Goal: Task Accomplishment & Management: Complete application form

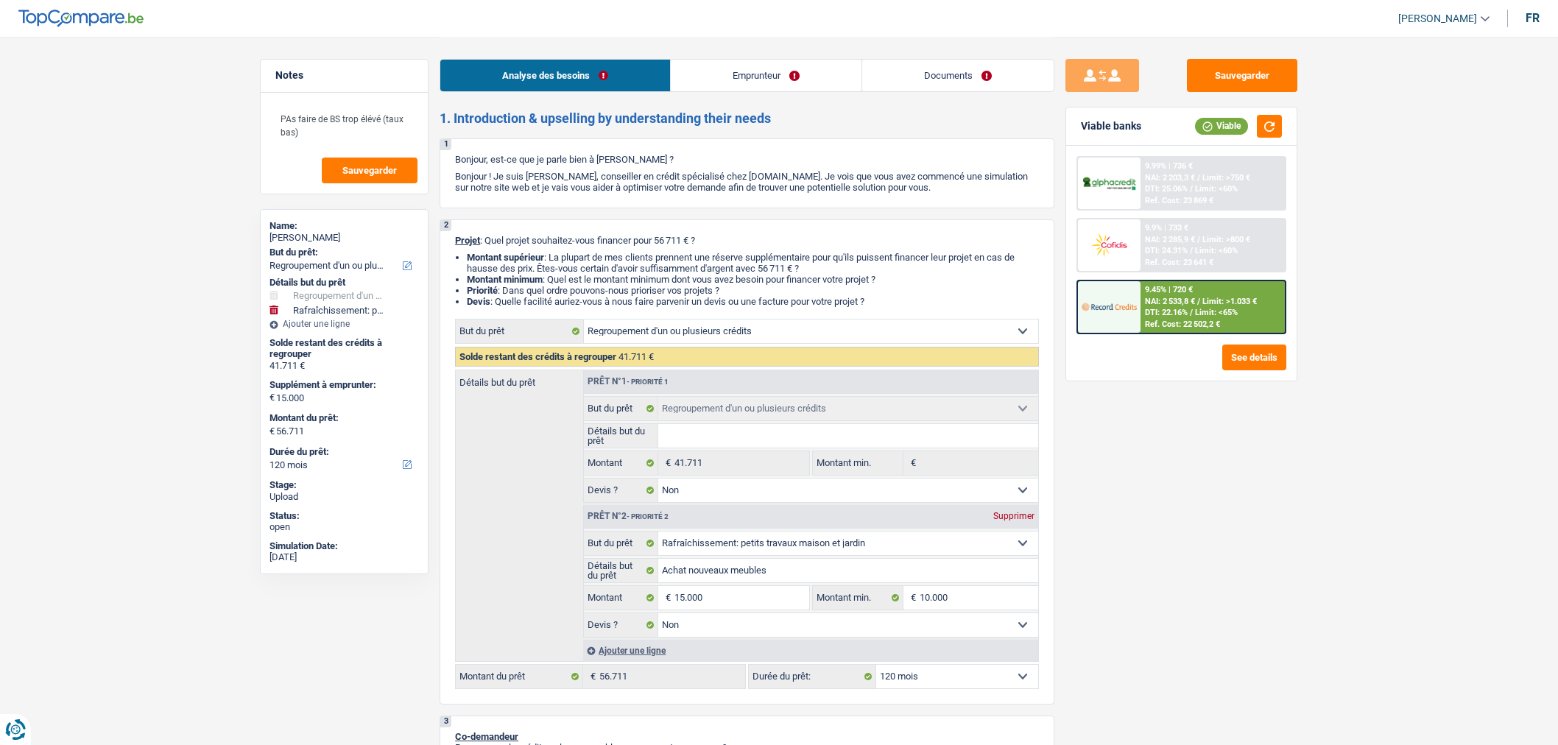
select select "refinancing"
select select "houseOrGarden"
select select "120"
select select "refinancing"
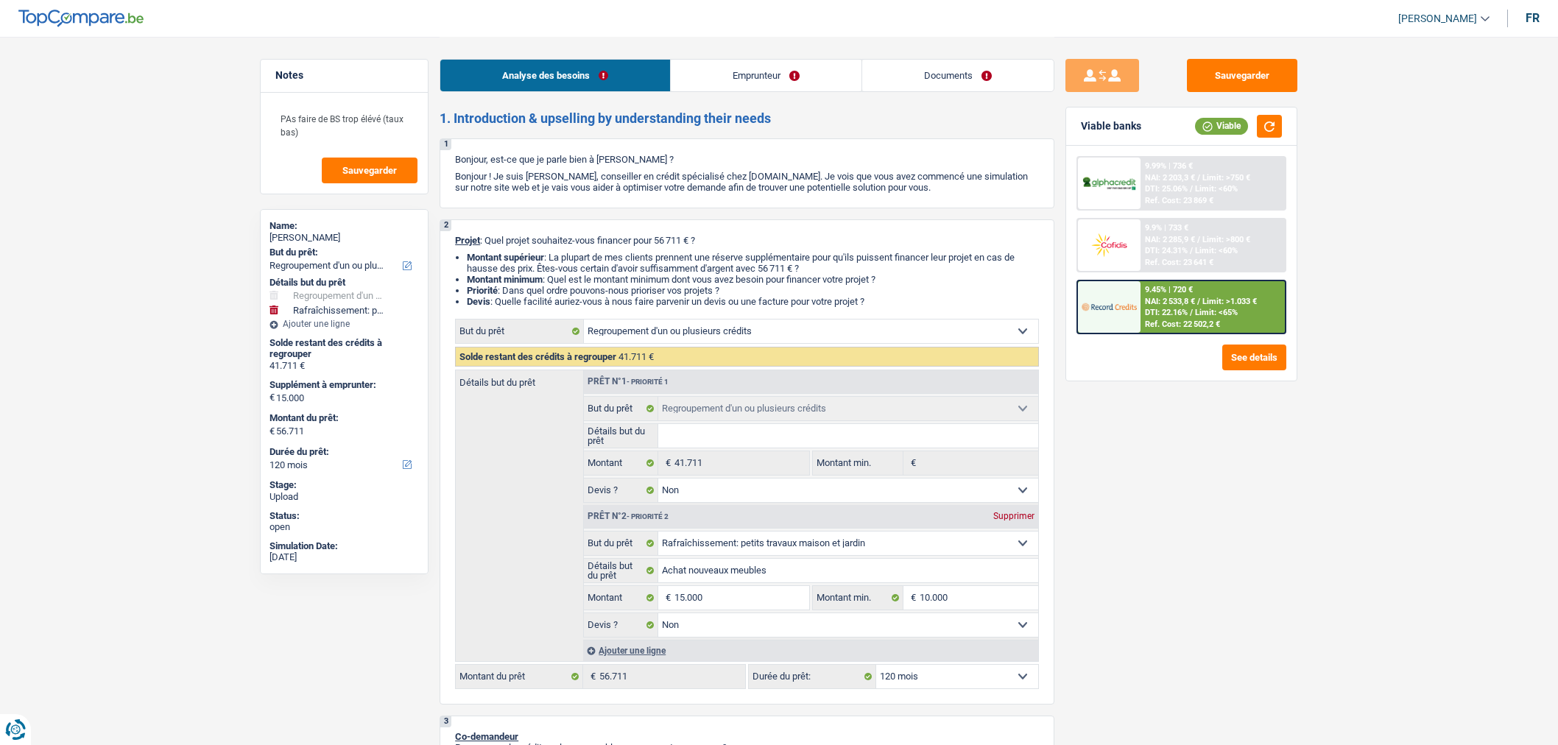
select select "refinancing"
select select "false"
select select "houseOrGarden"
select select "false"
select select "120"
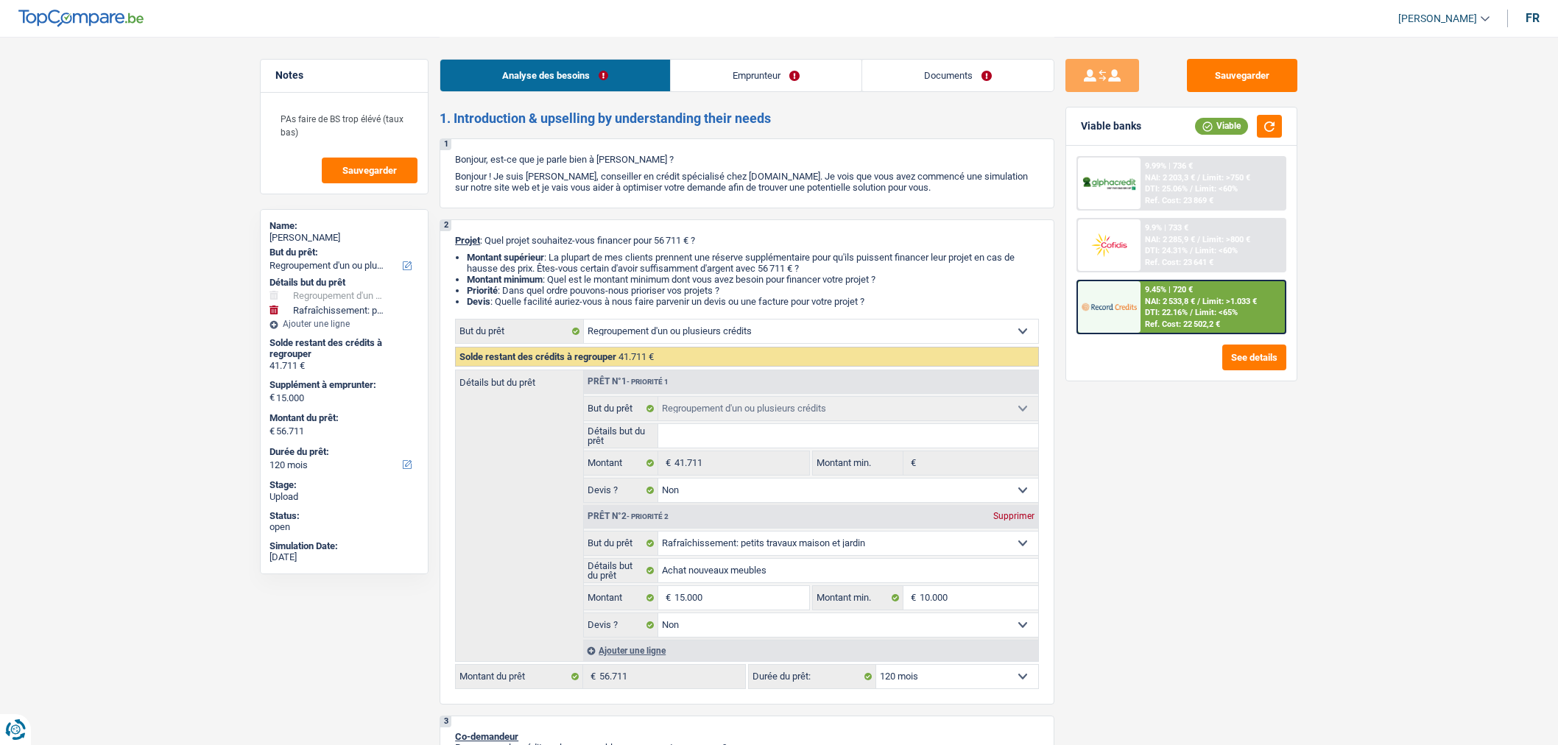
select select "publicEmployee"
select select "netSalary"
select select "mealVouchers"
select select "ownerWithoutMortgage"
select select "creditConsolidation"
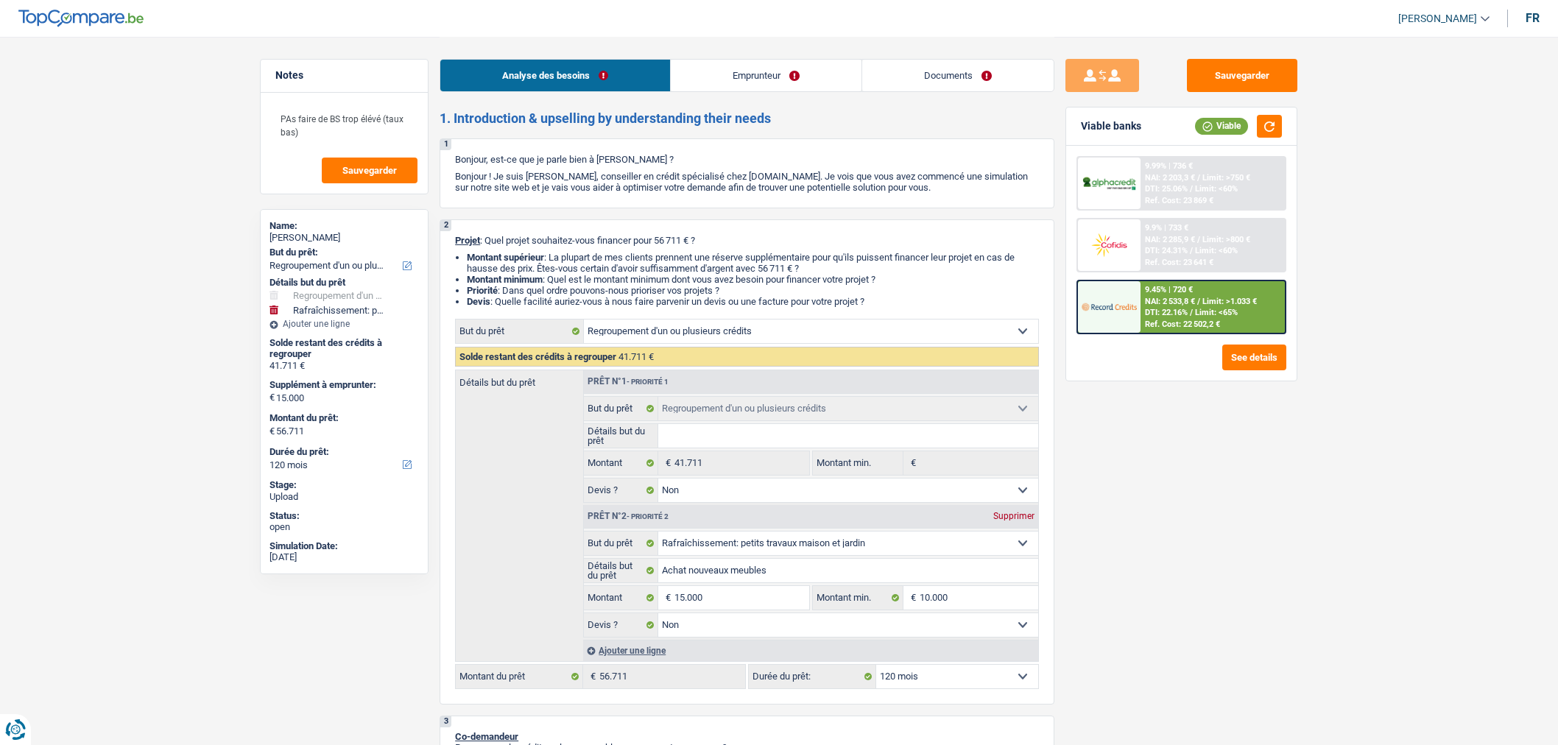
select select "120"
select select "personalSale"
select select "36"
select select "cardOrCredit"
select select "refinancing"
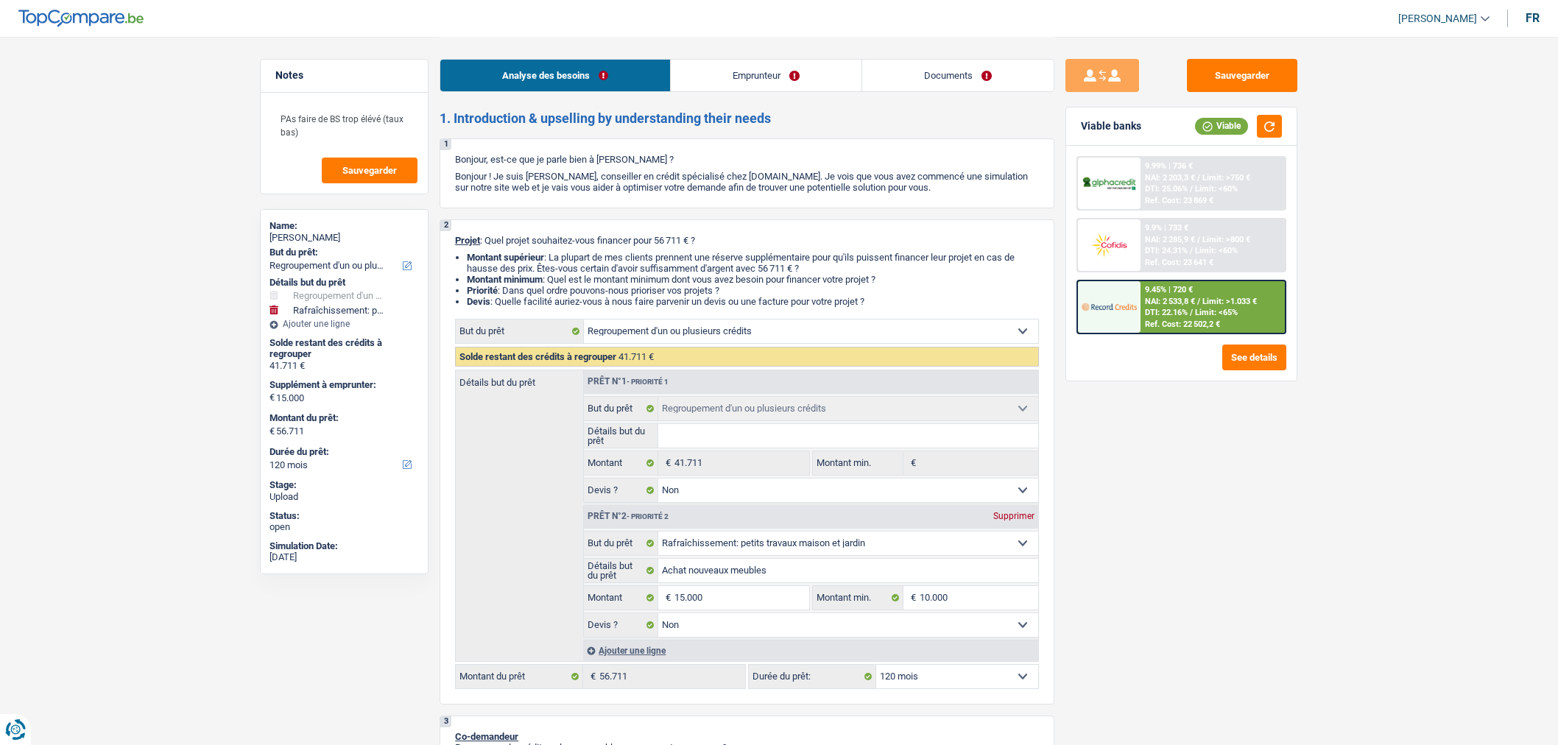
select select "refinancing"
select select "false"
select select "houseOrGarden"
select select "false"
select select "120"
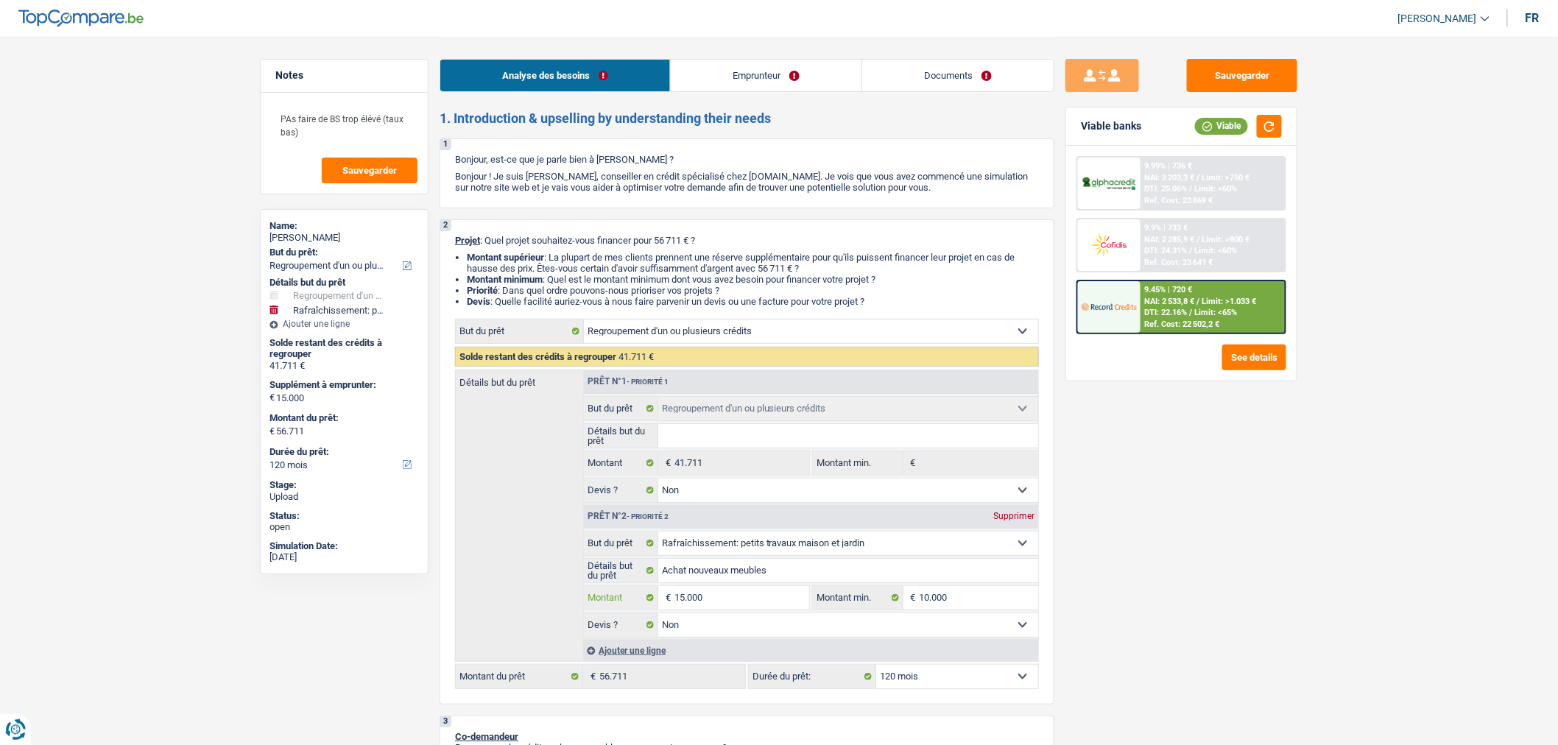
click at [740, 600] on input "15.000" at bounding box center [742, 598] width 135 height 24
click at [740, 608] on input "15.000" at bounding box center [742, 598] width 135 height 24
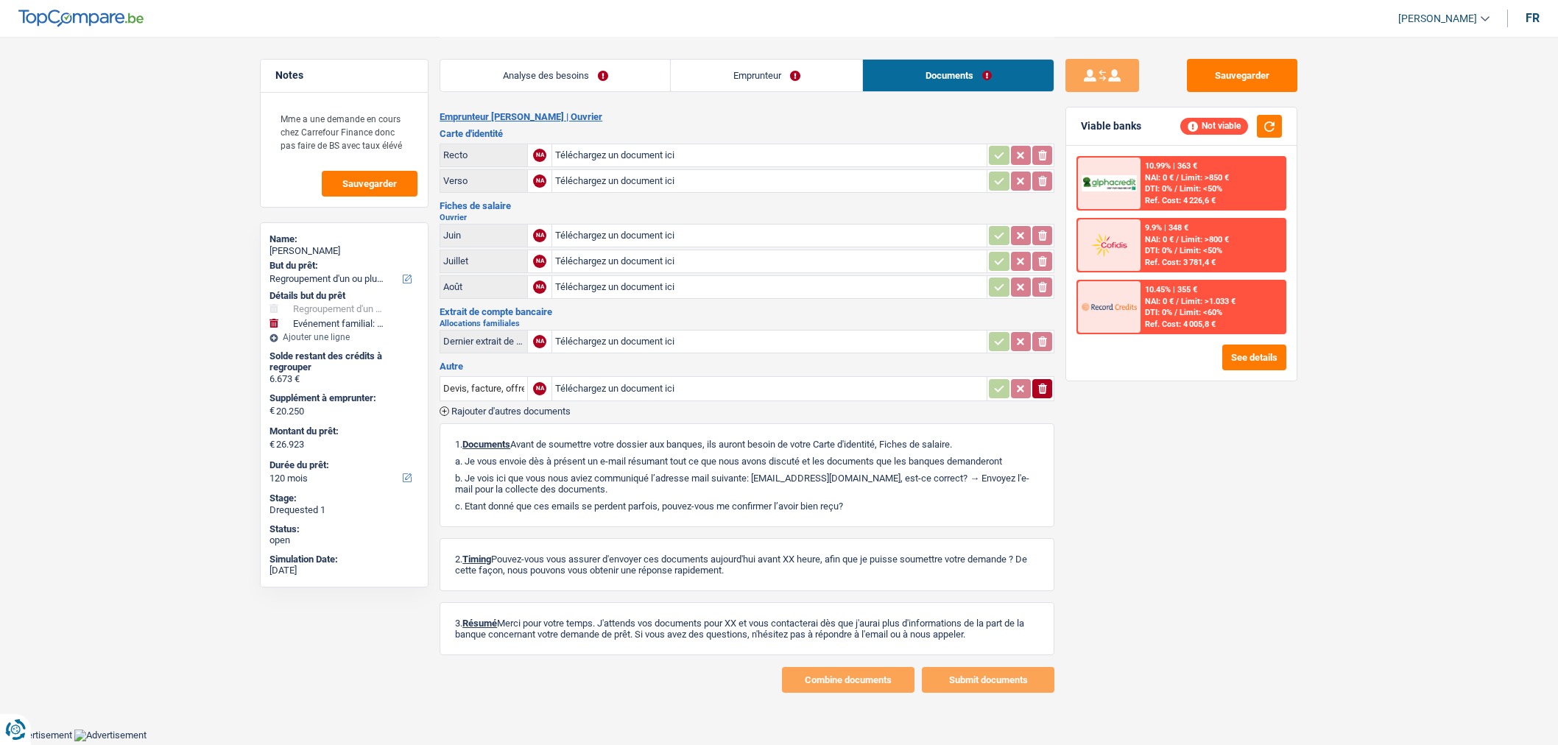
select select "refinancing"
select select "familyEvent"
select select "120"
select select "32"
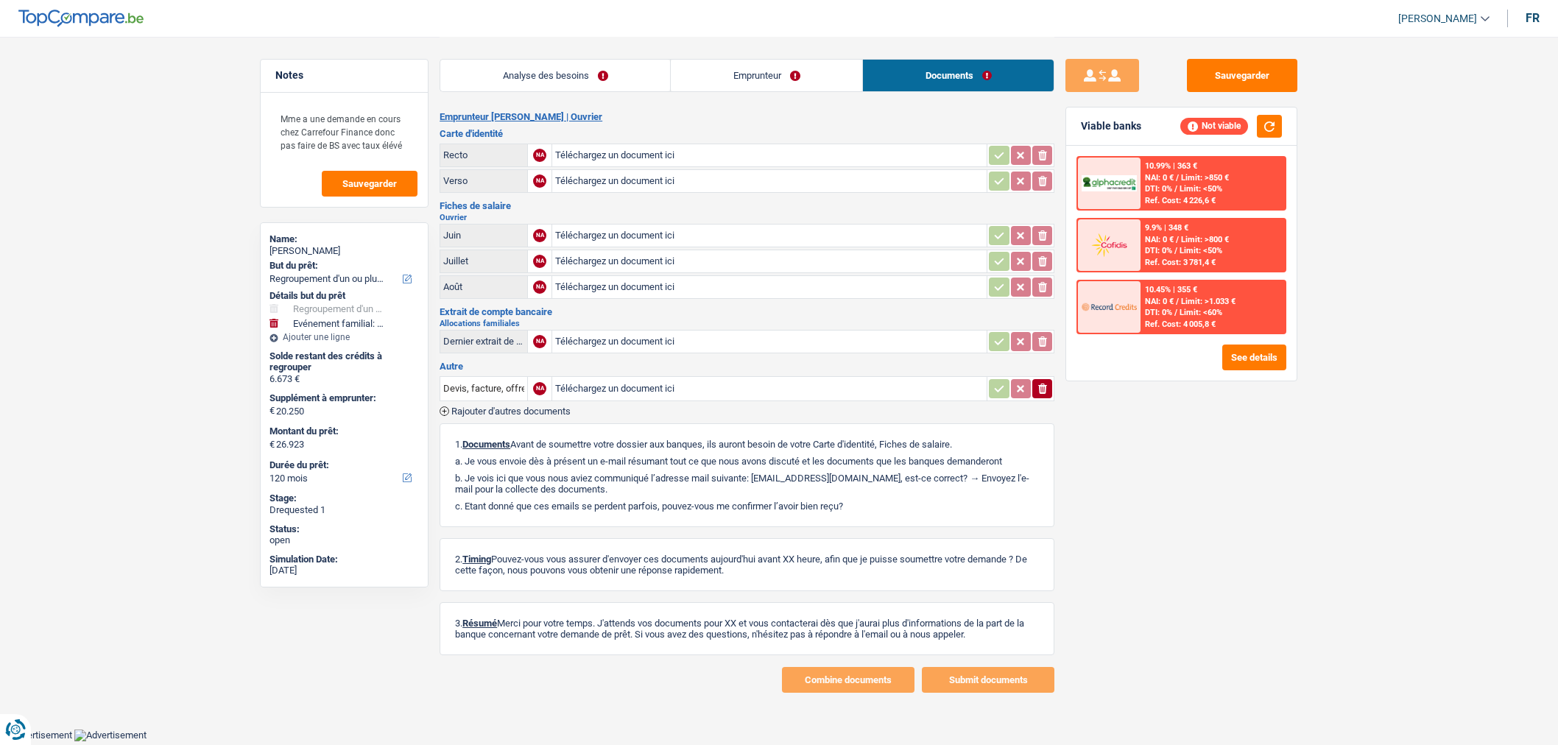
select select "cohabitation"
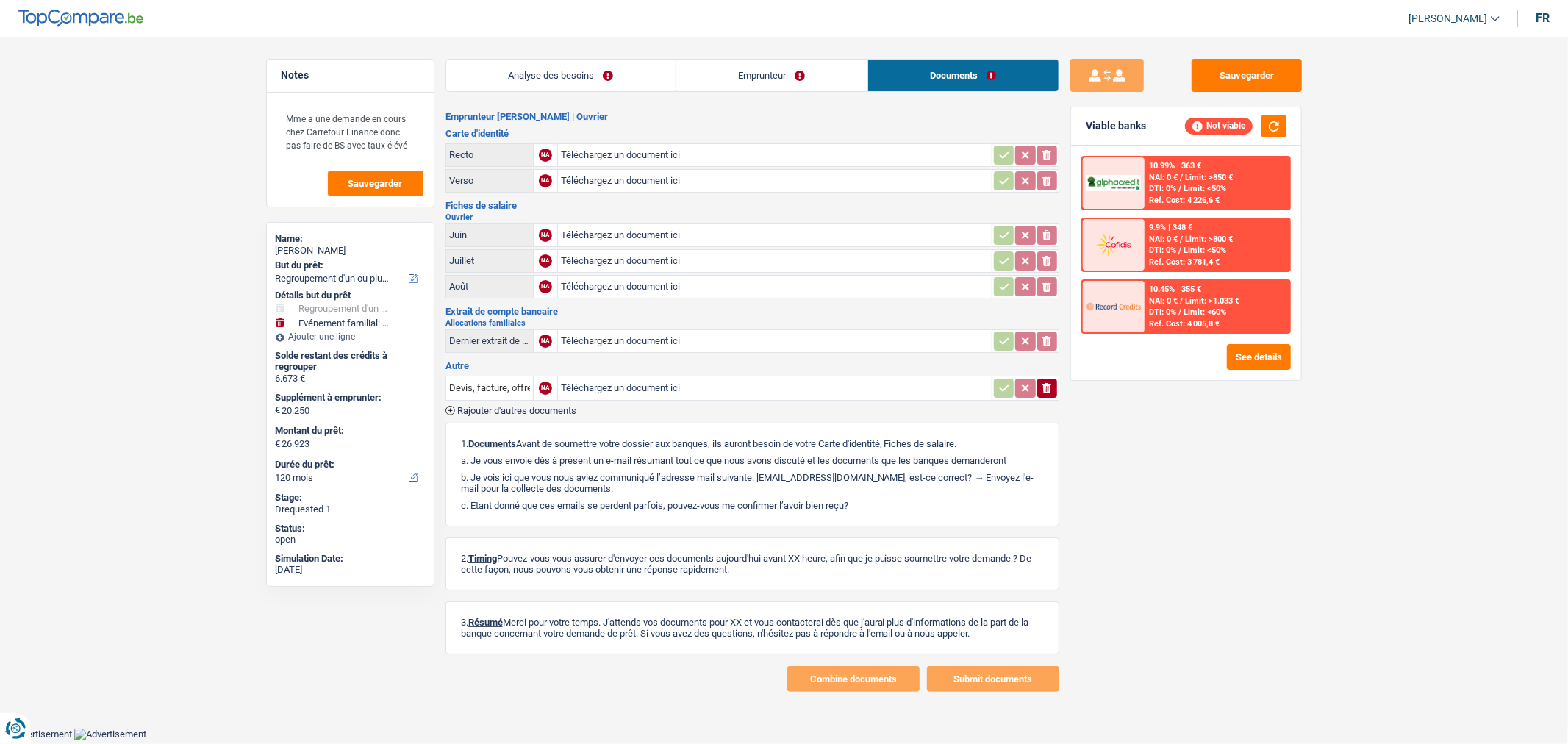
click at [793, 74] on link "Emprunteur" at bounding box center [771, 76] width 191 height 32
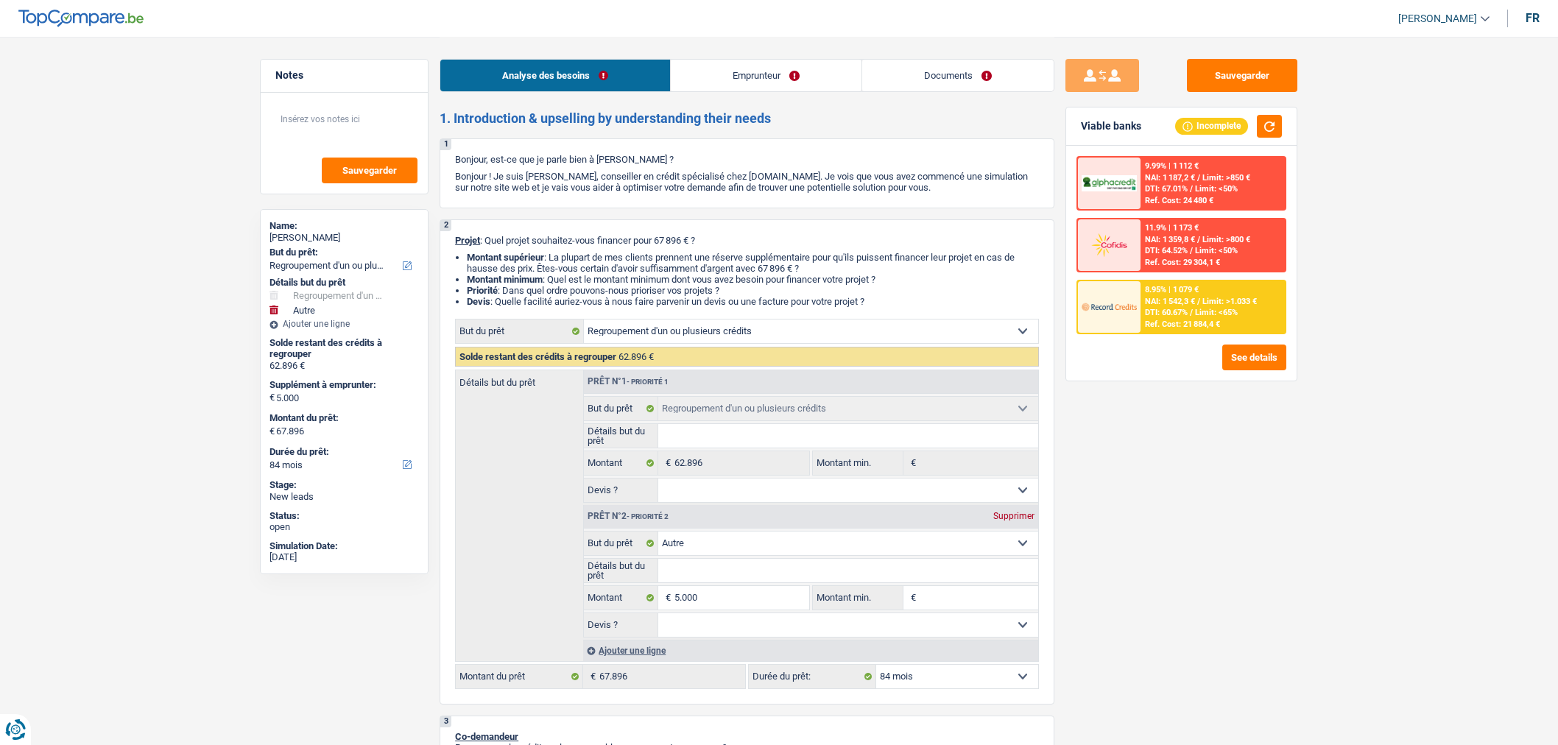
select select "refinancing"
select select "other"
select select "84"
select select "refinancing"
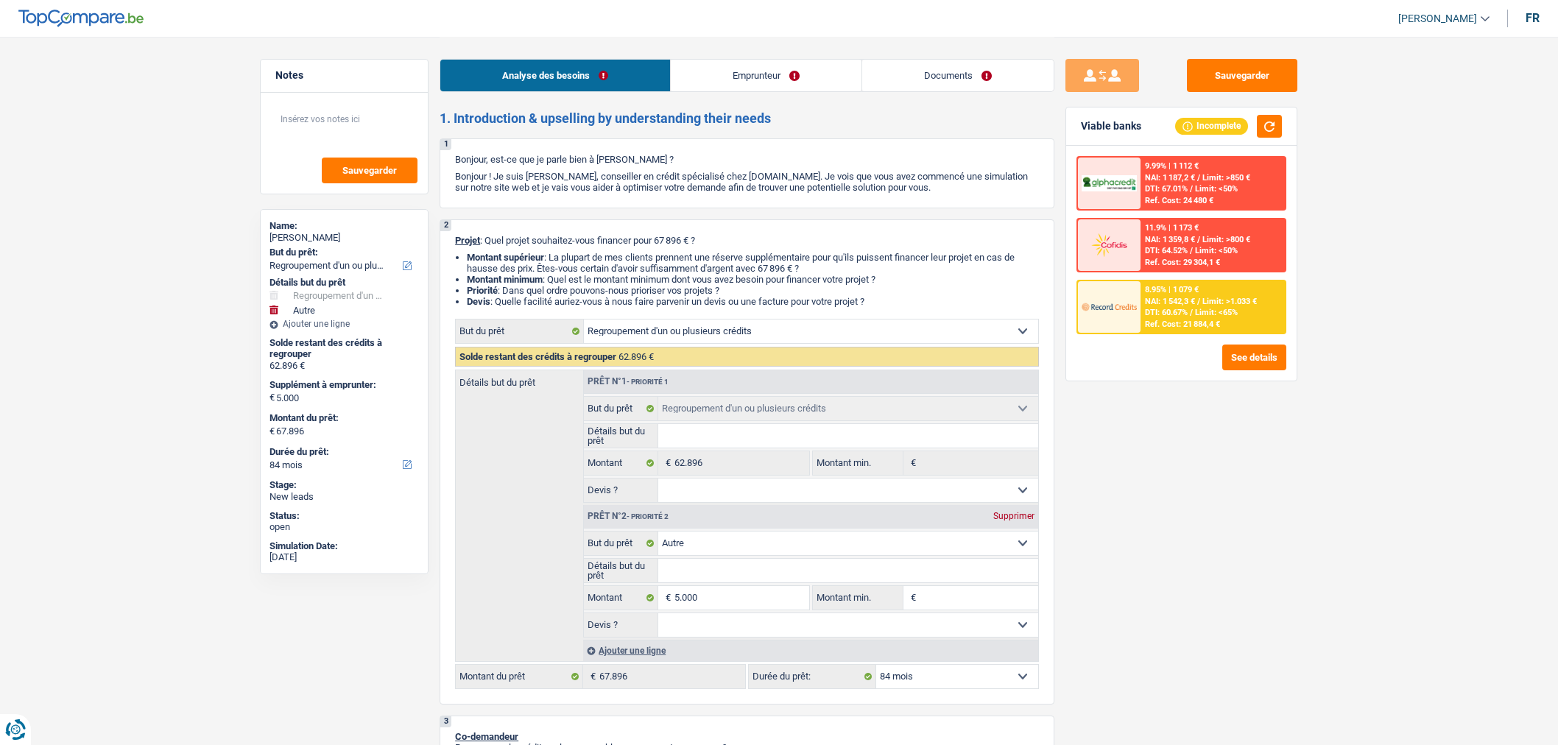
select select "refinancing"
select select "other"
select select "84"
select select "privateEmployee"
select select "familyAllowances"
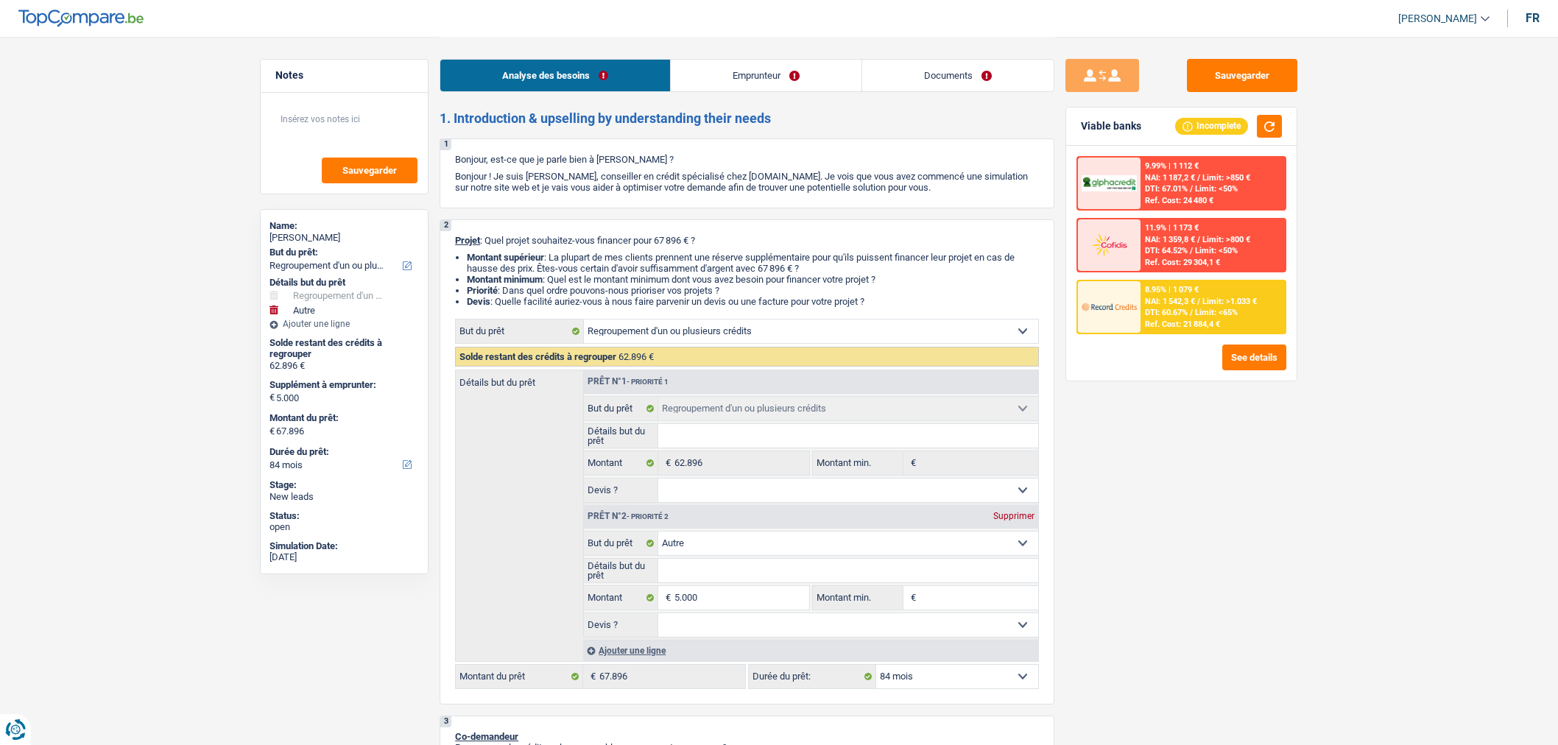
select select "netSalary"
select select "mealVouchers"
select select "rents"
select select "personalLoan"
select select "education"
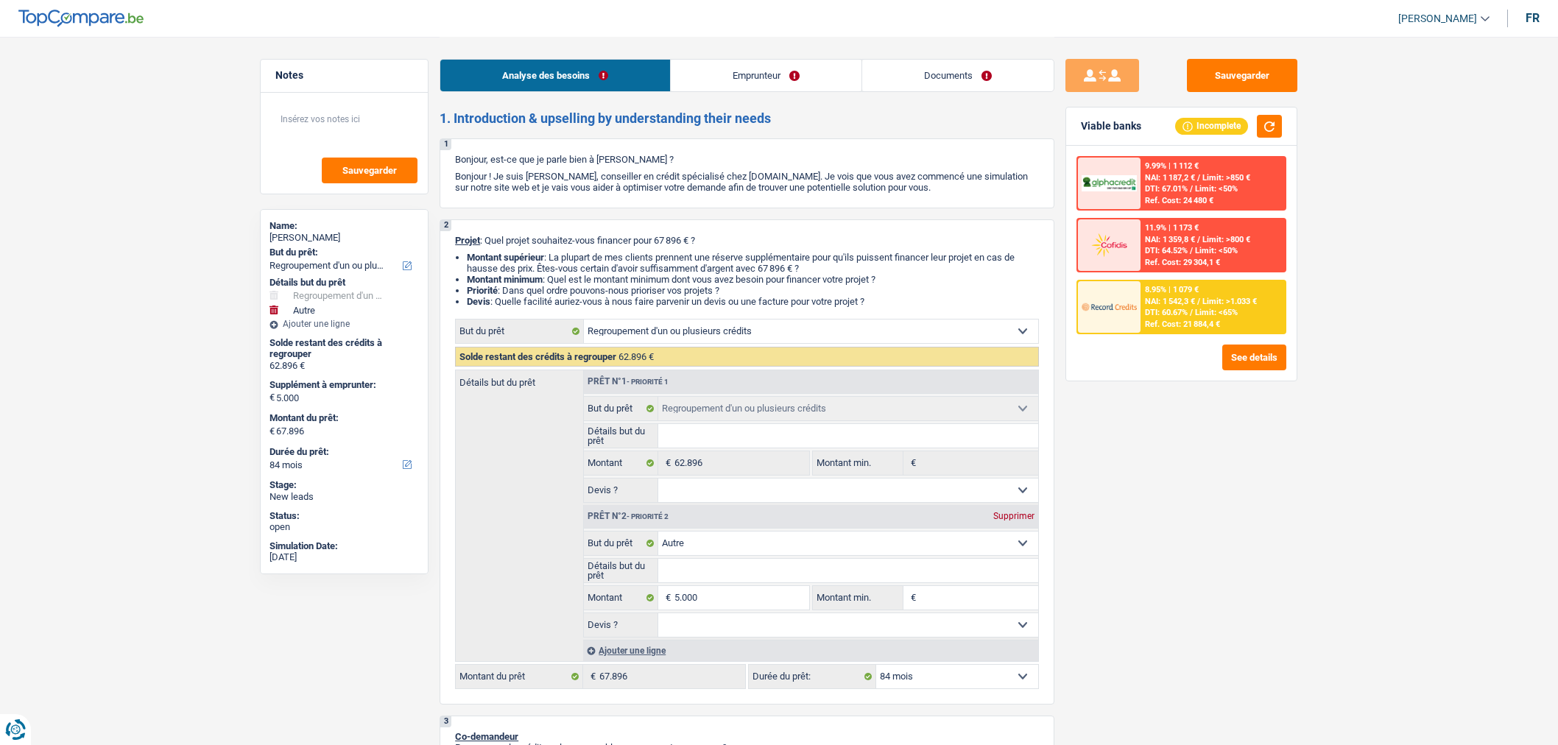
select select "120"
select select "personalLoan"
select select "miscellaneousCosts"
select select "24"
select select "refinancing"
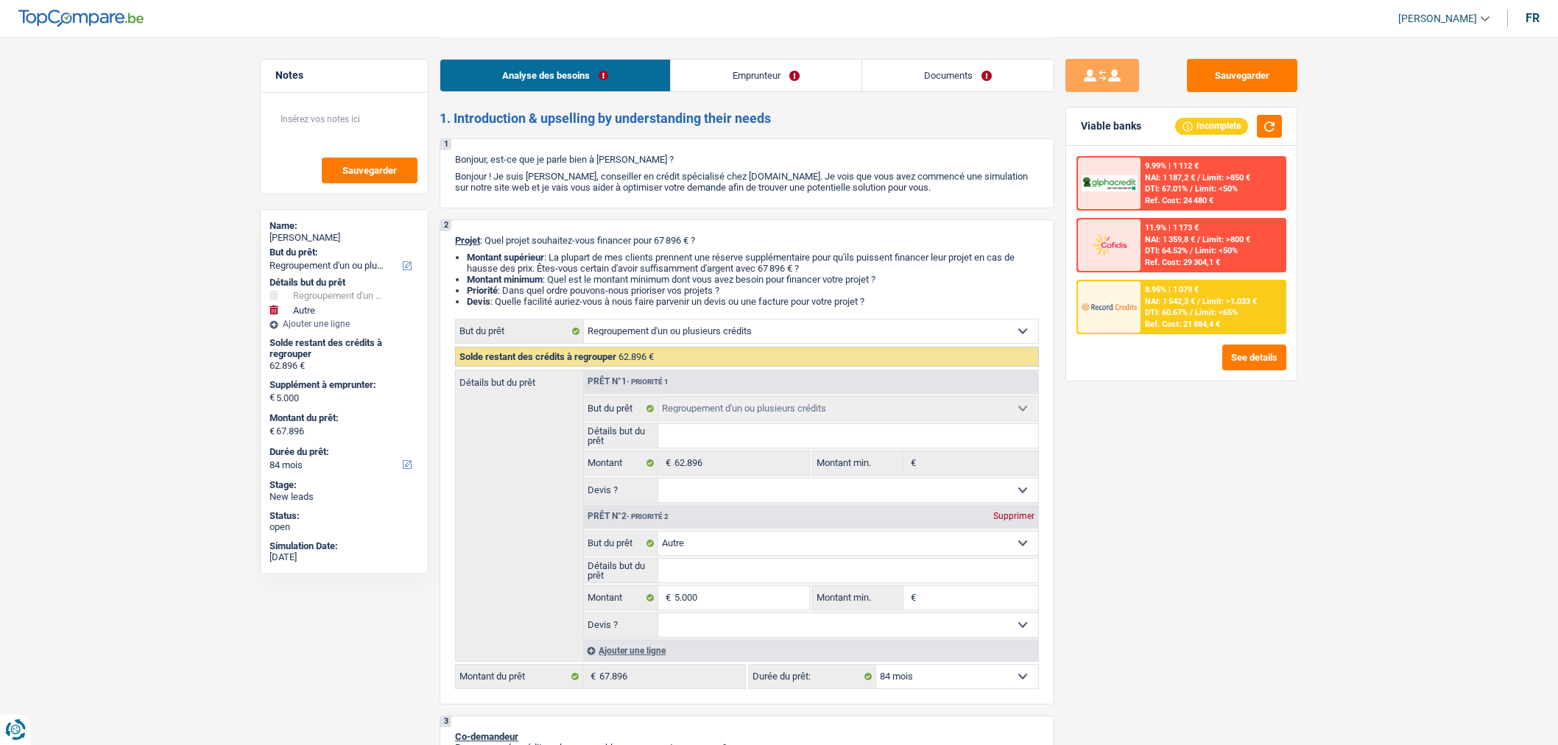
select select "refinancing"
select select "other"
select select "84"
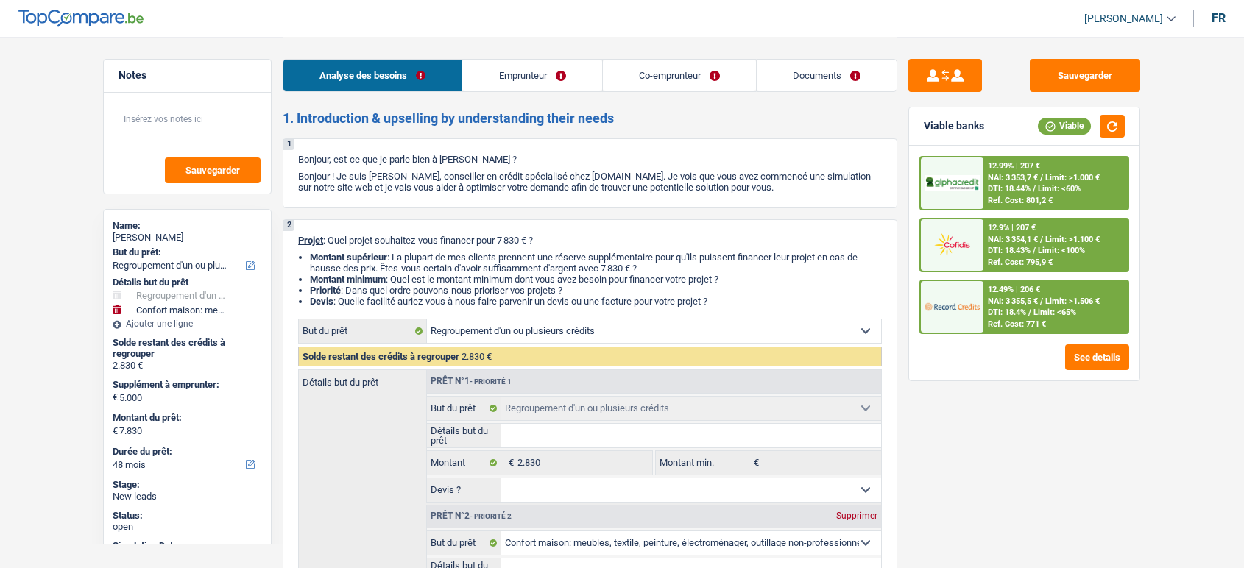
select select "refinancing"
select select "household"
select select "48"
select select "refinancing"
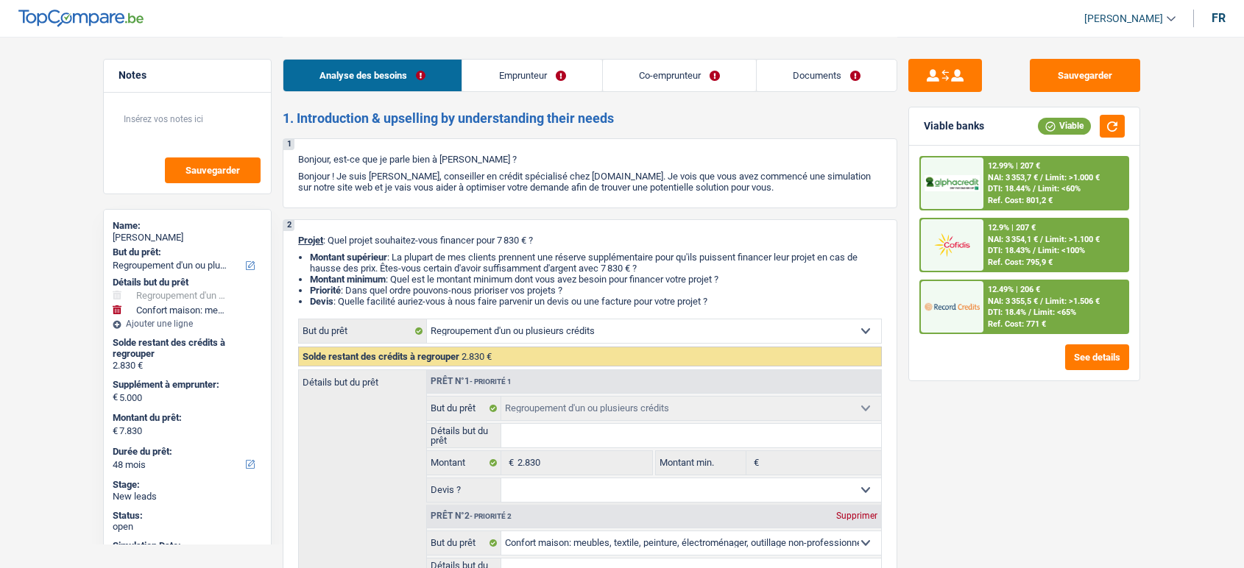
select select "refinancing"
select select "household"
select select "48"
select select "retired"
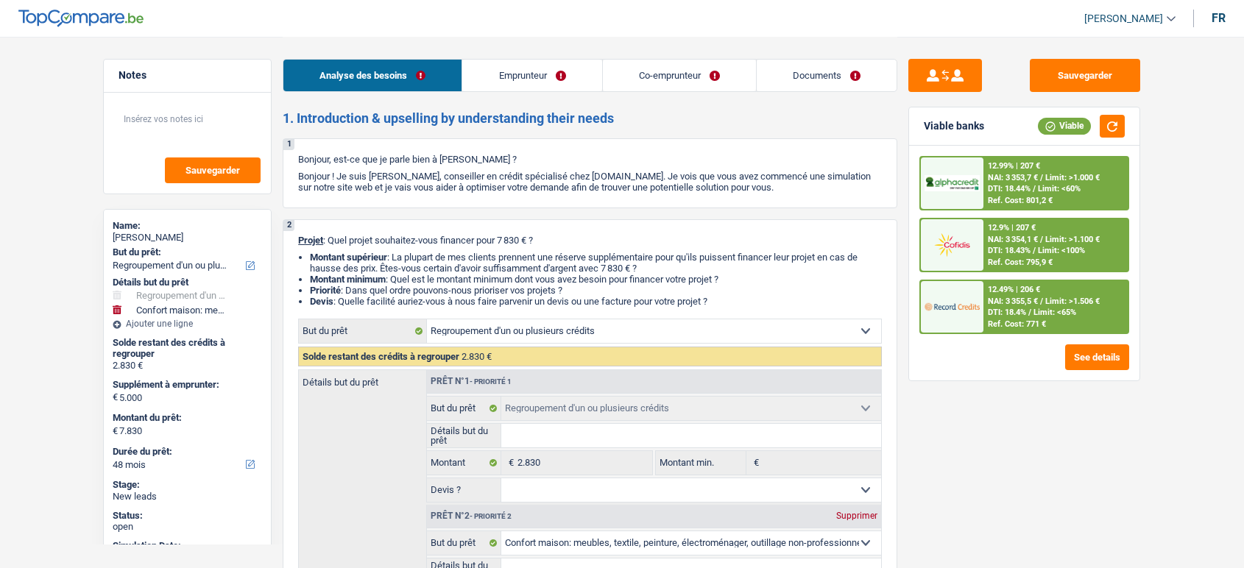
select select "pension"
select select "ownerWithoutMortgage"
select select "personalLoan"
select select "homeFurnishingOrRelocation"
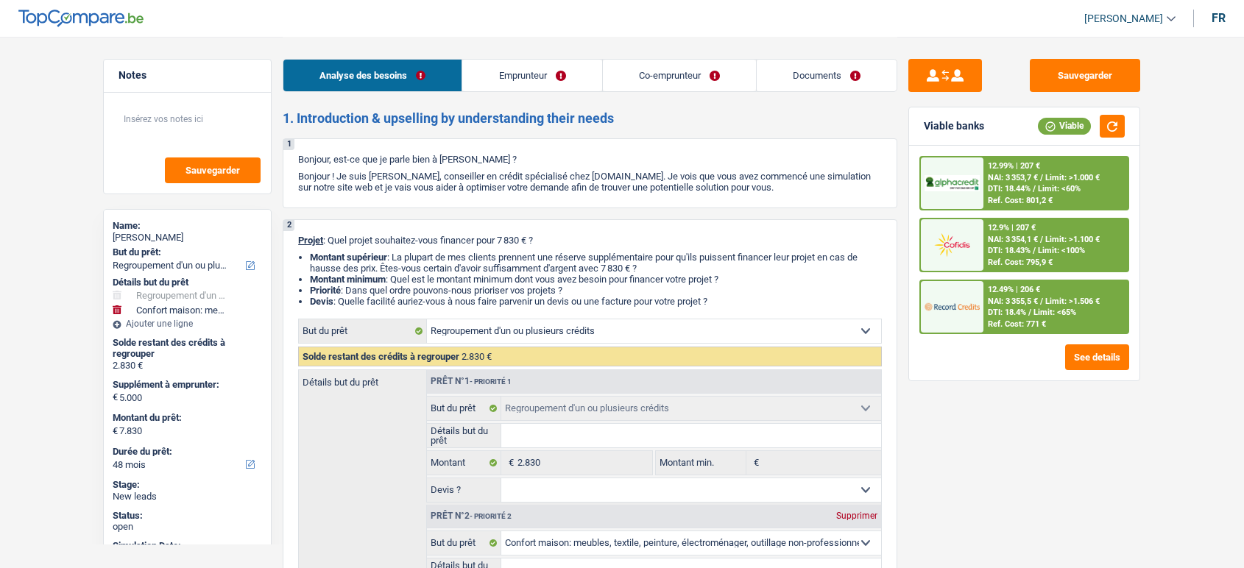
select select "48"
select select "personalLoan"
select select "medicalFees"
select select "48"
select select "renovationLoan"
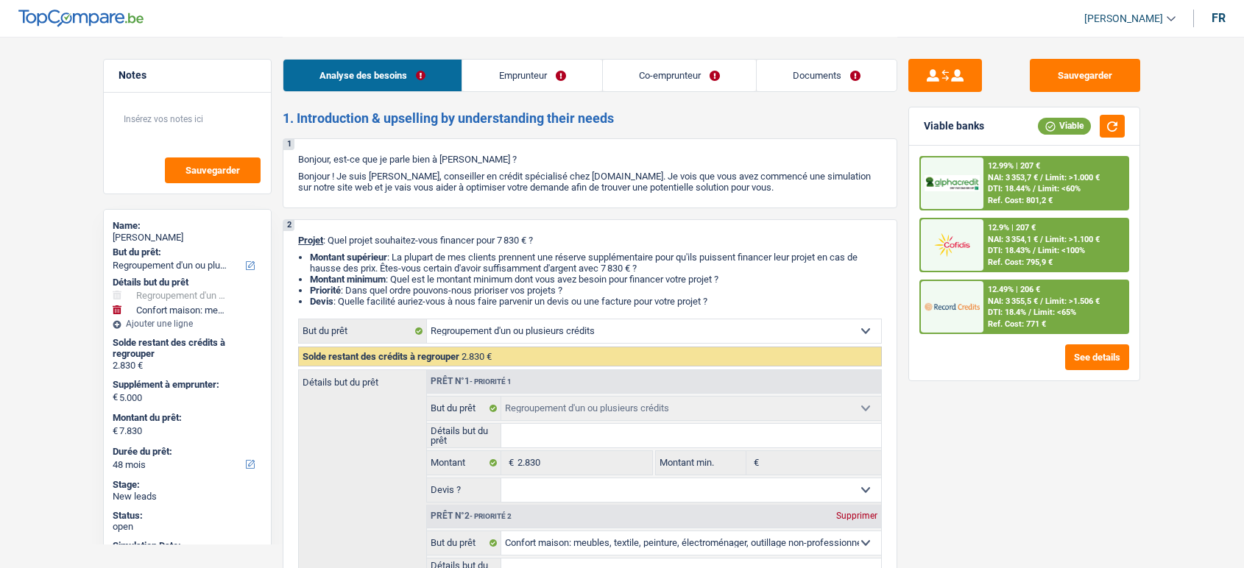
select select "84"
select select "cardOrCredit"
select select "refinancing"
select select "household"
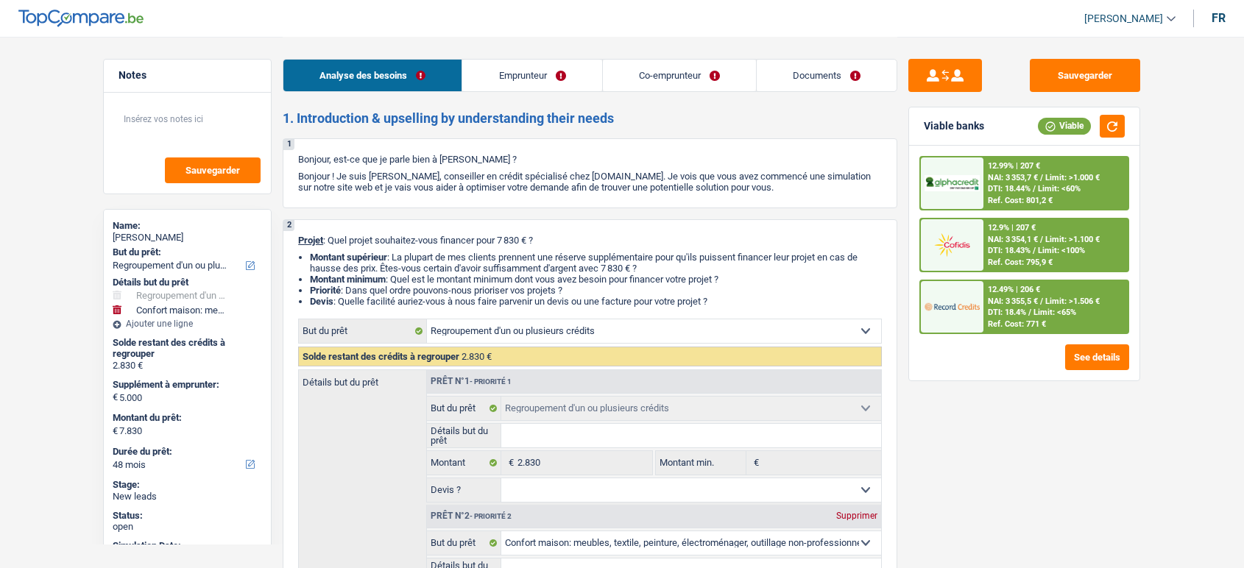
select select "48"
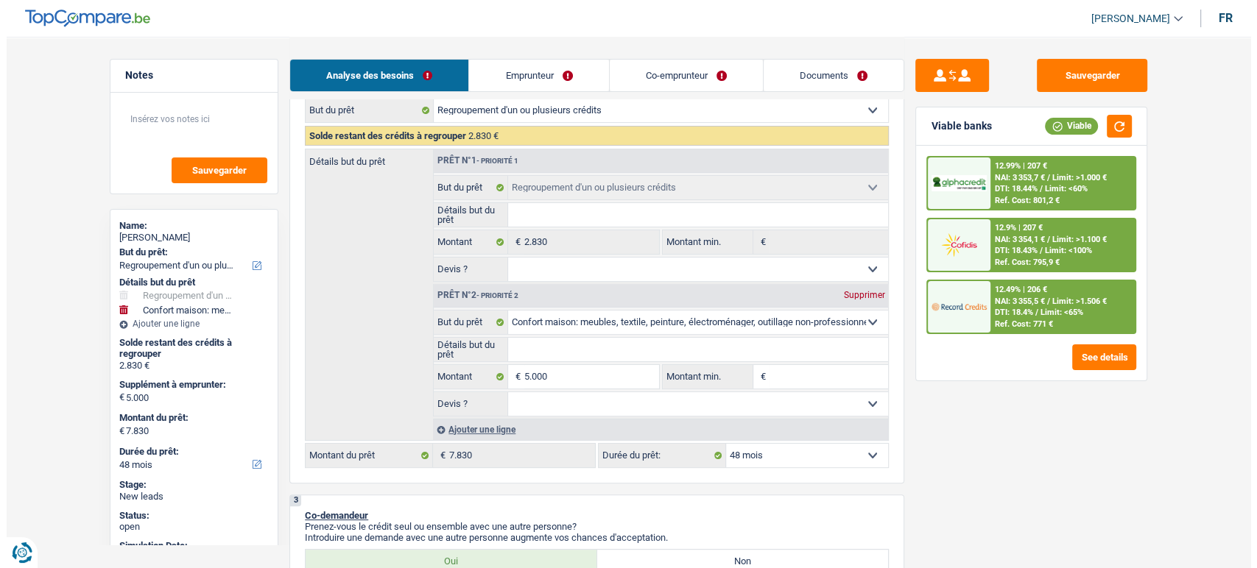
scroll to position [224, 0]
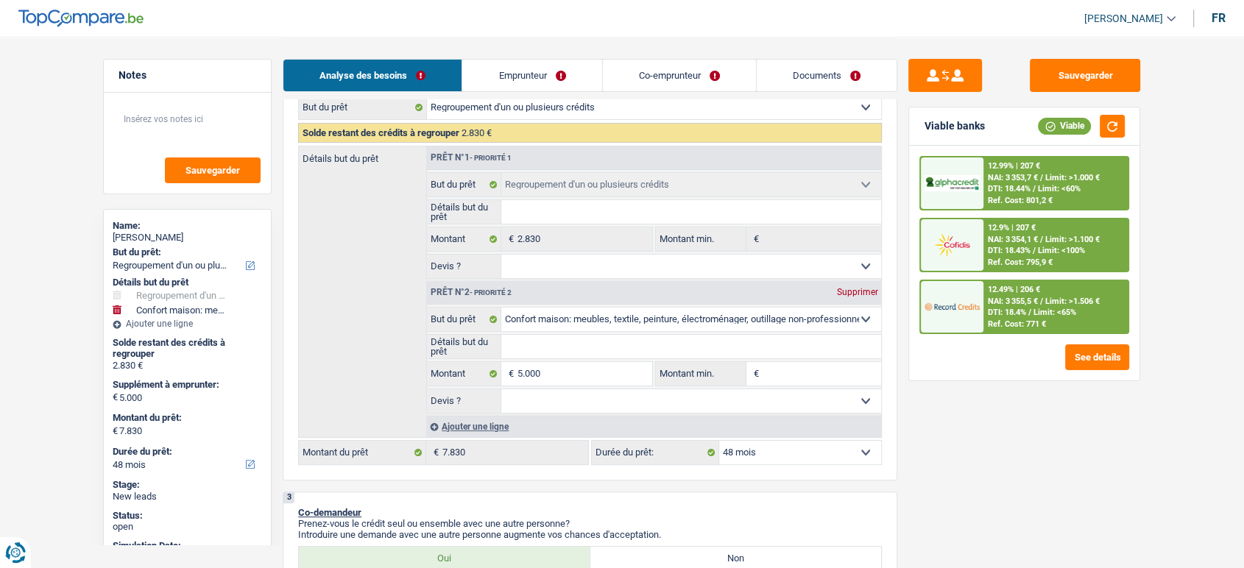
click at [1061, 186] on span "Limit: <60%" at bounding box center [1059, 189] width 43 height 10
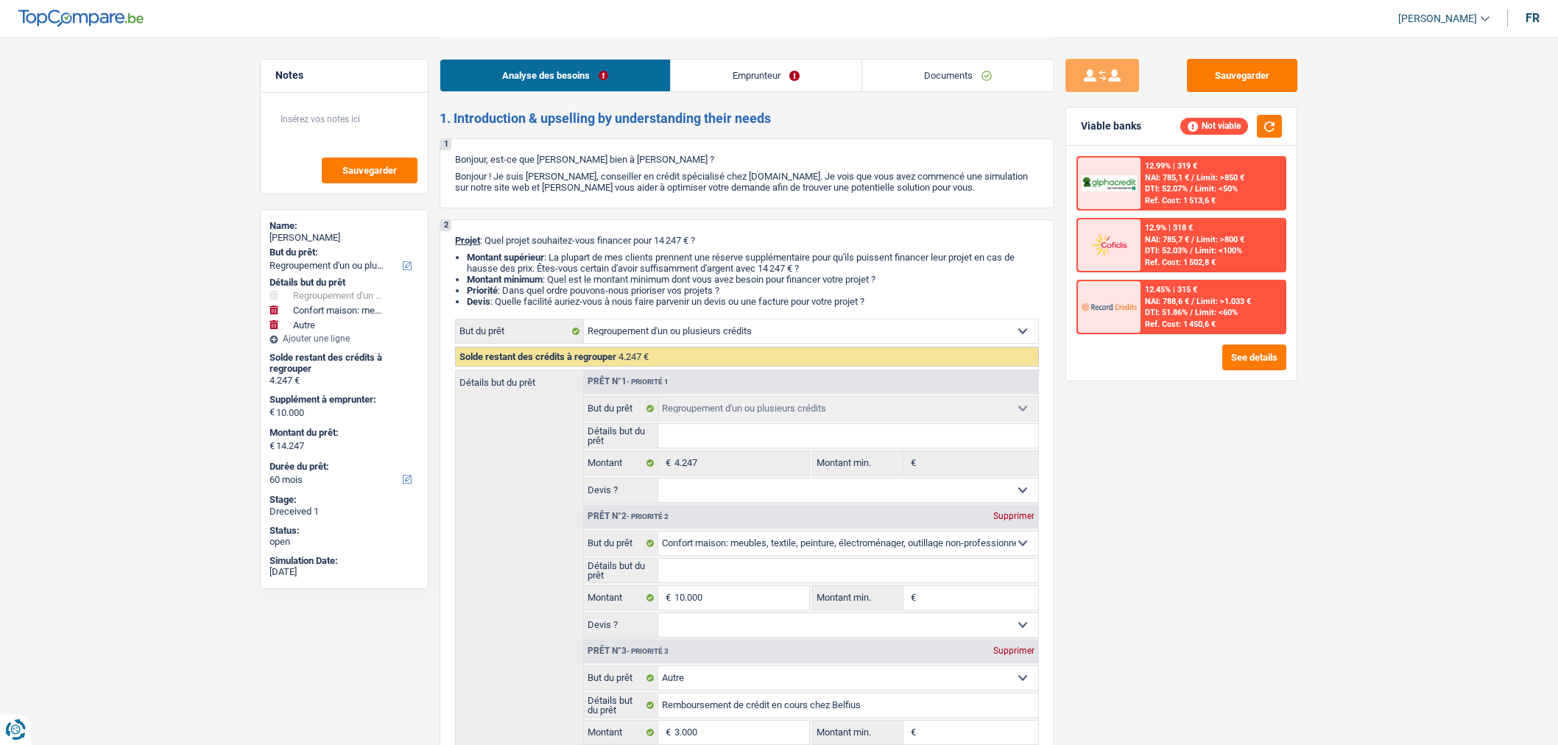
select select "refinancing"
select select "household"
select select "other"
select select "60"
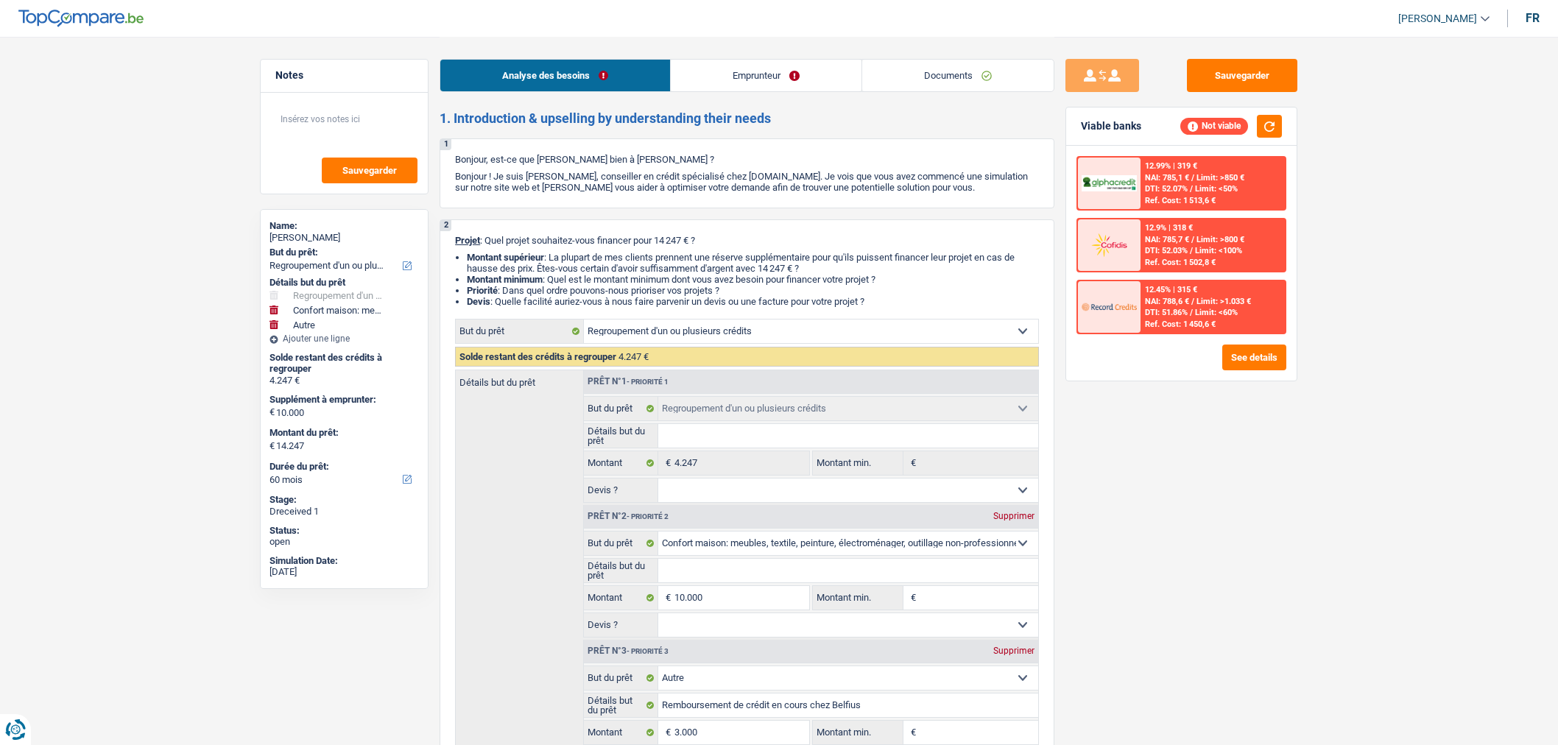
select select "refinancing"
select select "household"
select select "other"
select select "60"
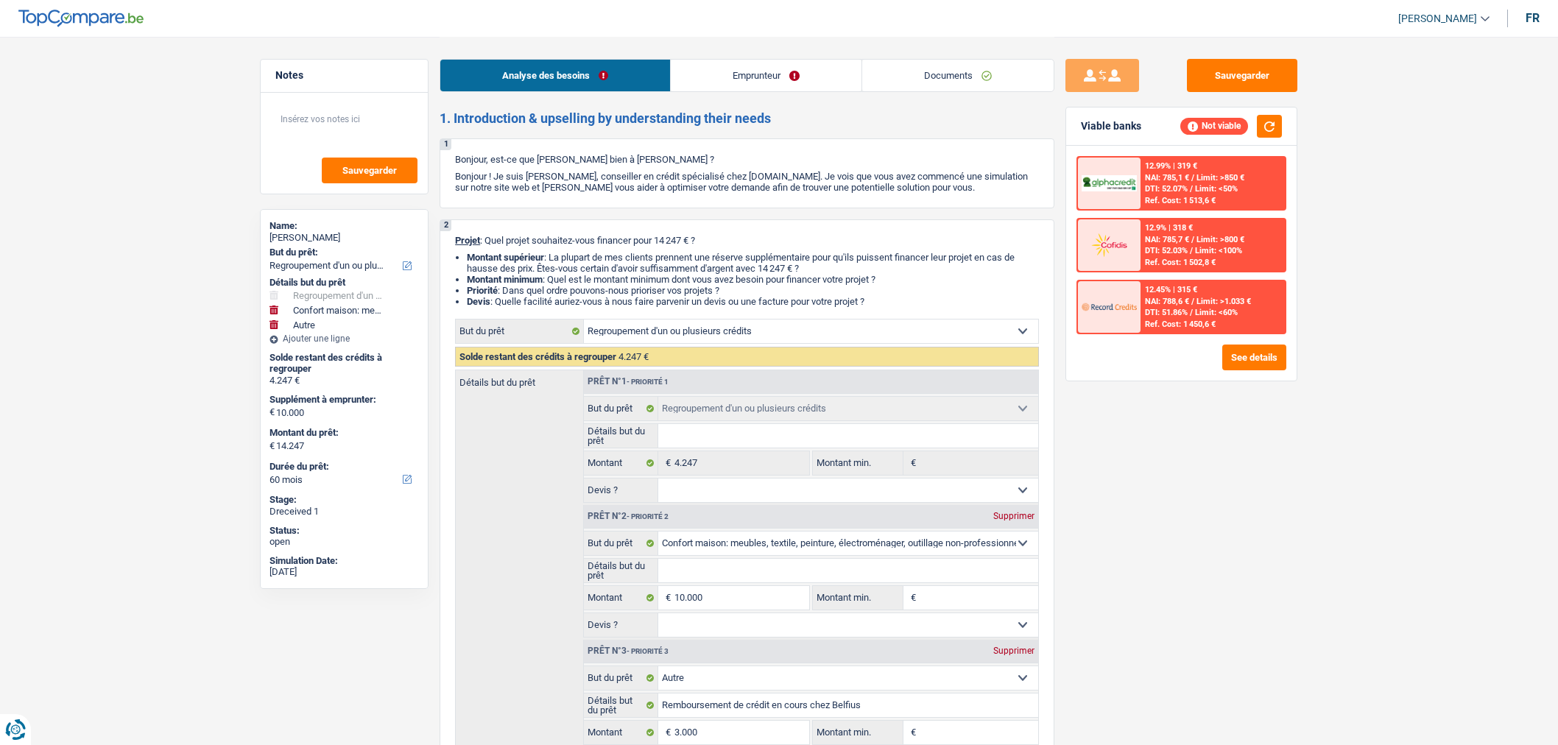
select select "mutuality"
select select "mutualityIndemnity"
select select "rents"
select select "personalLoan"
select select "homeFurnishingOrRelocation"
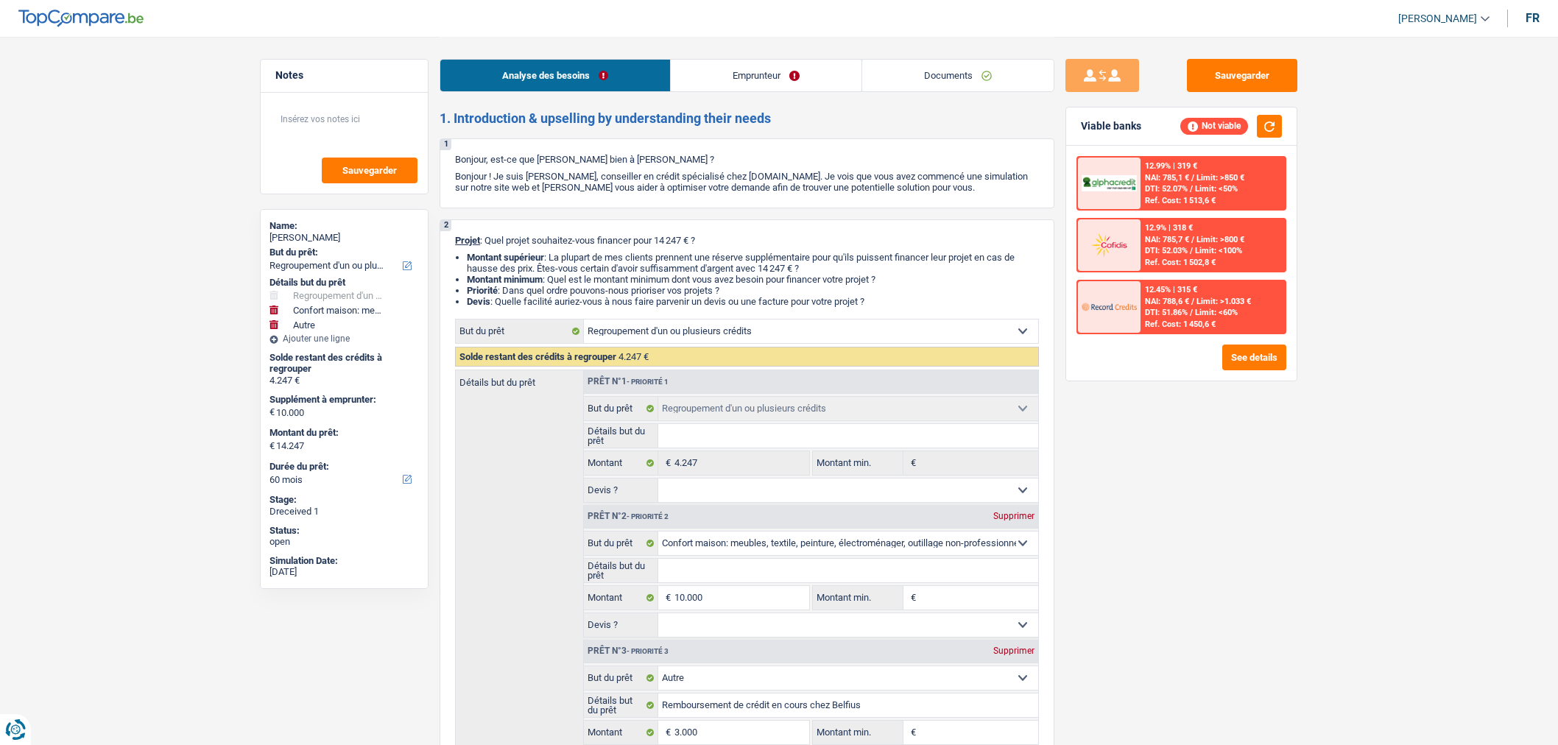
select select "30"
select select "refinancing"
select select "household"
select select "other"
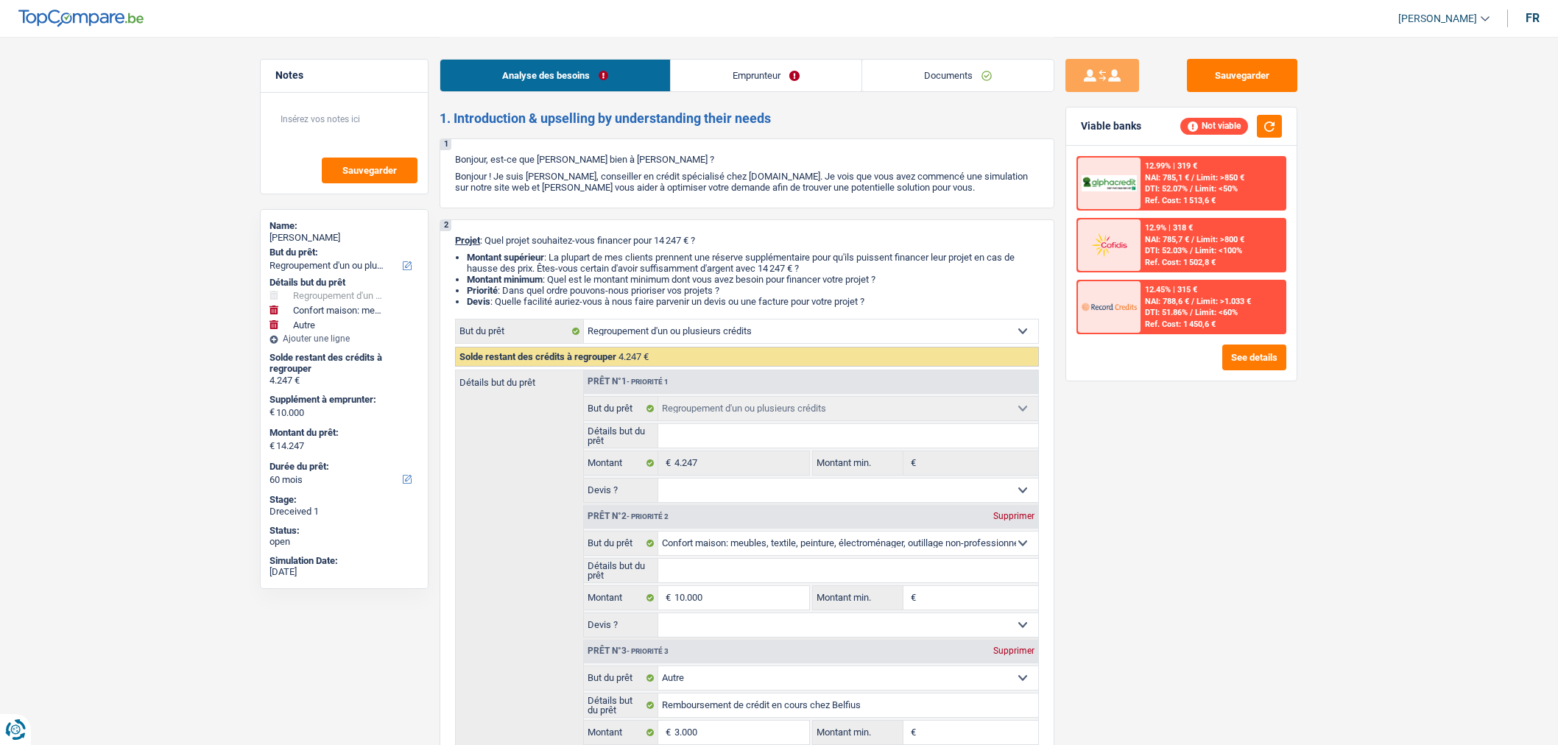
select select "60"
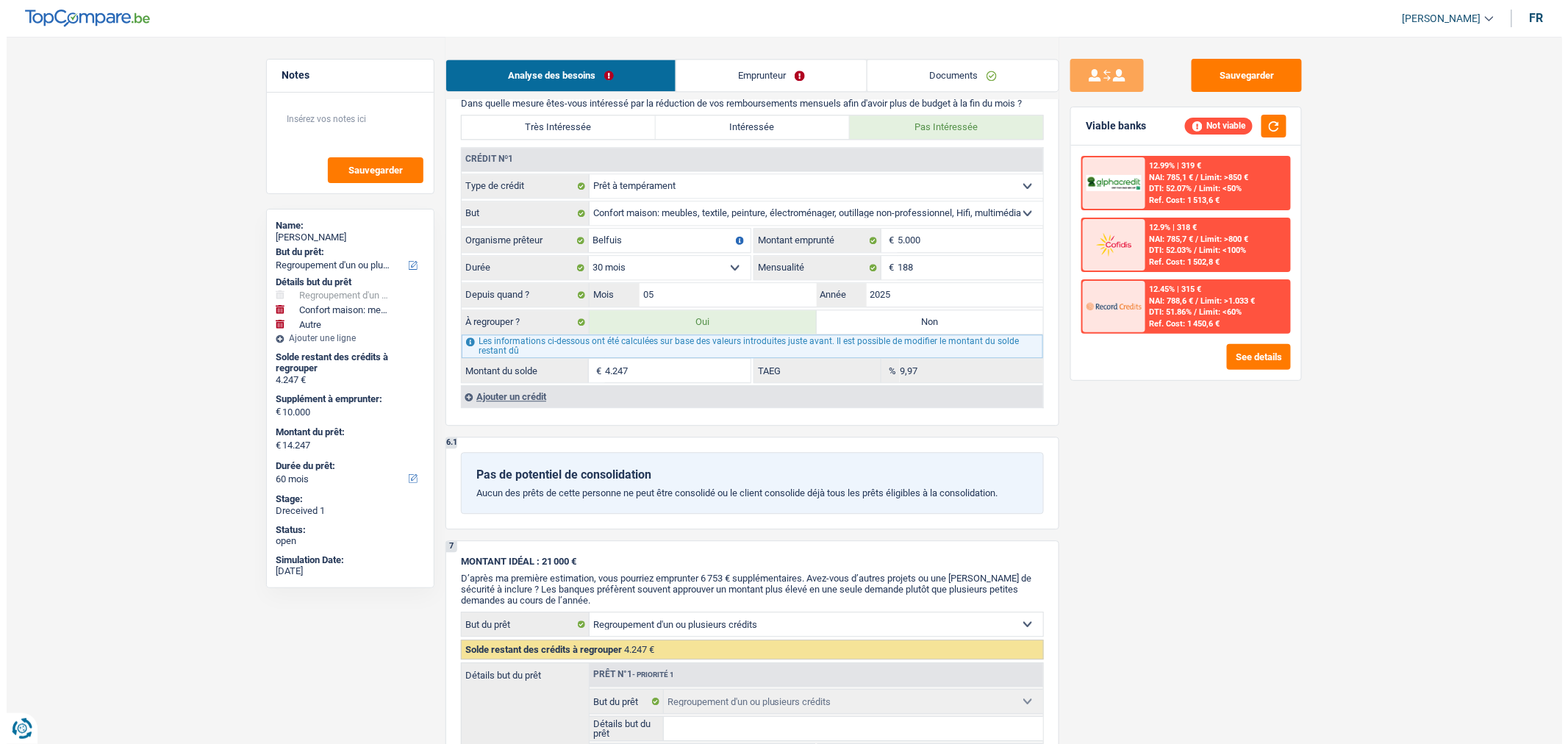
scroll to position [1390, 0]
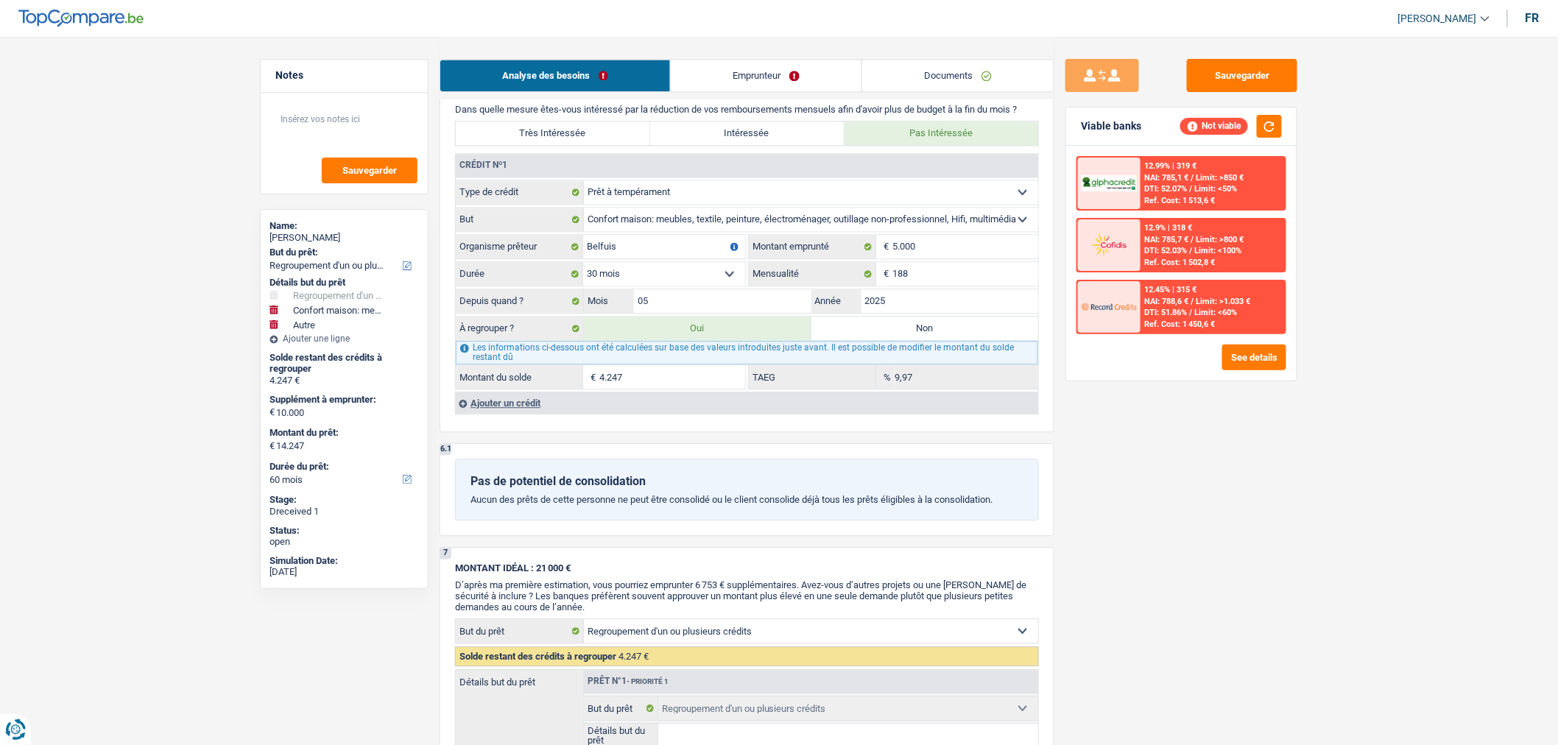
click at [953, 340] on label "Non" at bounding box center [925, 329] width 228 height 24
click at [953, 340] on input "Non" at bounding box center [925, 329] width 228 height 24
radio input "true"
select select "household"
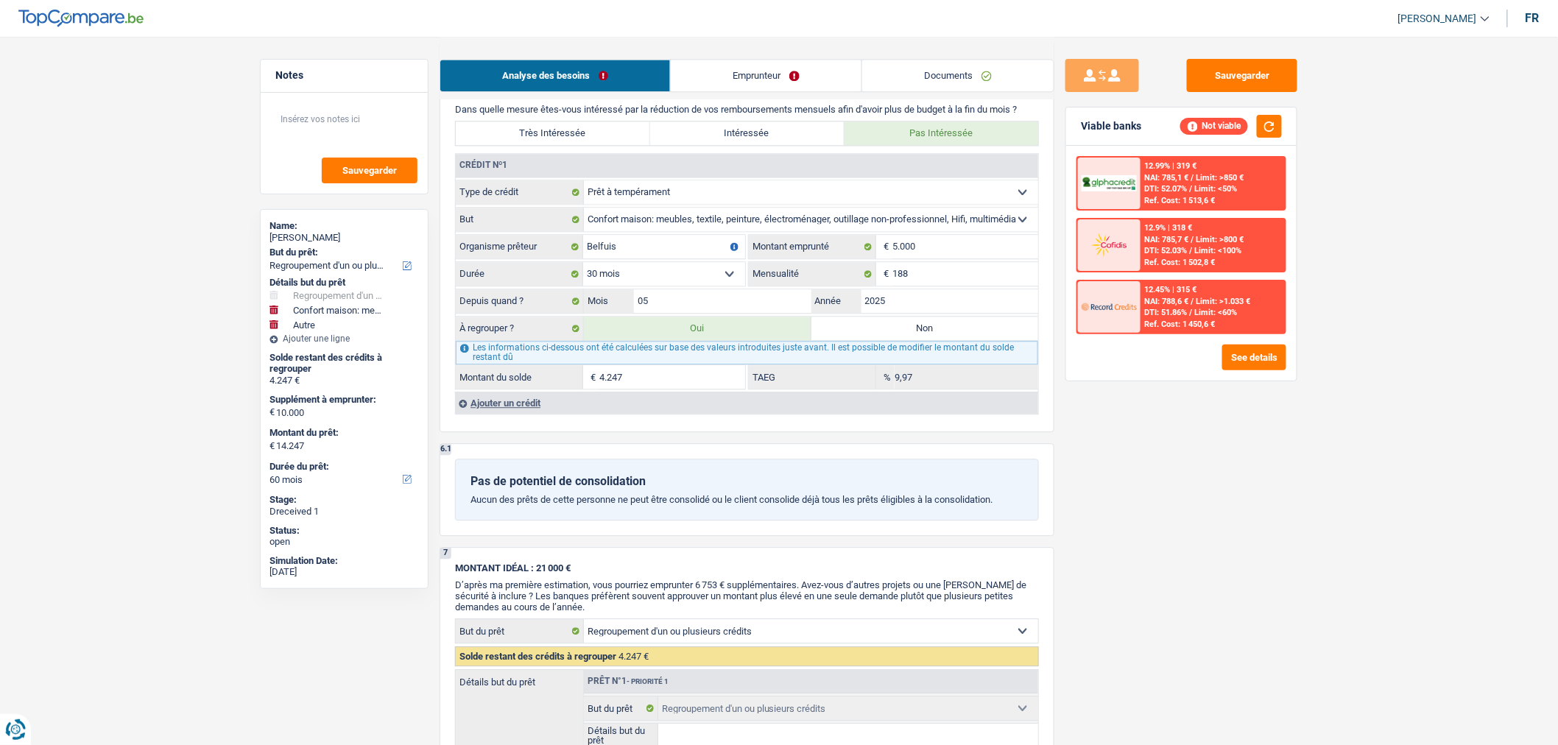
select select
select select "60"
select select "household"
type input "10.000"
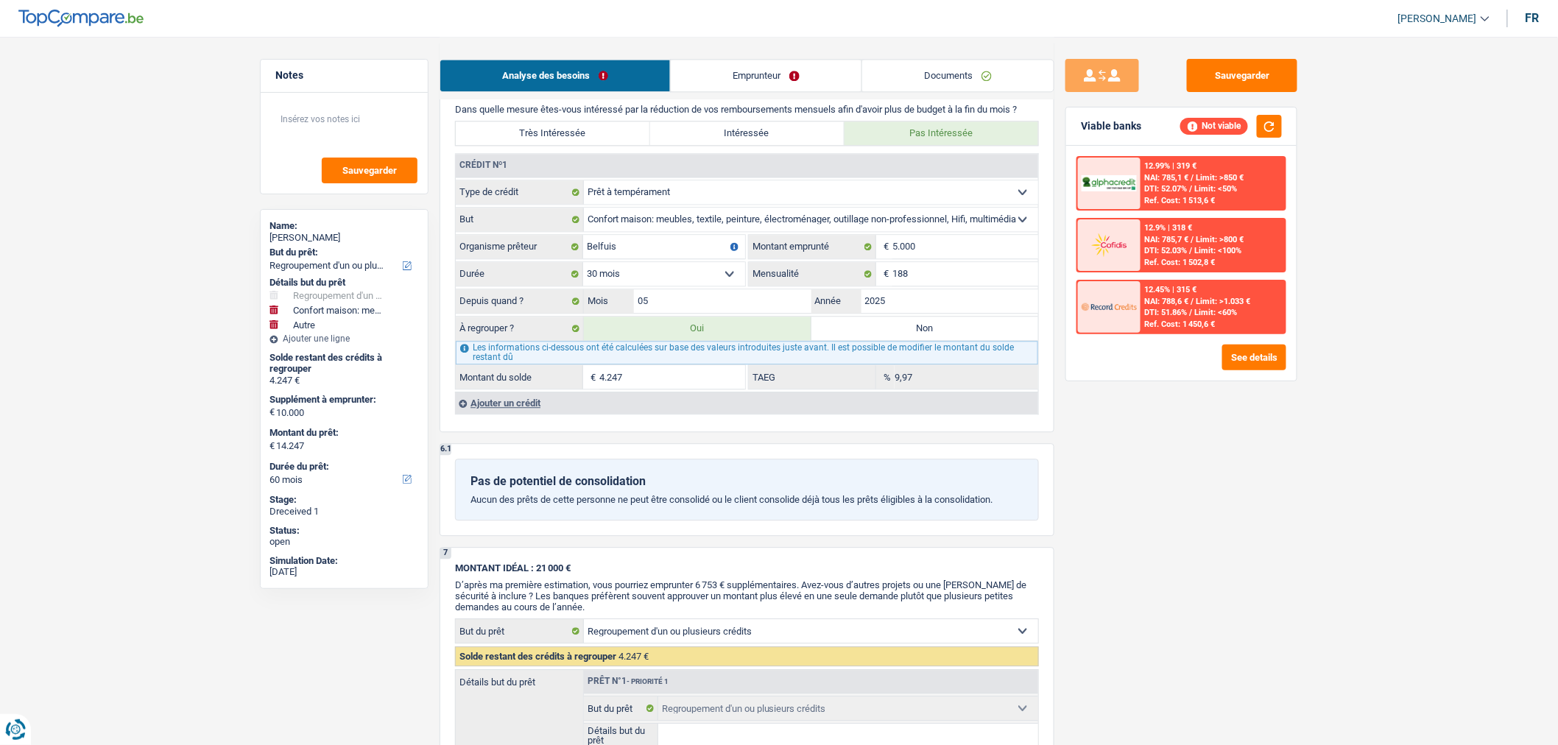
select select
type input "14.247"
type input "27.247"
select select "60"
radio input "false"
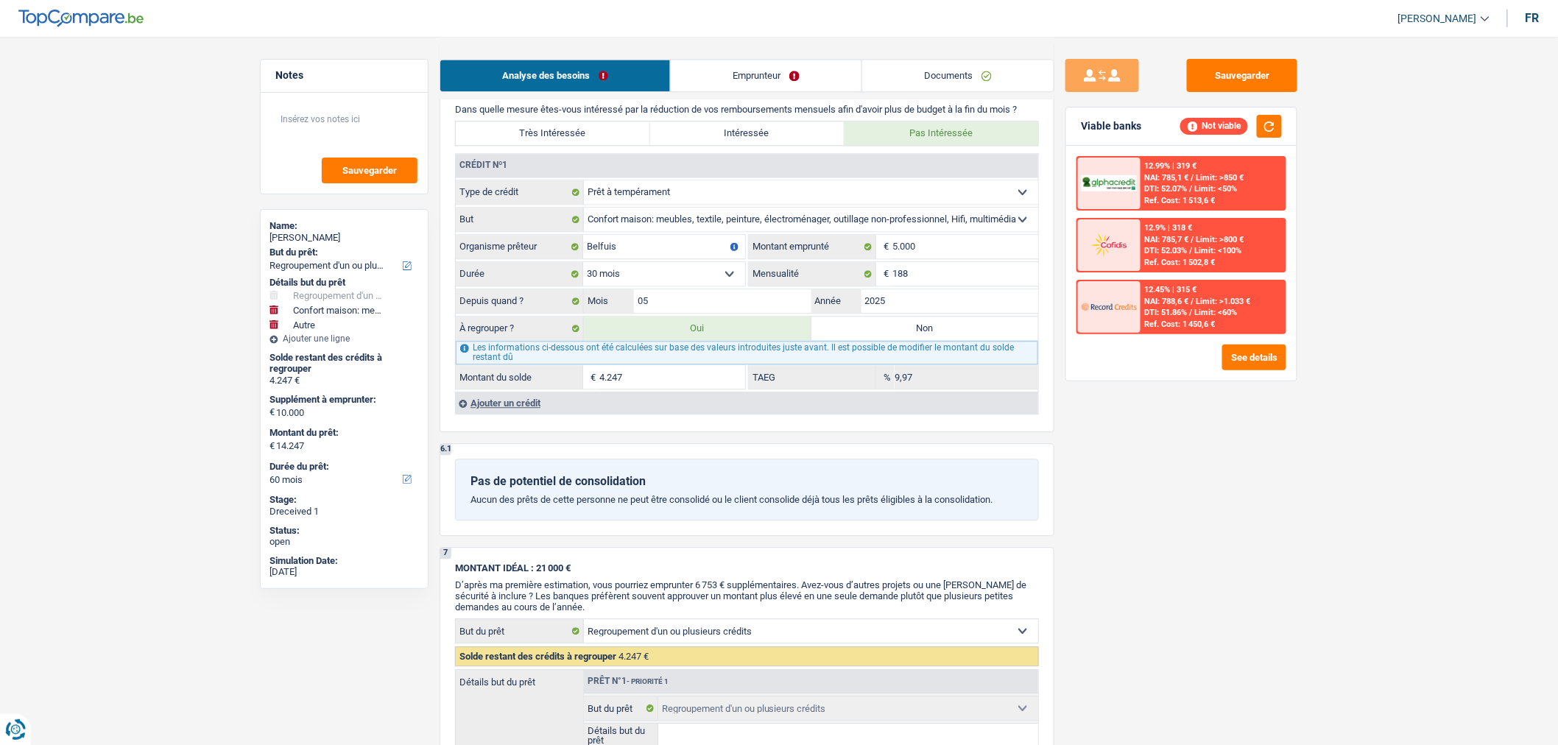
select select "household"
type input "10.000"
select select "other"
type input "Remboursement de crédit en cours chez Belfius"
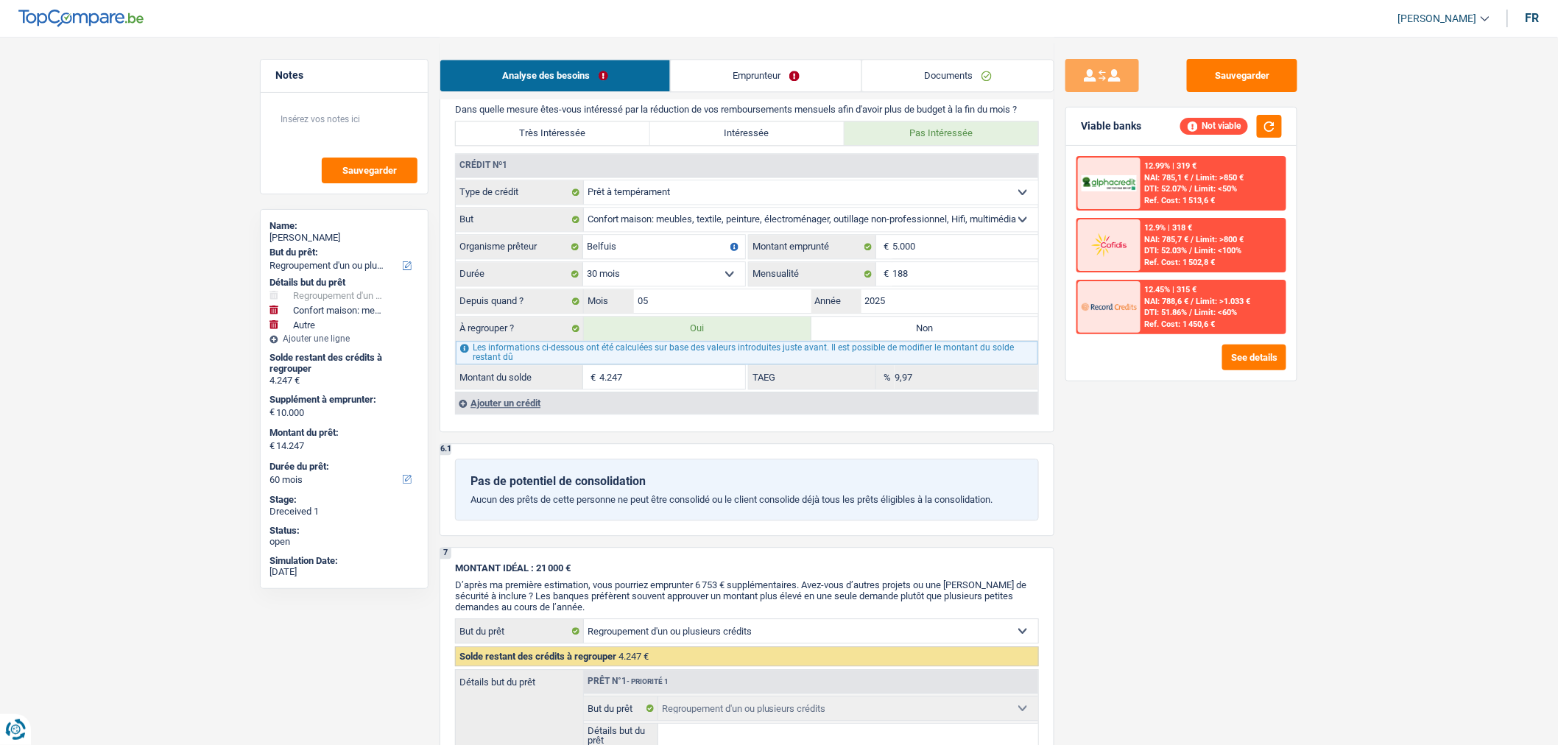
type input "3.000"
type input "27.247"
select select "60"
select select "other"
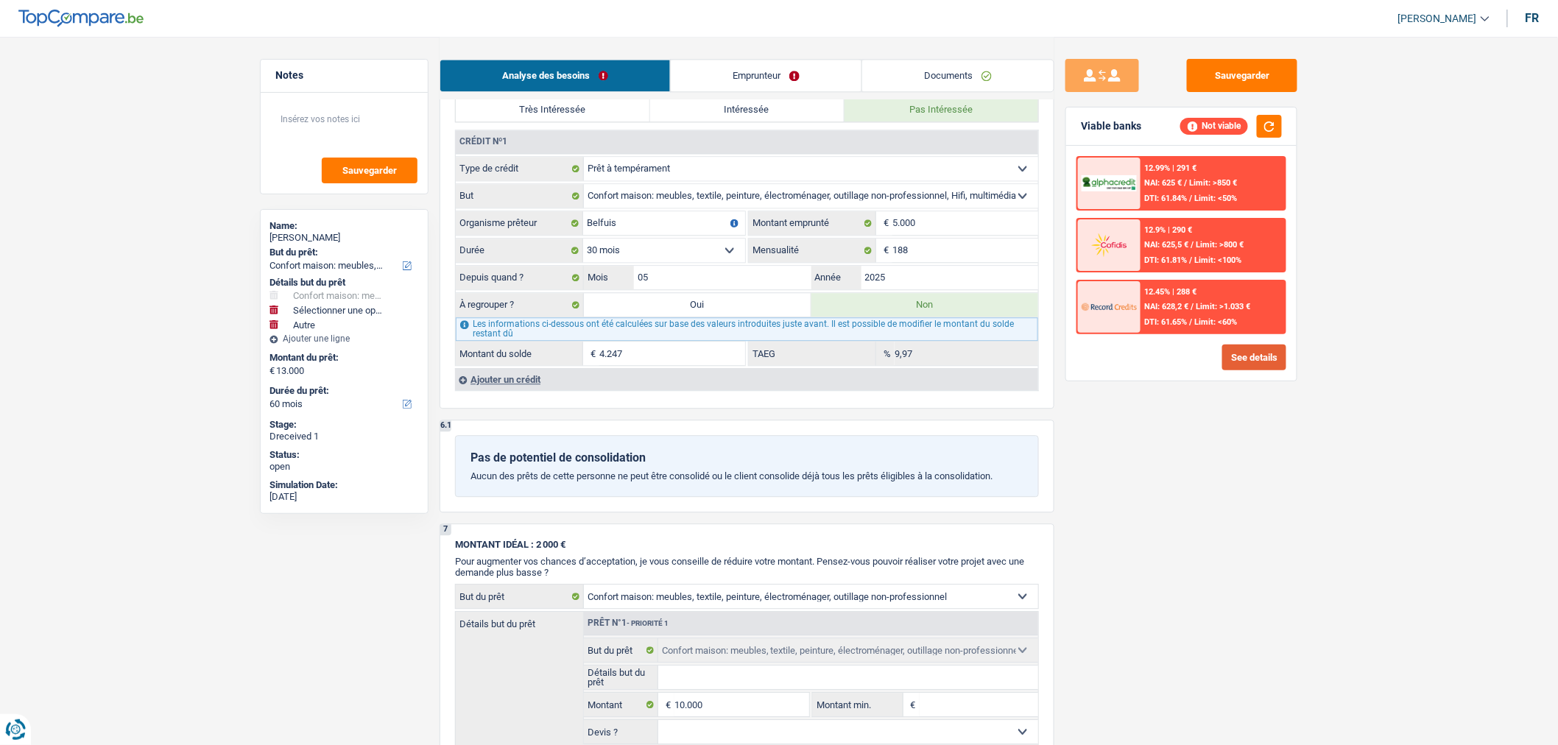
click at [1239, 355] on button "See details" at bounding box center [1254, 358] width 64 height 26
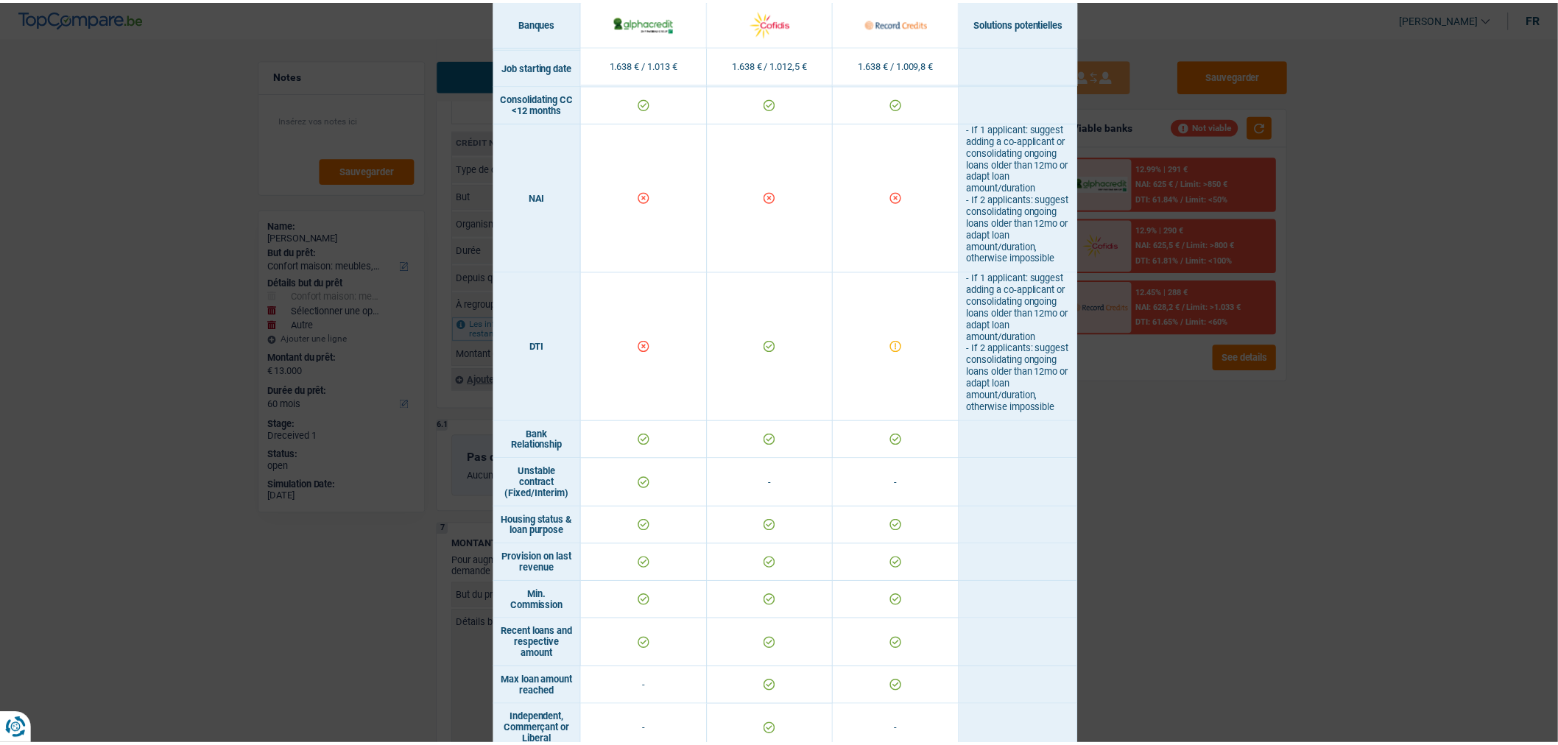
scroll to position [1021, 0]
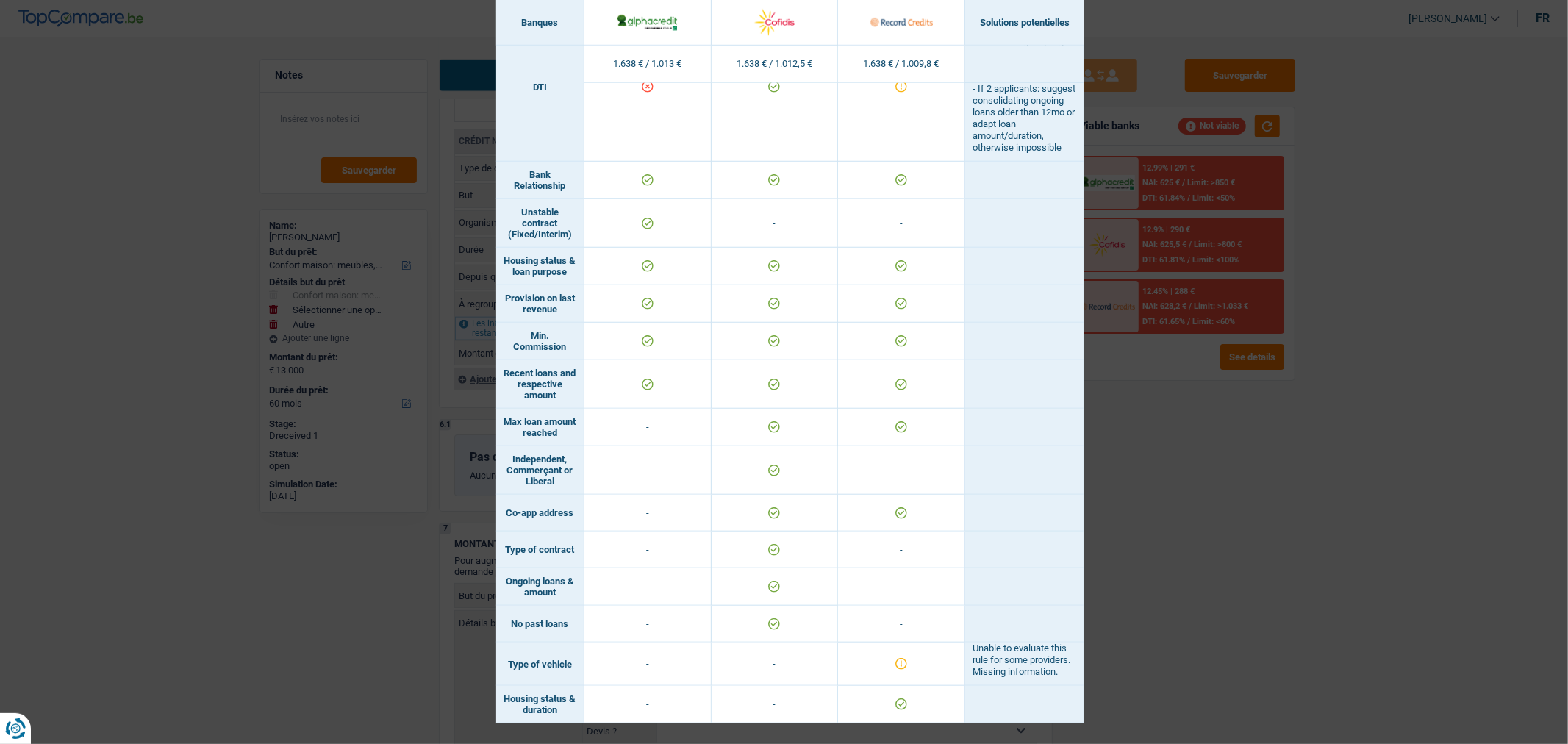
click at [1191, 573] on div "Banks conditions × Banques Solutions potentielles Revenus / Charges 1.638 € / 1…" at bounding box center [784, 372] width 1568 height 744
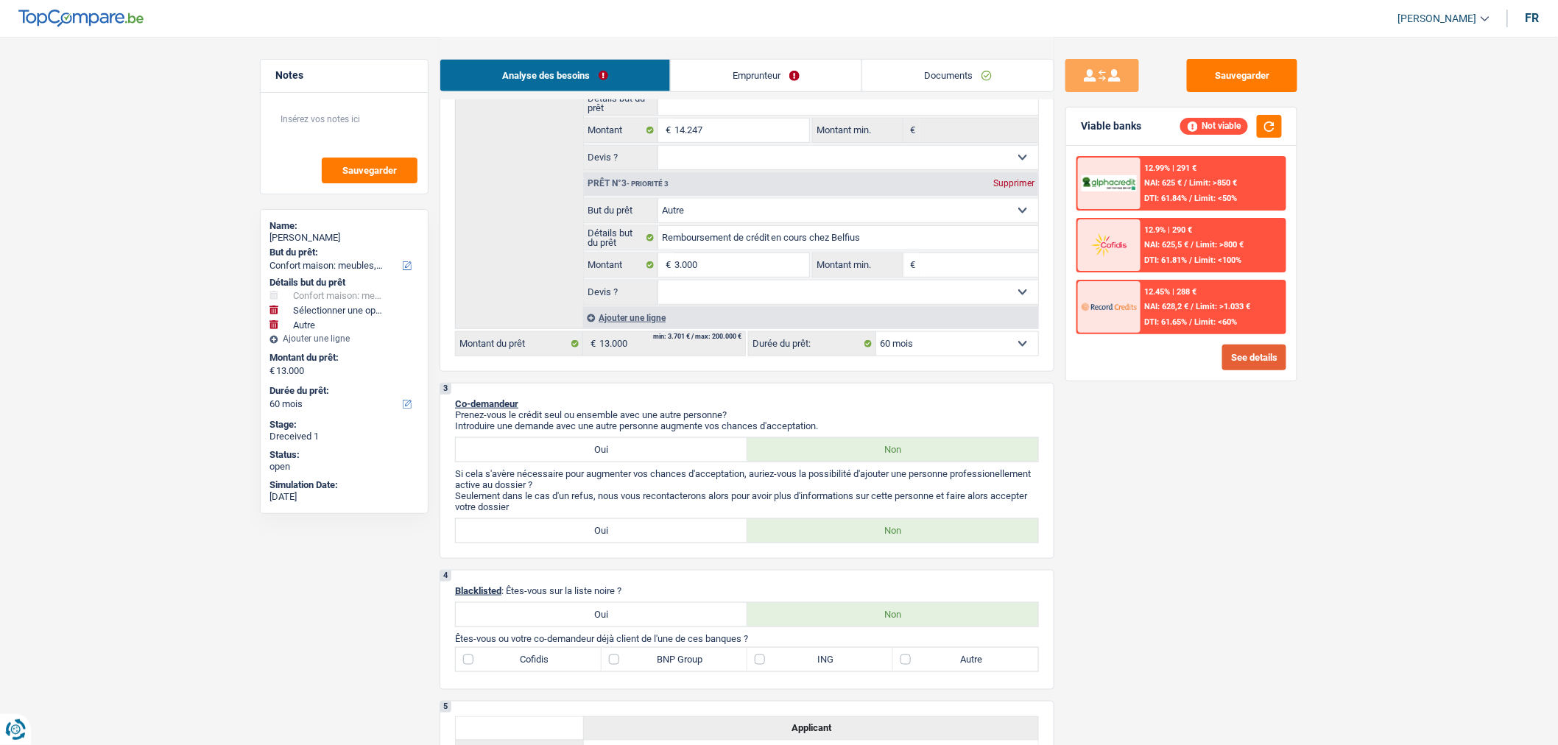
scroll to position [446, 0]
click at [1017, 186] on div "Supprimer" at bounding box center [1014, 181] width 49 height 9
select select
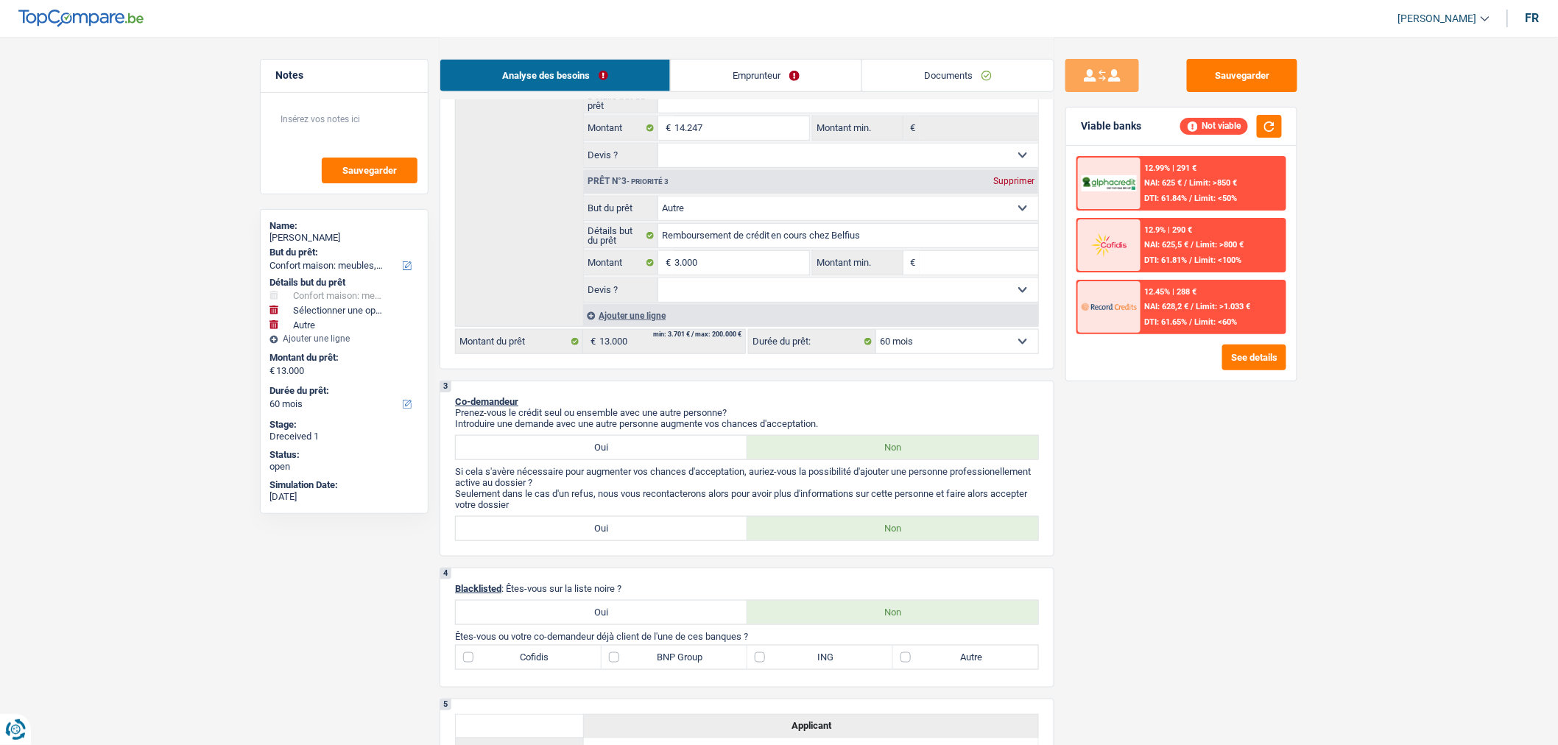
type input "14.247"
type input "24.247"
select select "120"
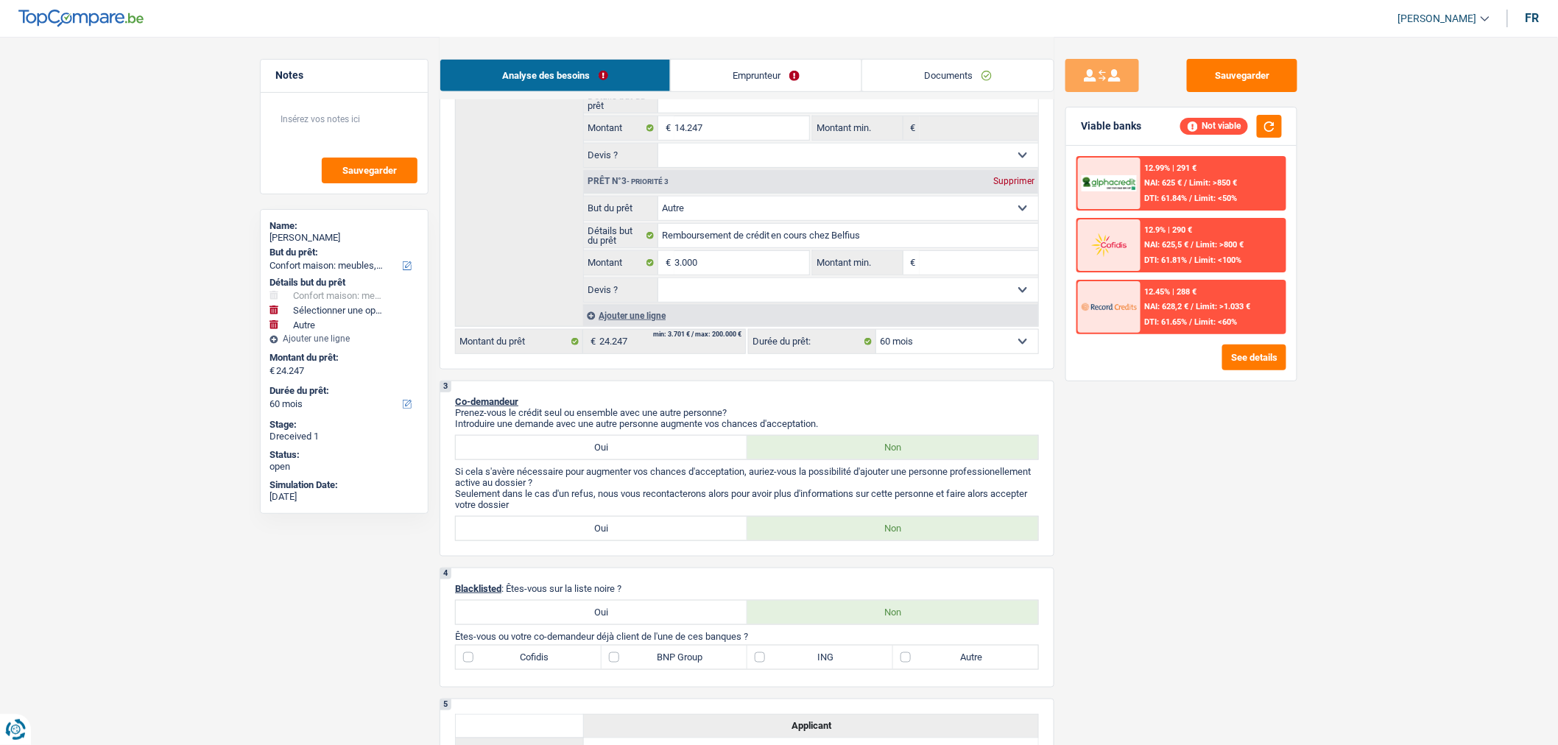
select select "120"
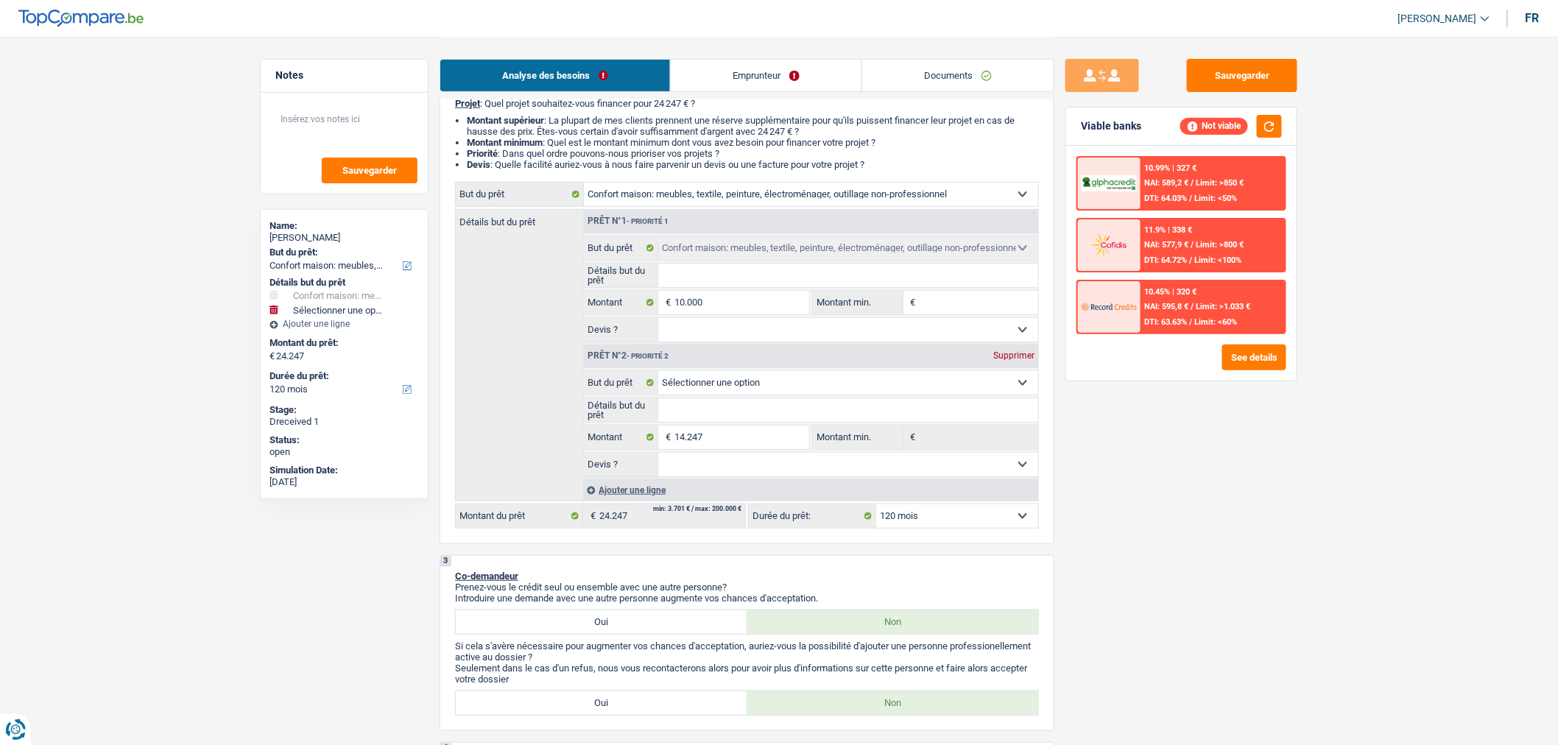
scroll to position [136, 0]
click at [737, 309] on input "10.000" at bounding box center [742, 304] width 135 height 24
select select
type input "3"
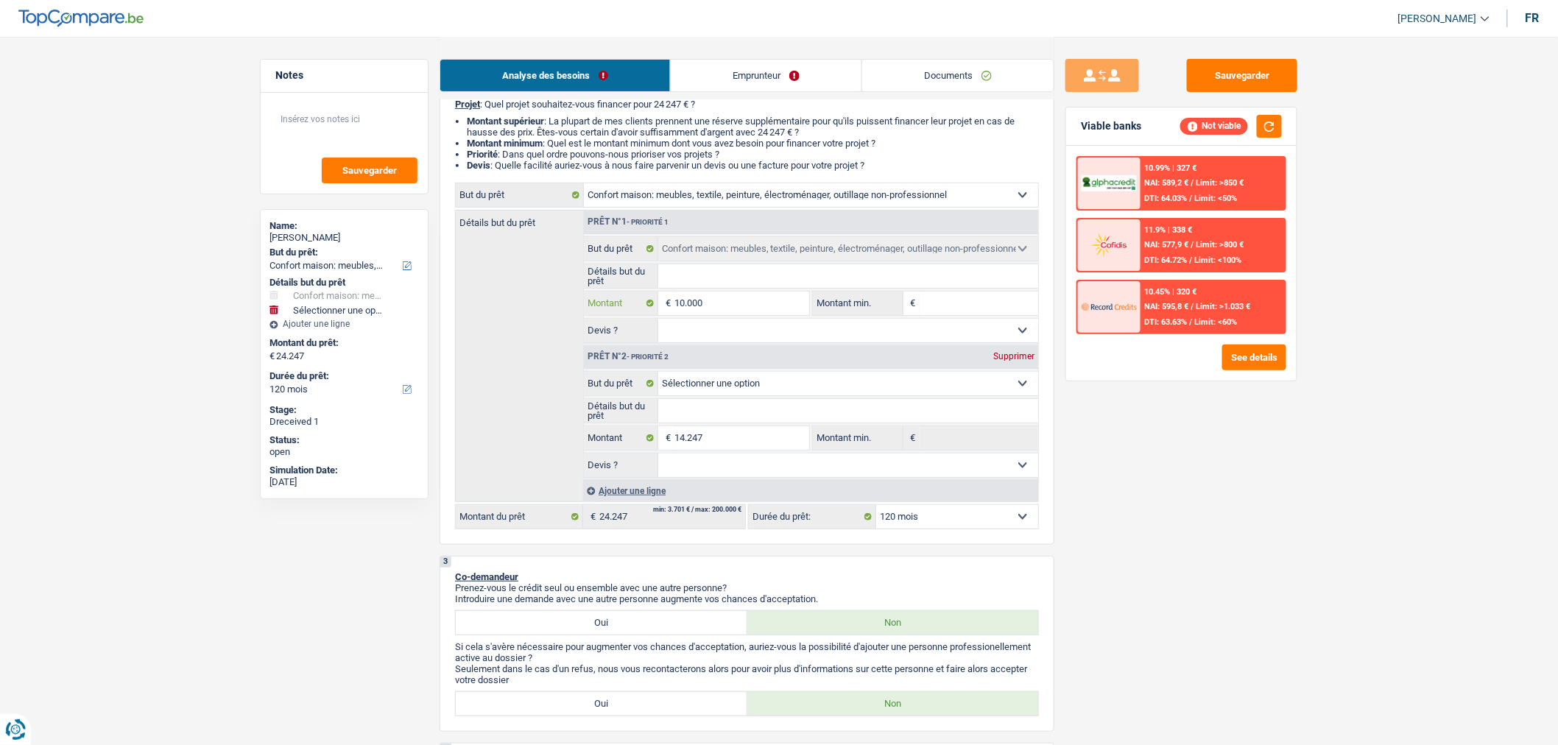
select select
type input "3"
select select
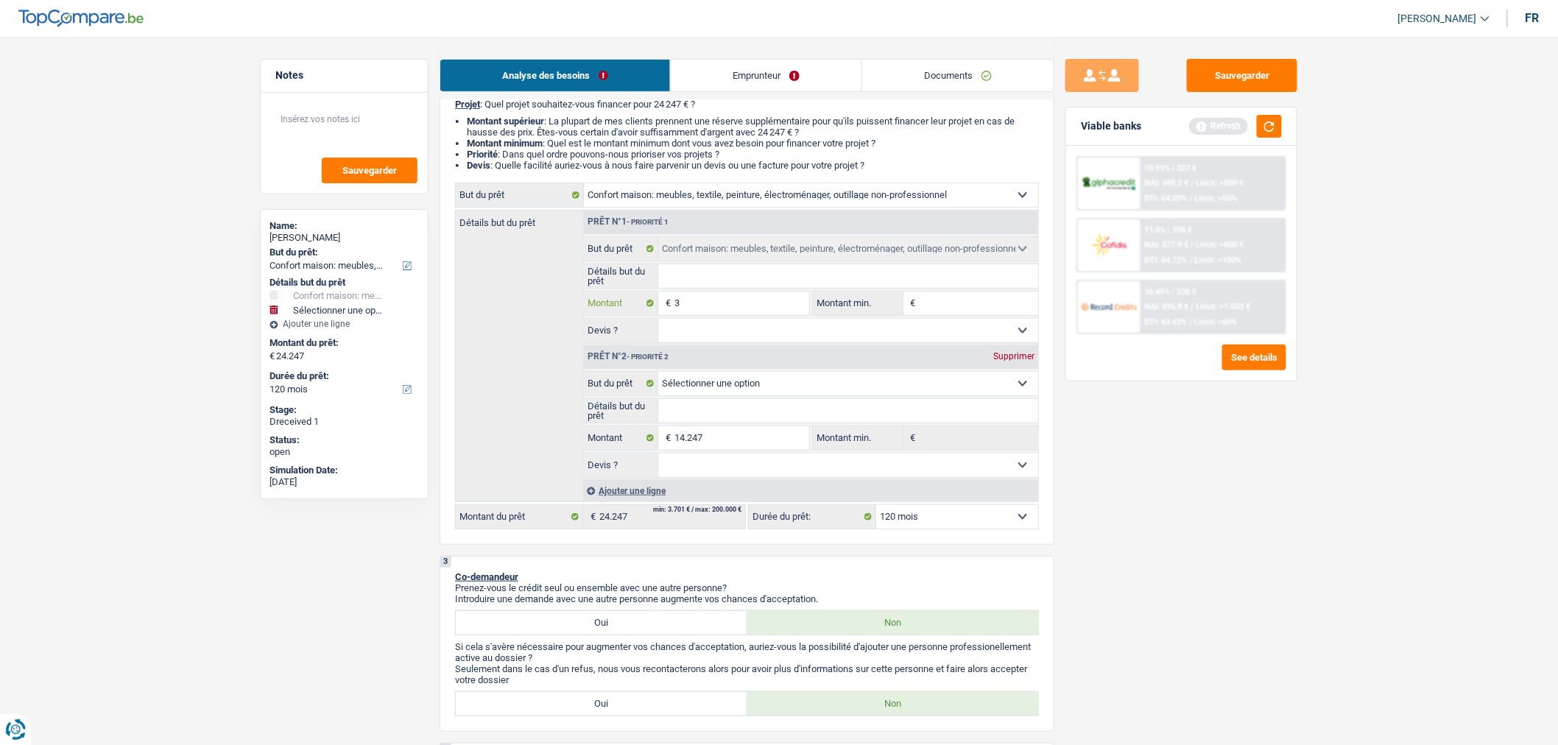
select select
type input "30"
select select
type input "30"
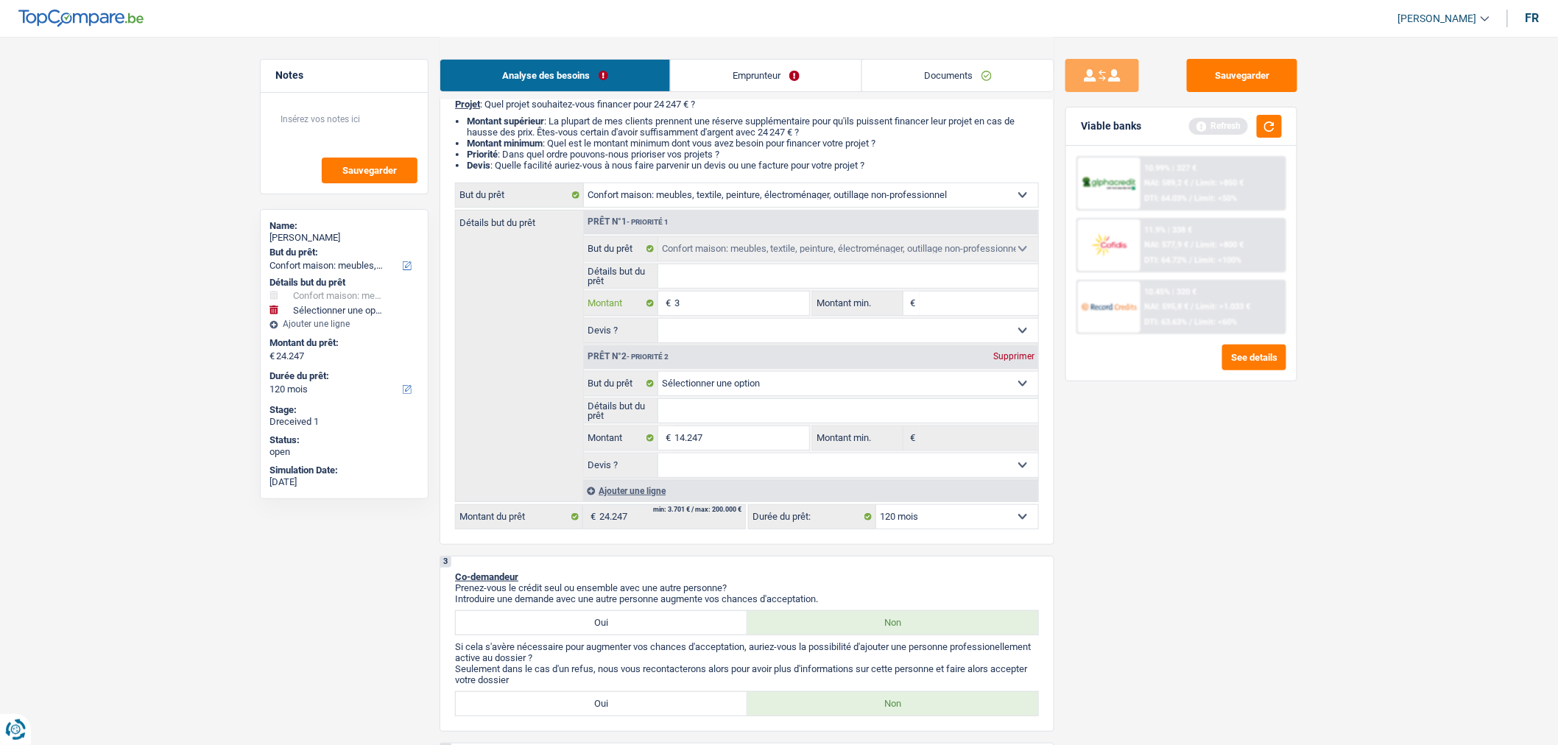
select select
type input "300"
select select
type input "300"
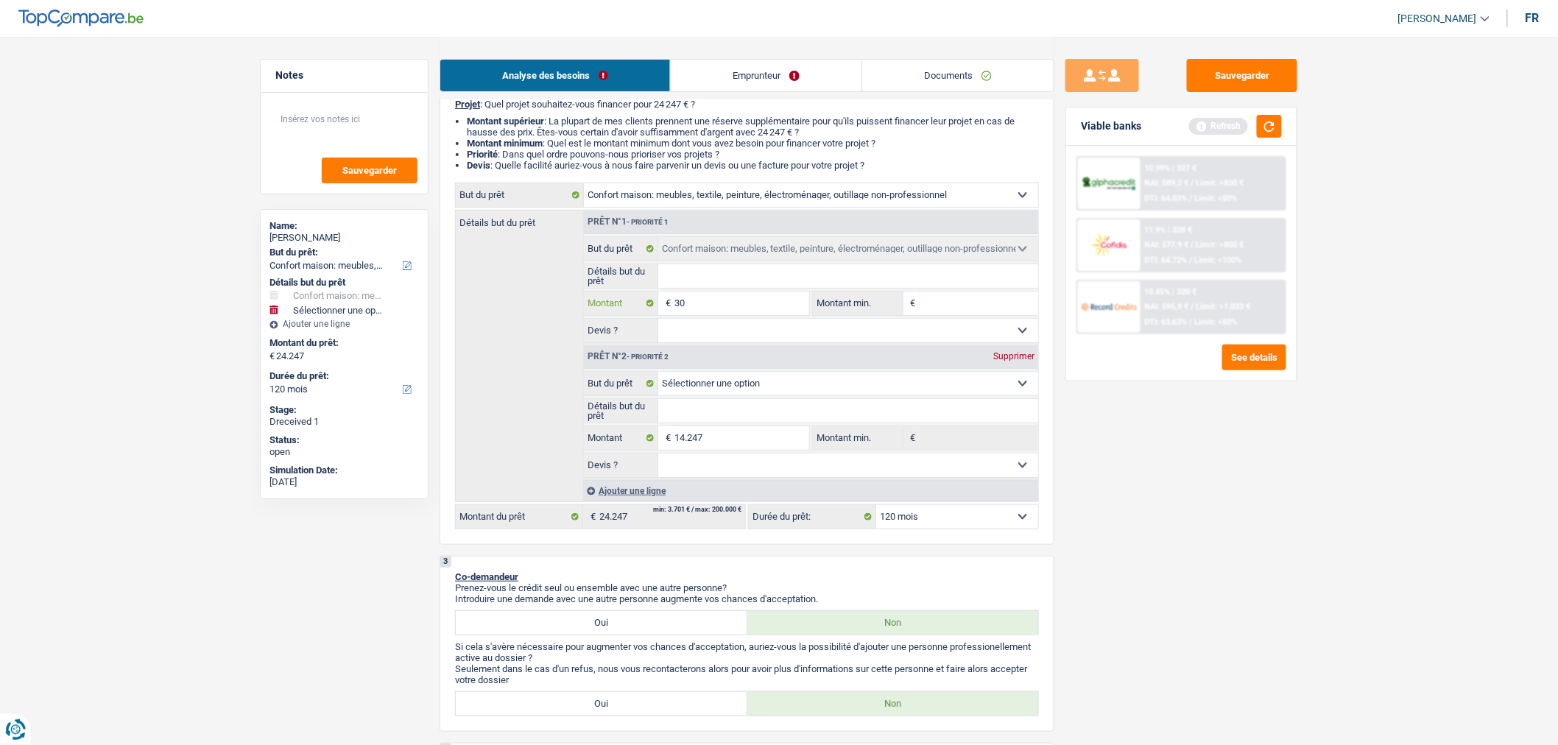
select select
type input "3.000"
select select
type input "3.000"
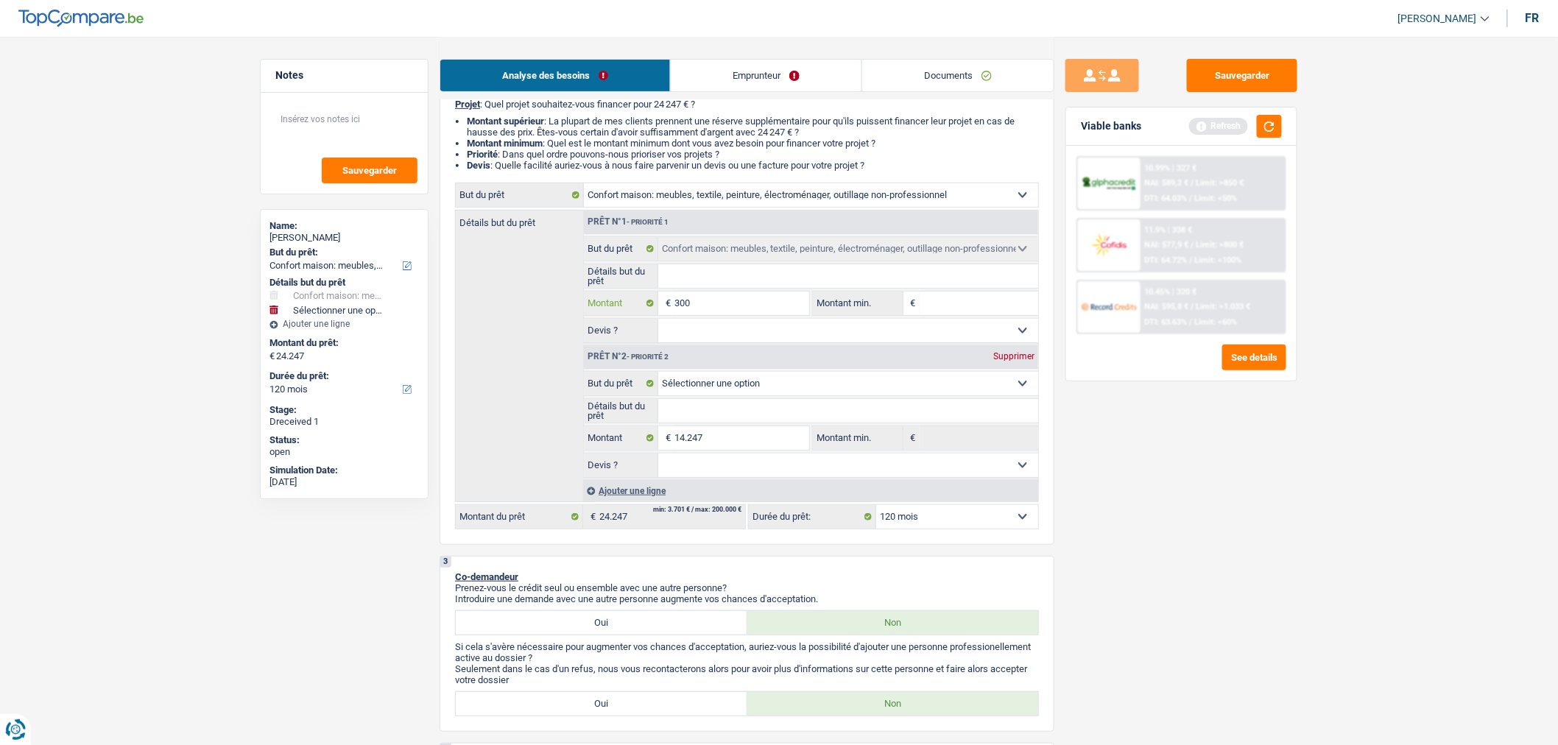
select select
type input "3.000"
select select "84"
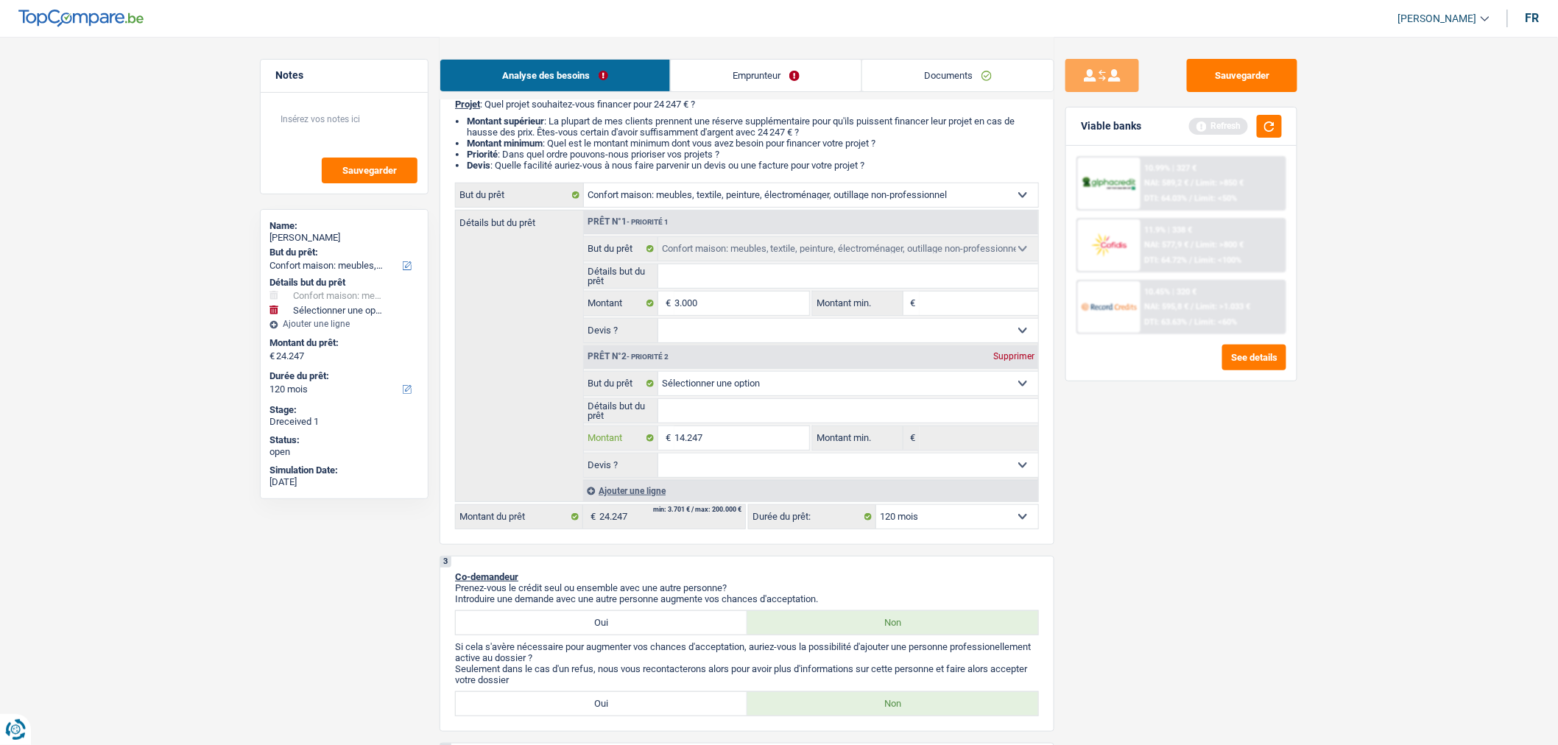
select select "84"
type input "17.247"
click at [742, 449] on input "14.247" at bounding box center [742, 438] width 135 height 24
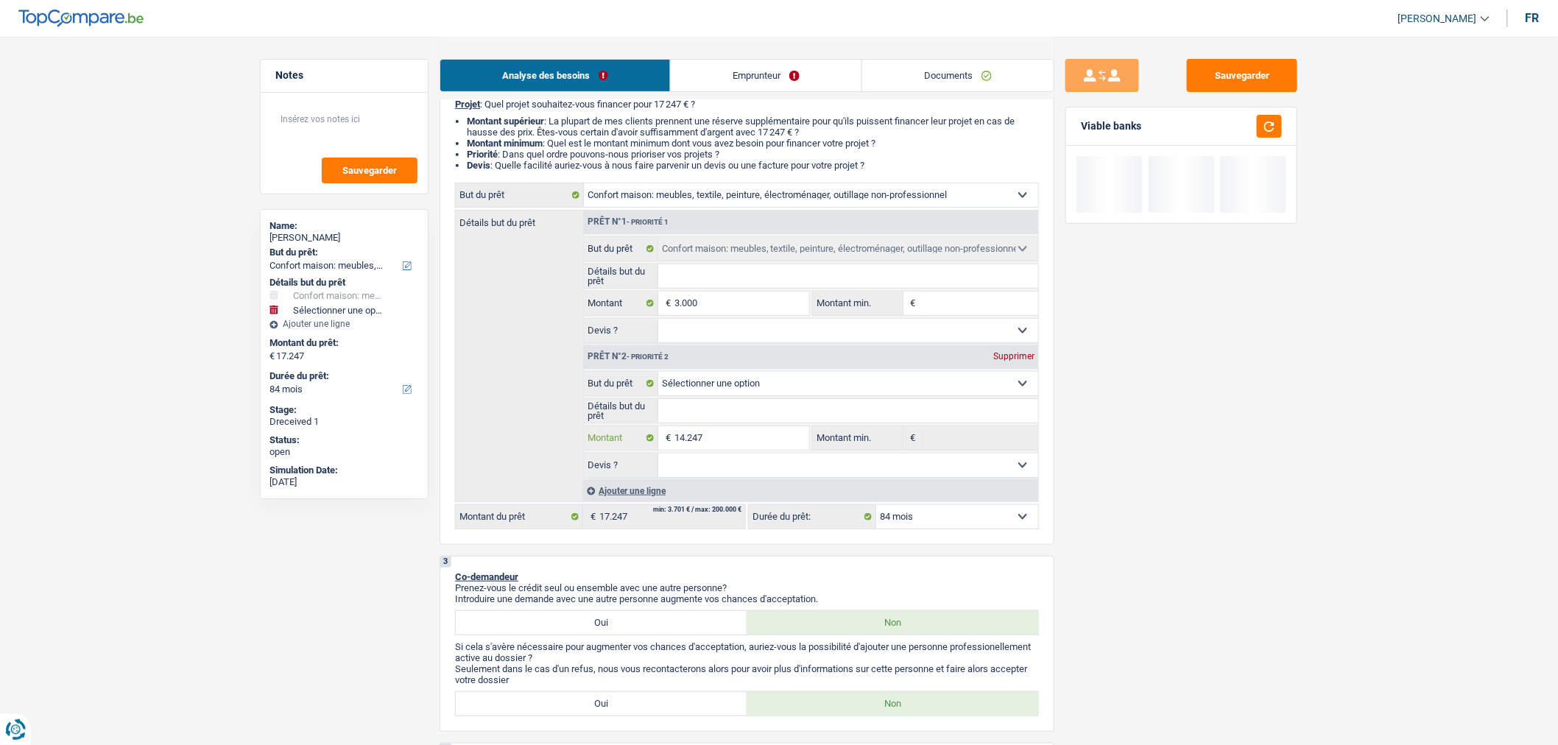
click at [742, 449] on input "14.247" at bounding box center [742, 438] width 135 height 24
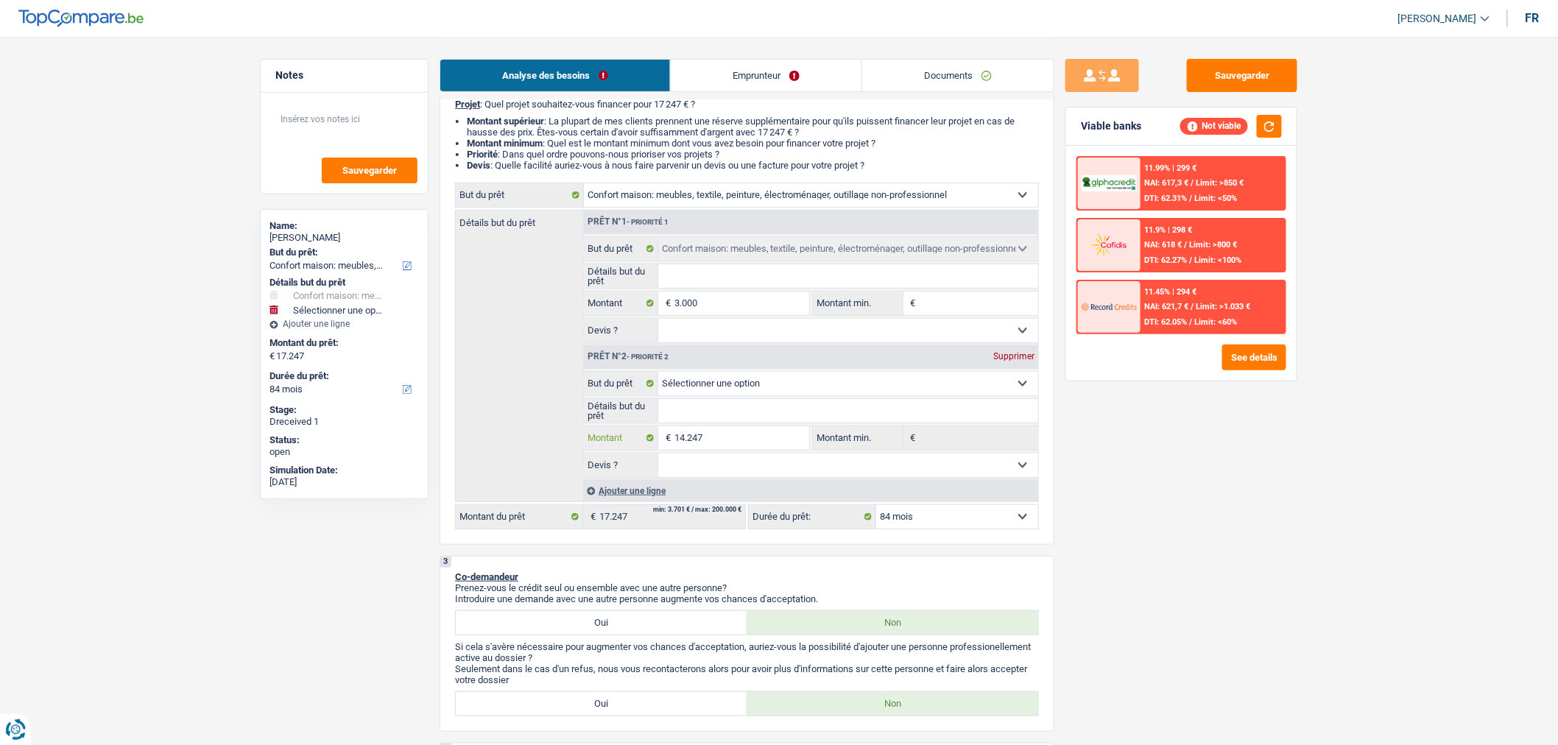
select select
type input "1"
select select
type input "1"
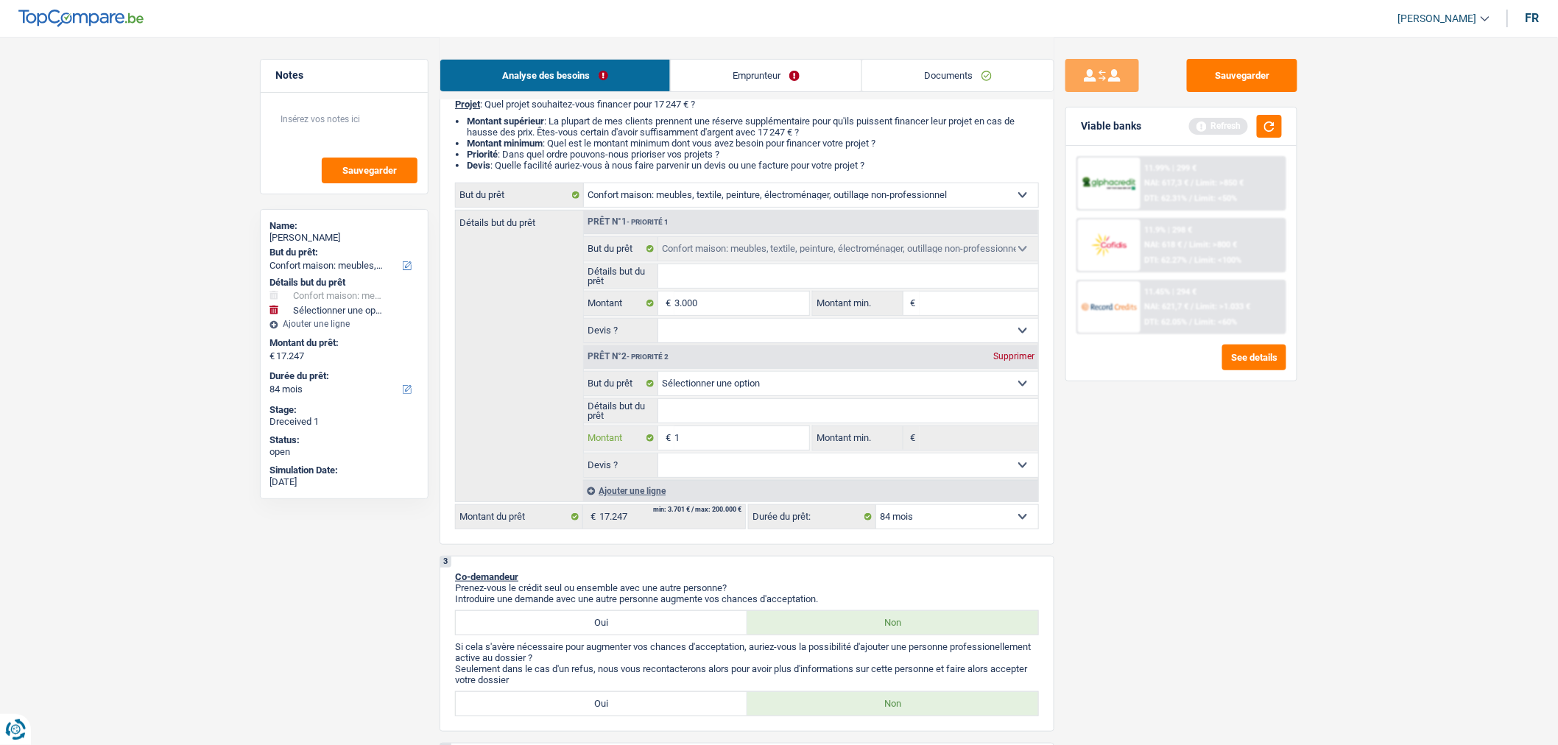
select select
type input "10"
select select
type input "10"
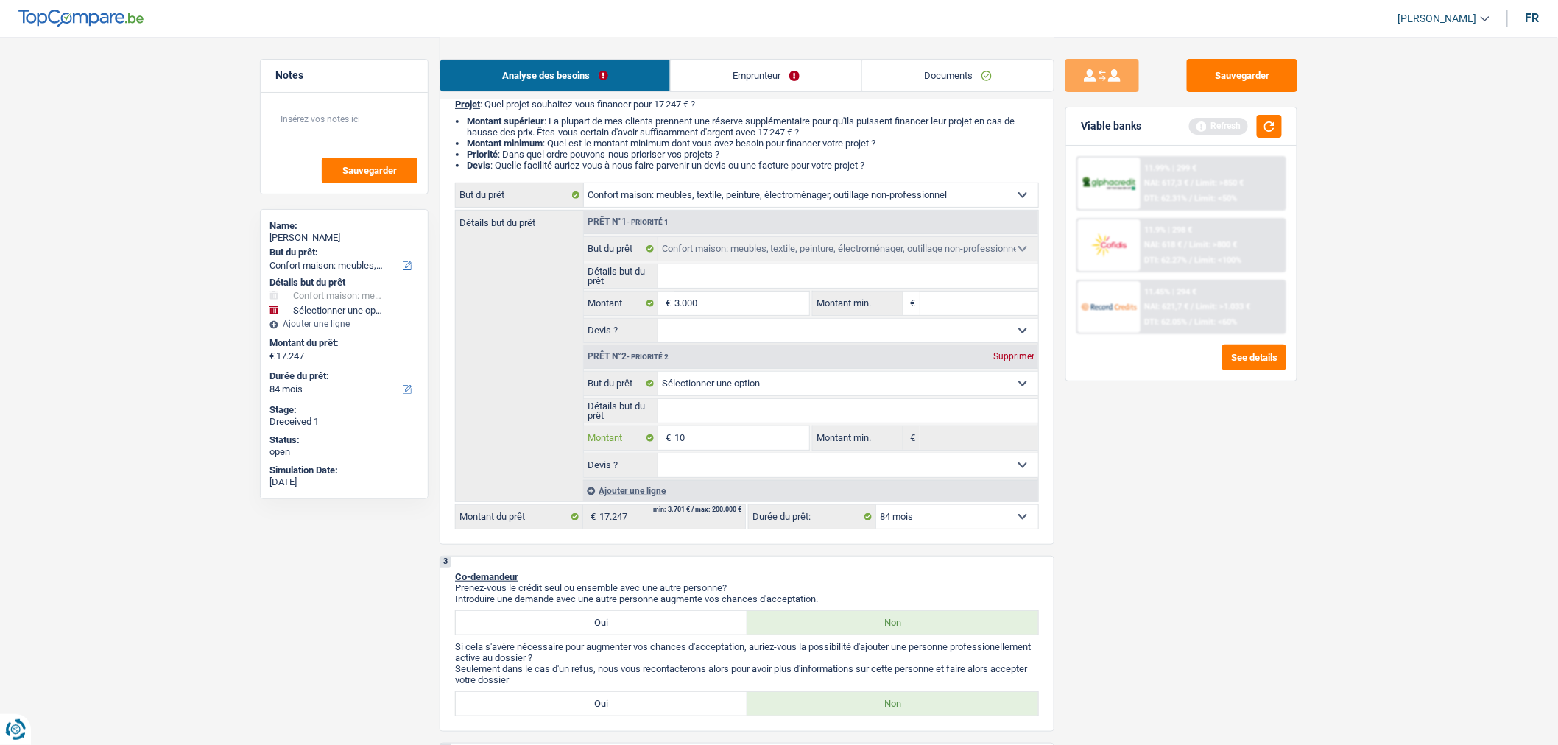
select select
type input "100"
select select
type input "100"
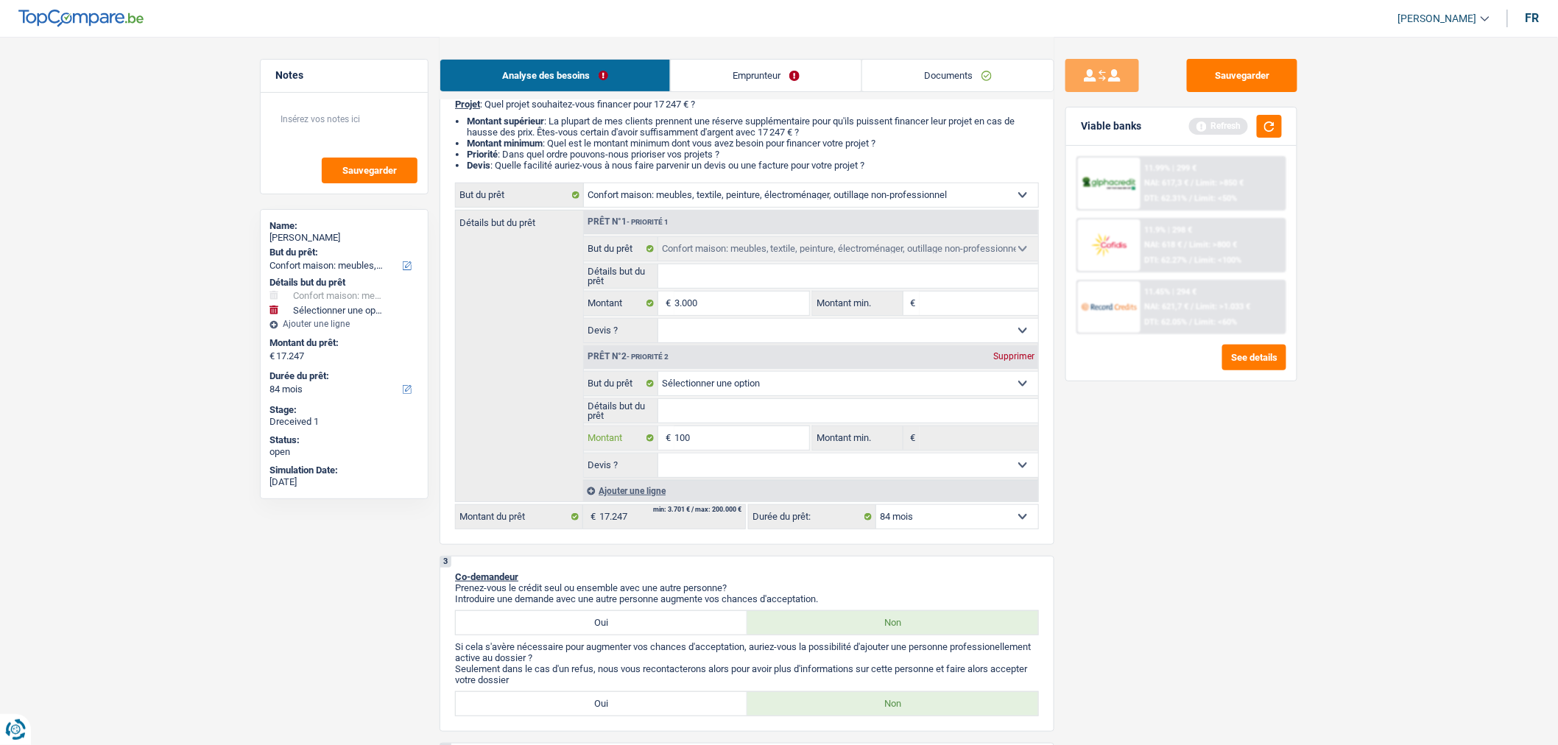
select select
type input "1.000"
select select
type input "1.000"
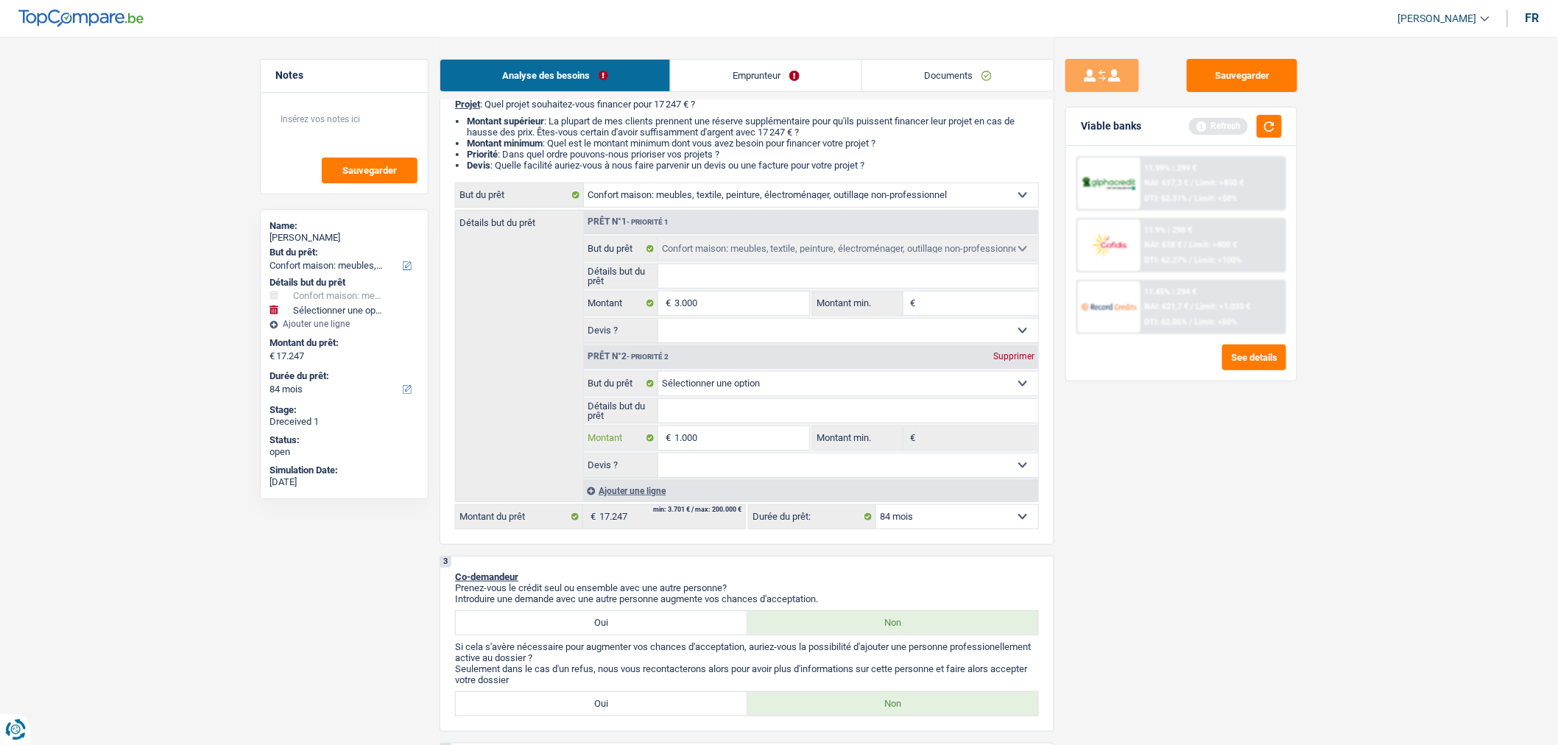
select select
type input "10.001"
select select
type input "10.001"
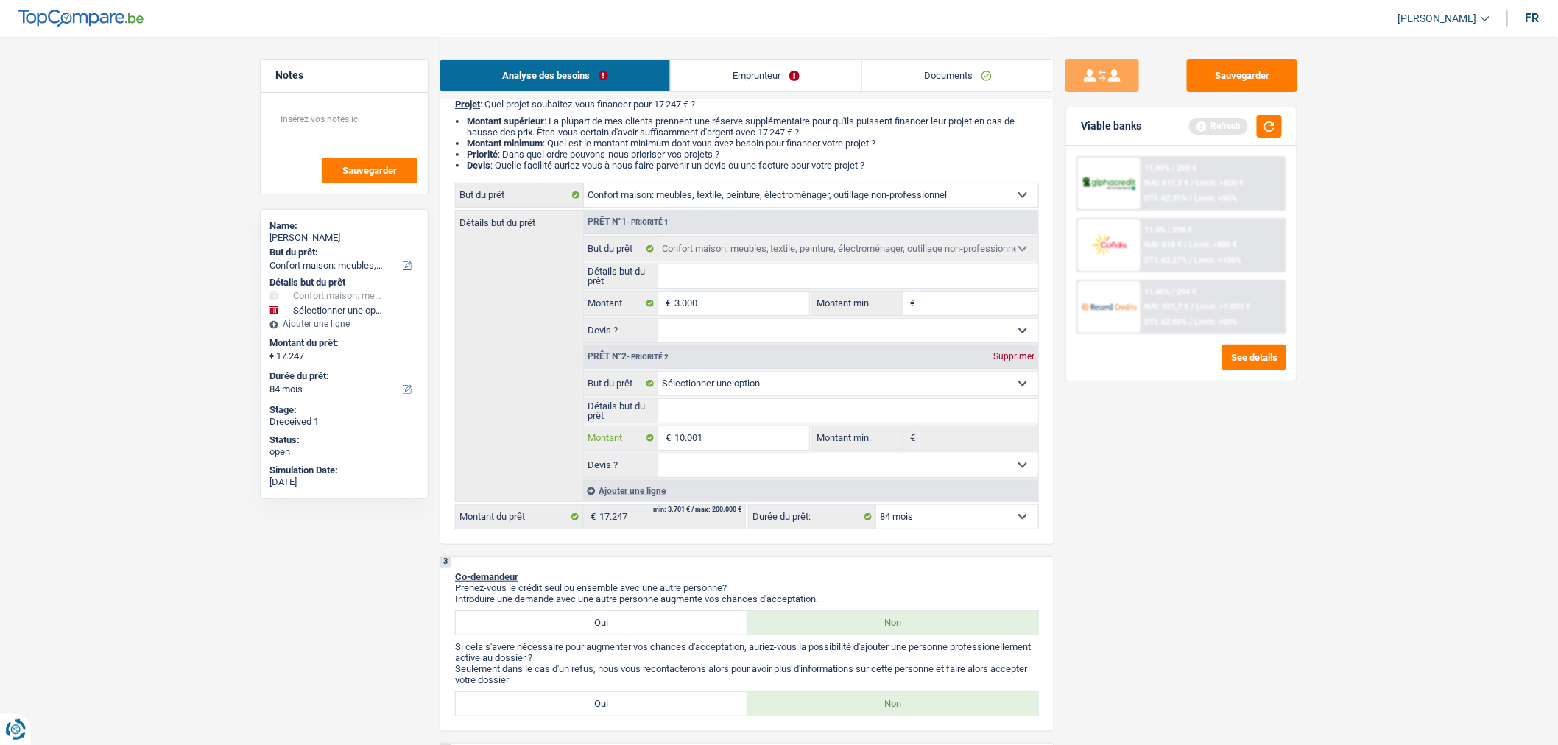
select select
type input "10.001"
select select "60"
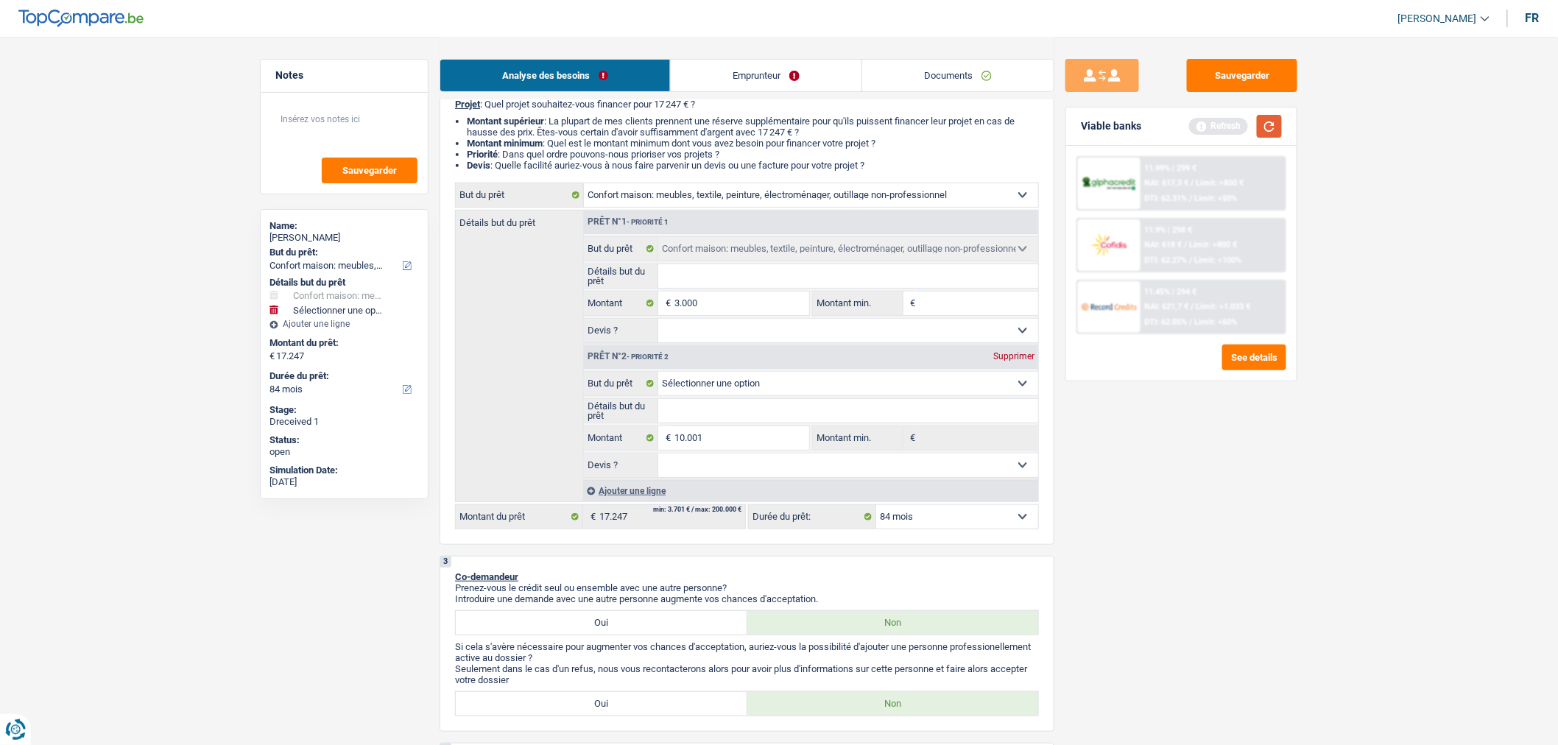
type input "13.001"
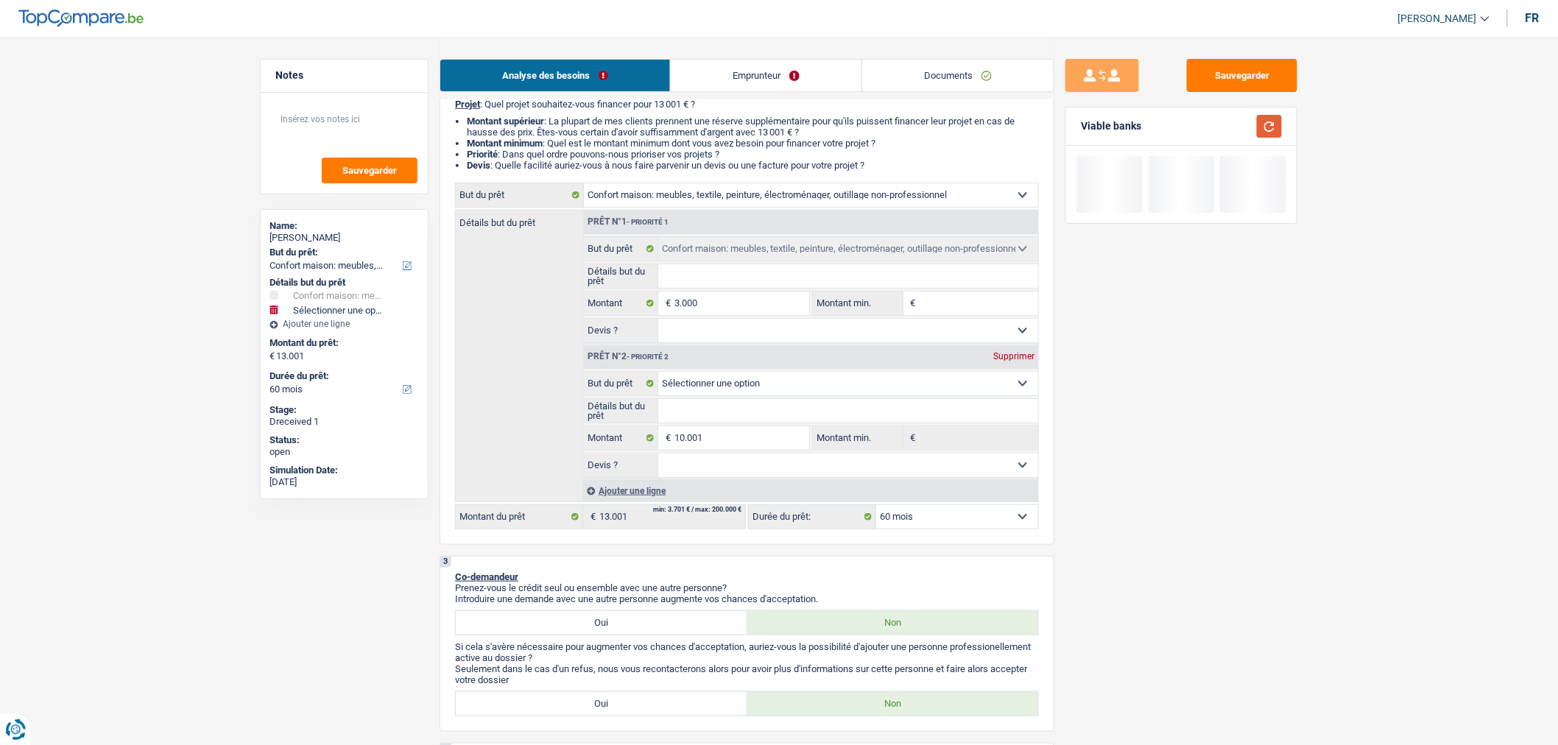
click at [1270, 130] on button "button" at bounding box center [1269, 126] width 25 height 23
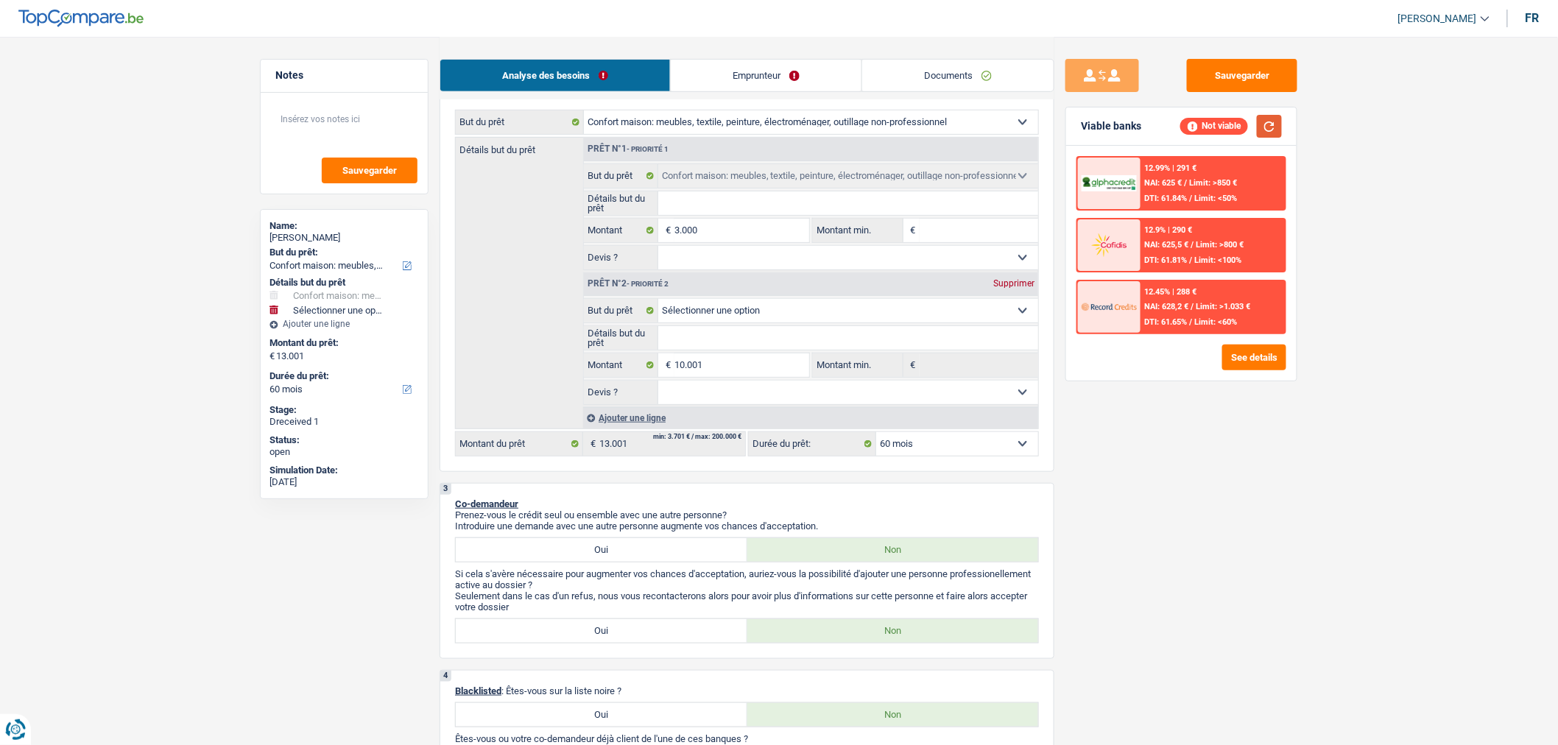
scroll to position [208, 0]
click at [1011, 135] on select "Confort maison: meubles, textile, peinture, électroménager, outillage non-profe…" at bounding box center [811, 124] width 454 height 24
select select "other"
click at [584, 115] on select "Confort maison: meubles, textile, peinture, électroménager, outillage non-profe…" at bounding box center [811, 124] width 454 height 24
select select "other"
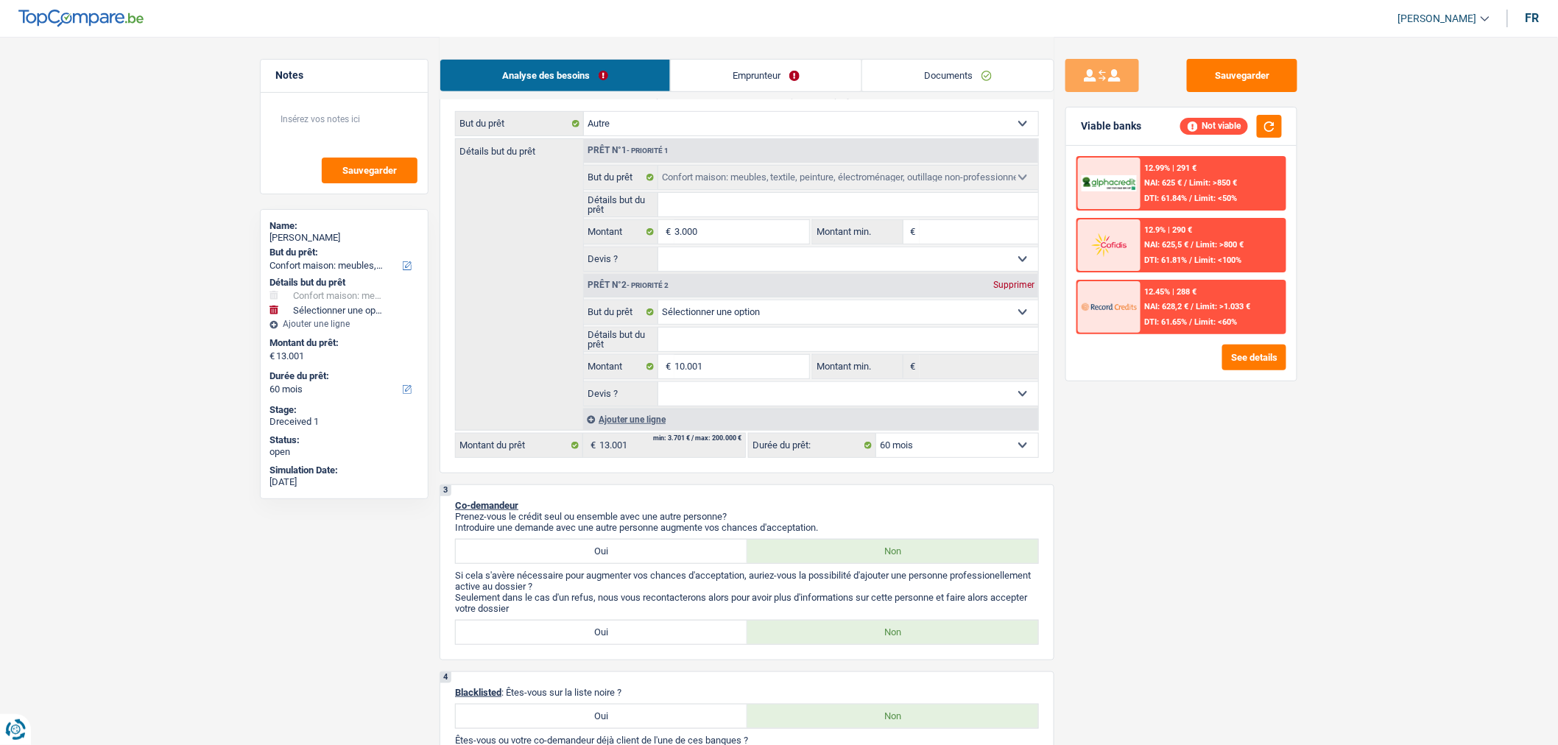
select select "other"
select select "household"
select select "other"
select select "household"
type input "3.000"
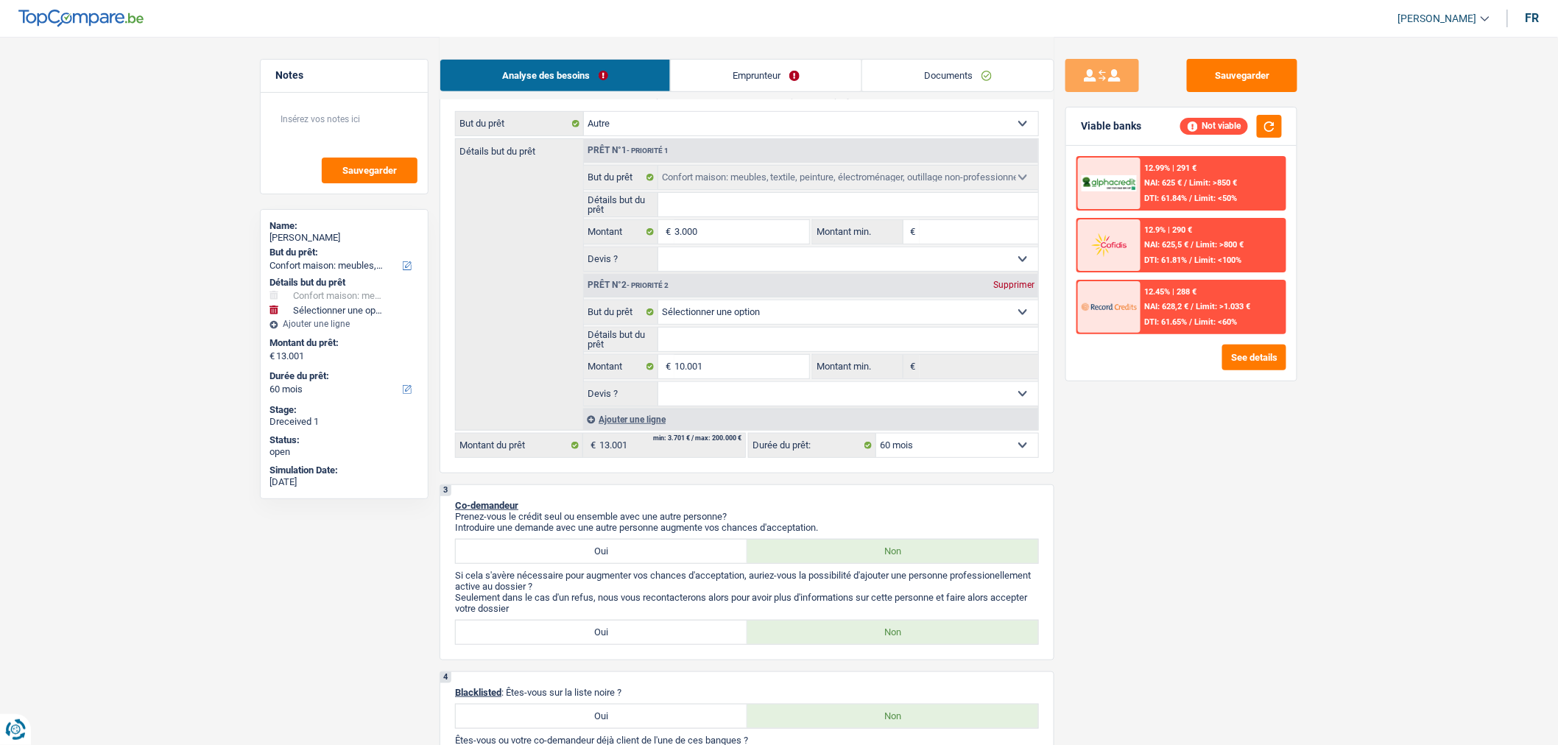
select select "other"
select select "household"
type input "3.000"
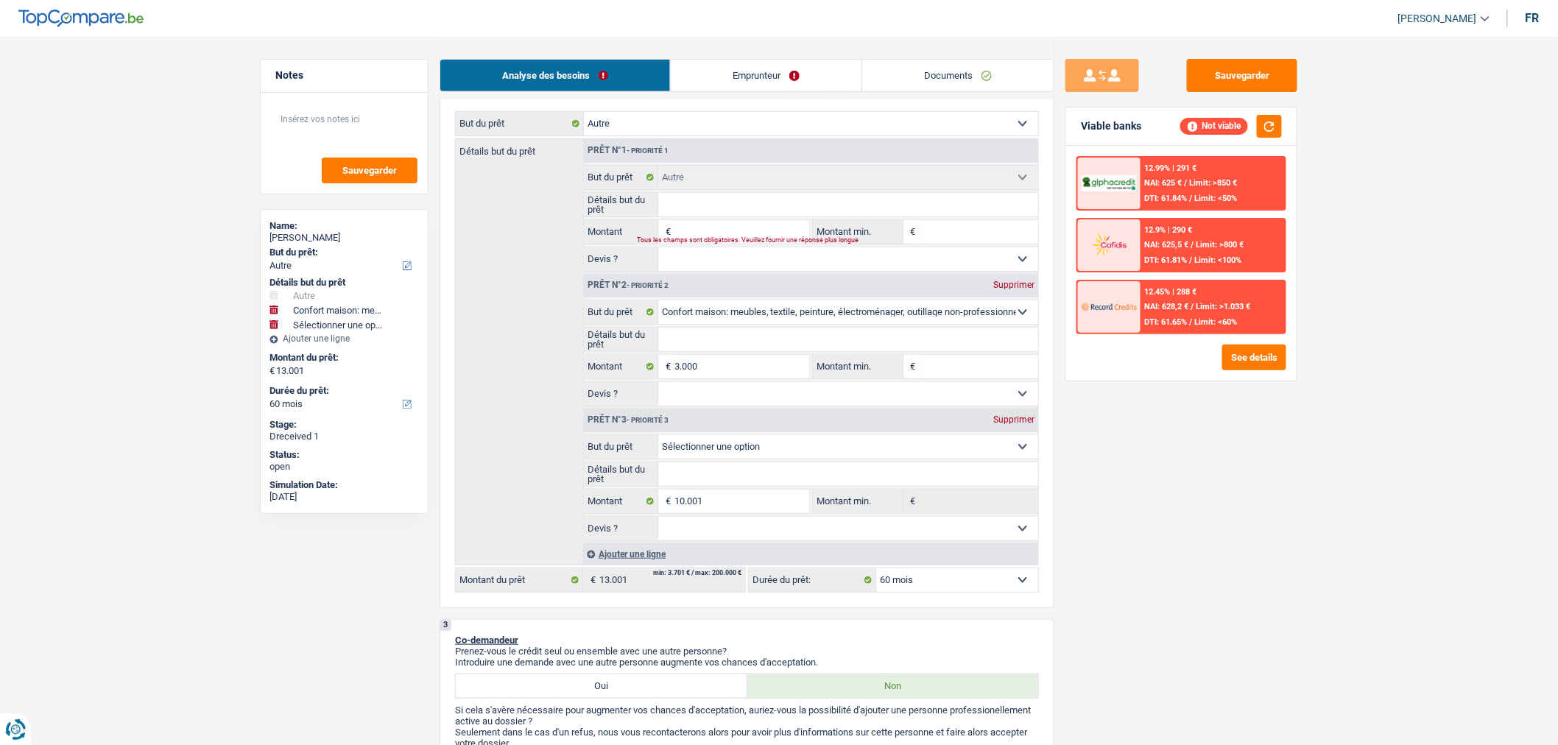
click at [1015, 289] on div "Supprimer" at bounding box center [1014, 285] width 49 height 9
select select
type input "10.001"
select select
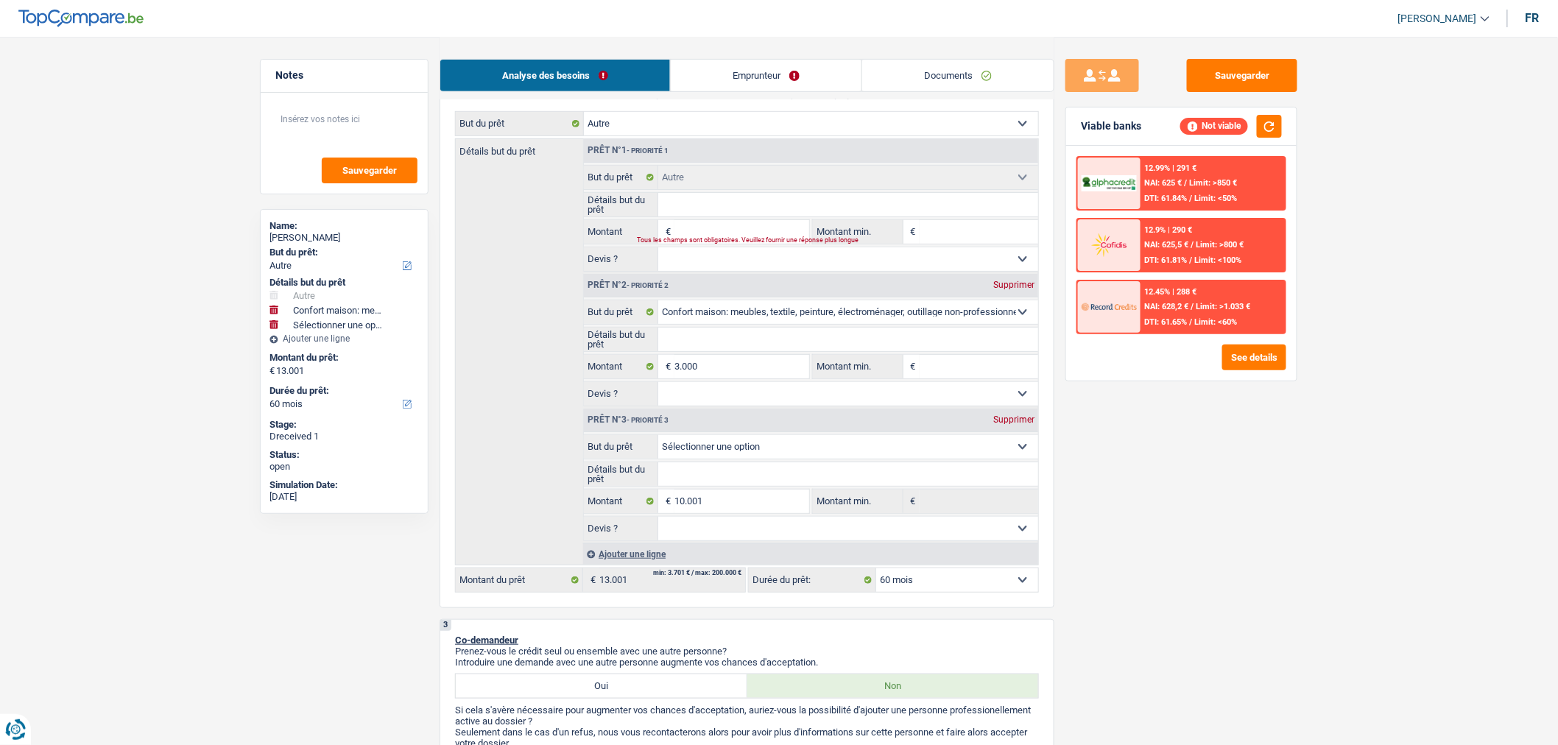
type input "10.001"
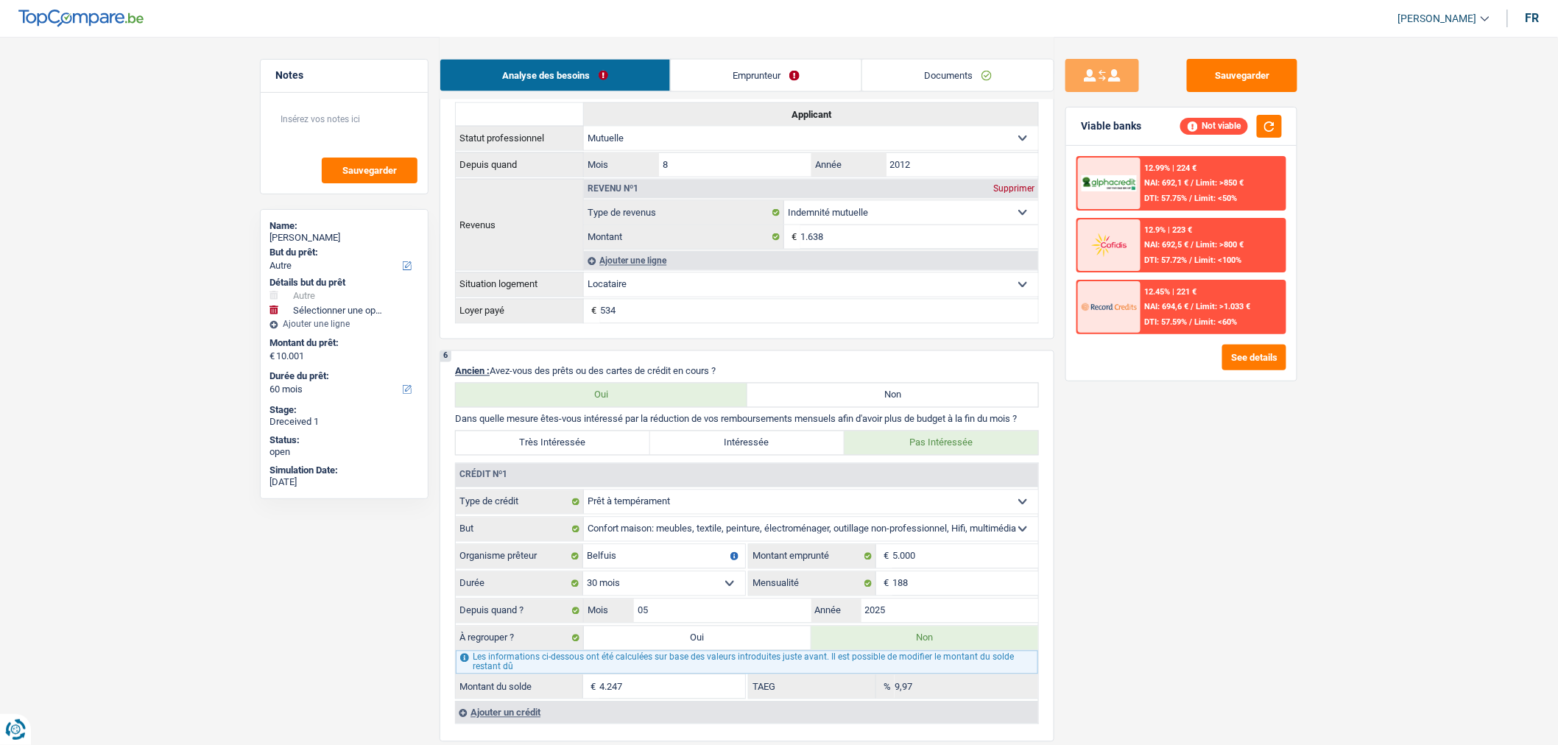
scroll to position [924, 0]
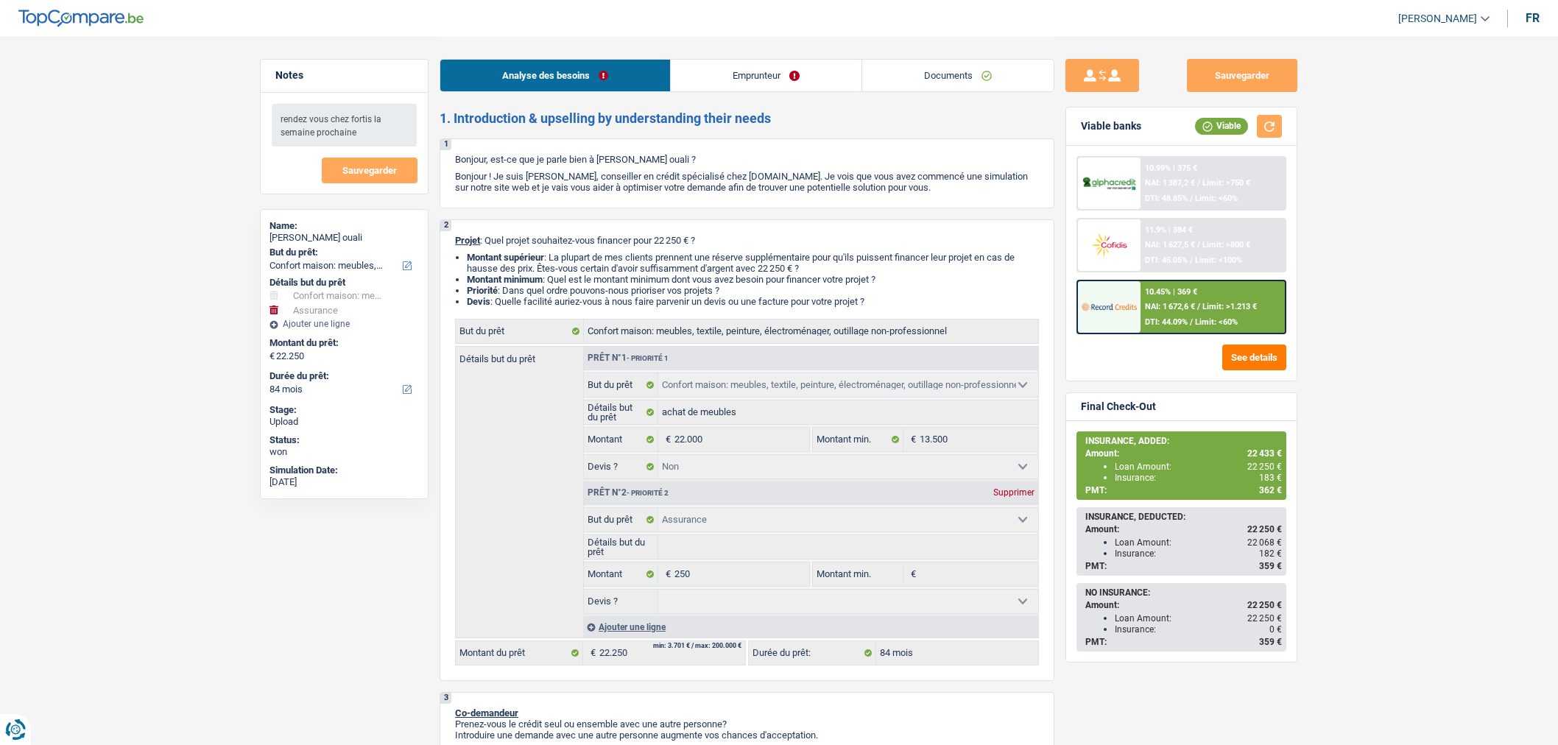
select select "household"
select select "insurance"
select select "84"
select select "household"
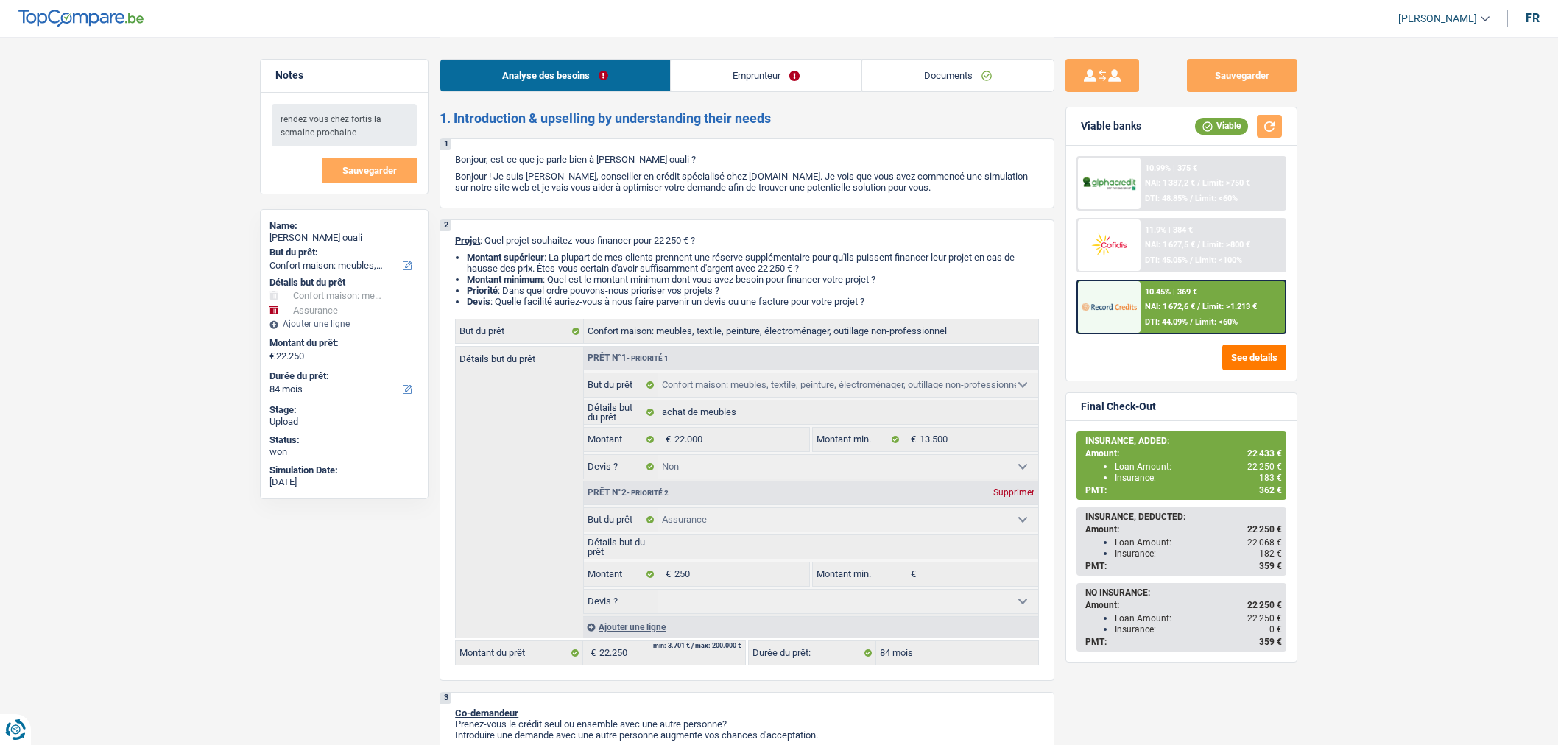
select select "household"
select select "false"
select select "insurance"
select select "84"
select select "worker"
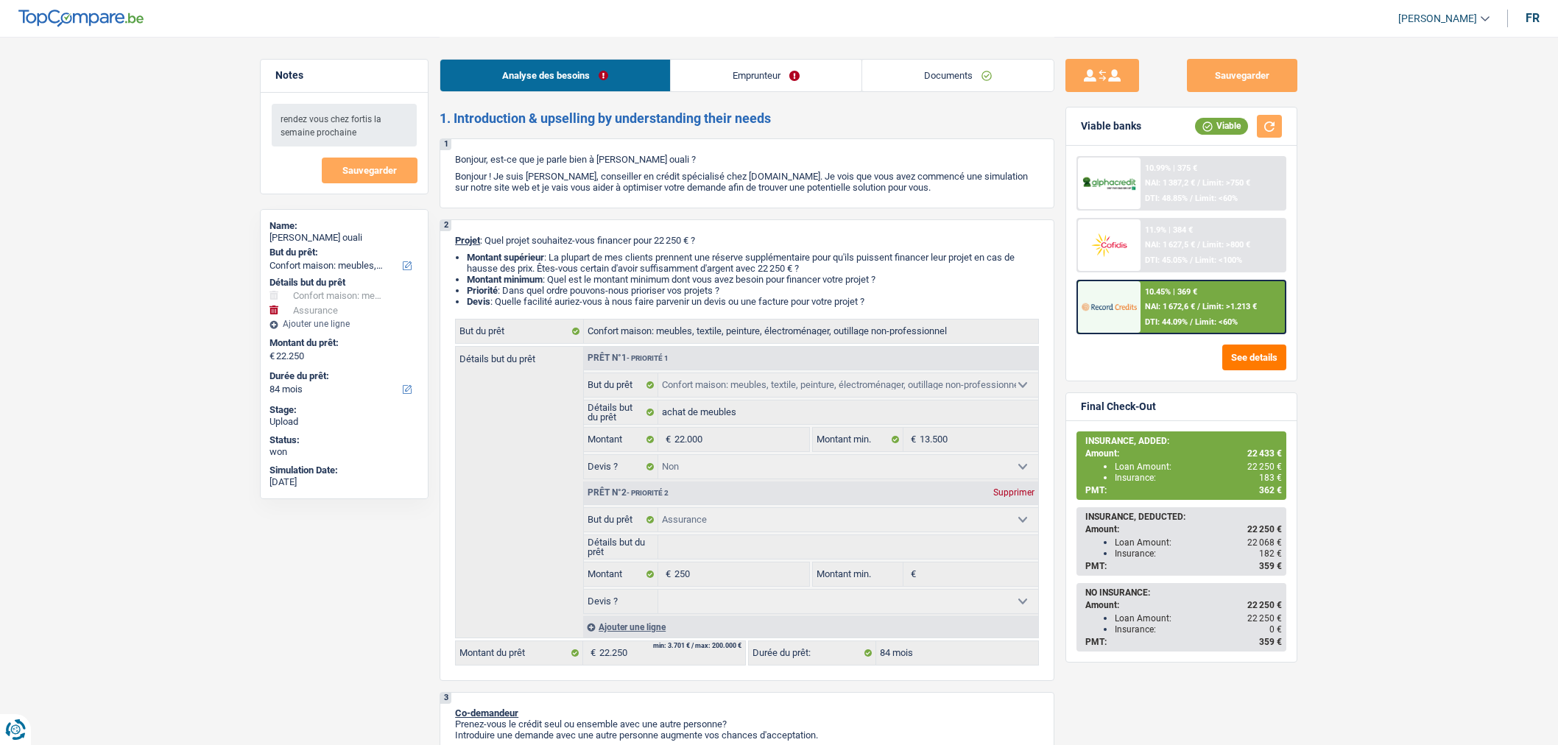
select select "familyAllowances"
select select "netSalary"
select select "mealVouchers"
select select "rents"
select select "household"
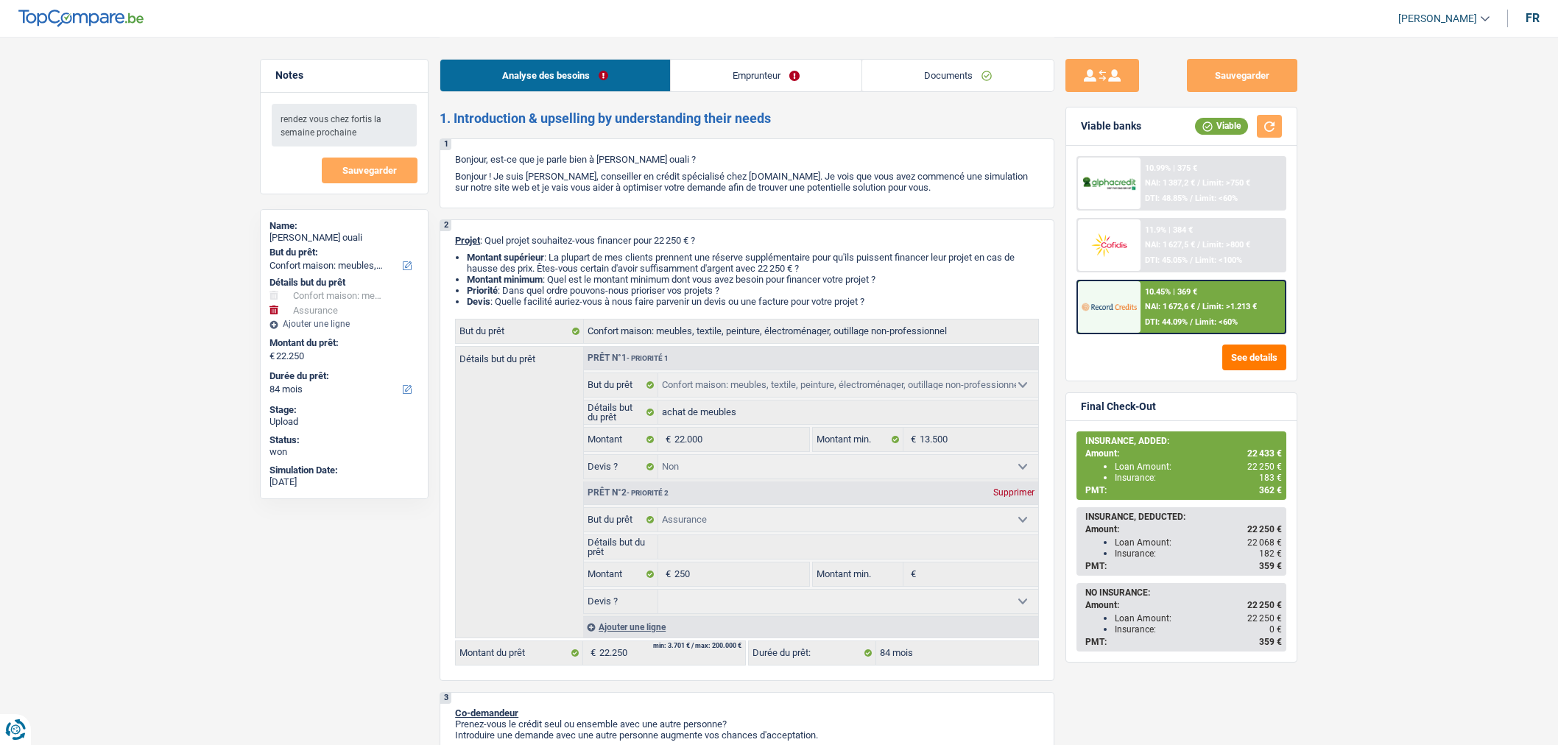
select select "household"
select select "false"
select select "insurance"
select select "84"
click at [982, 77] on link "Documents" at bounding box center [957, 76] width 191 height 32
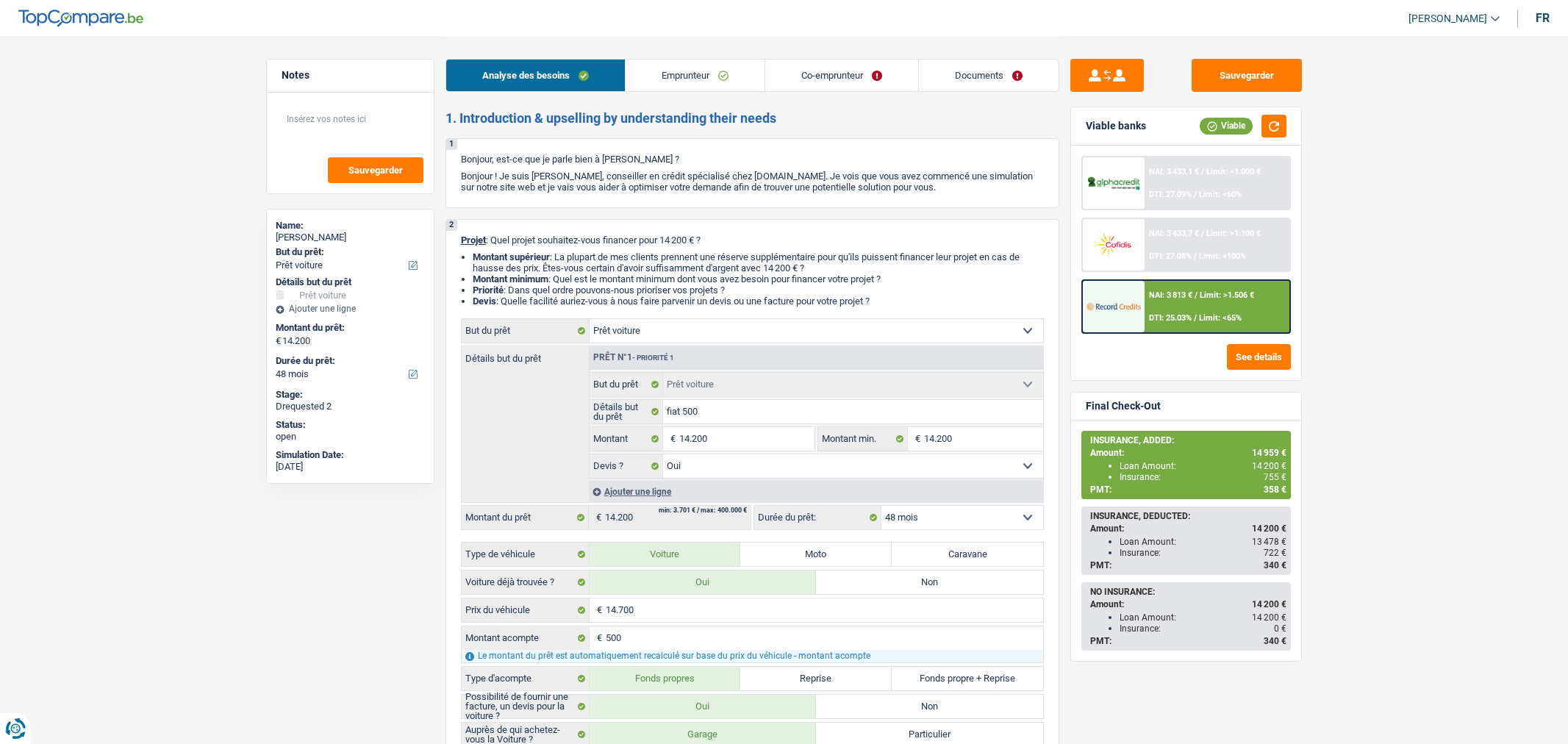
select select "car"
select select "48"
select select "car"
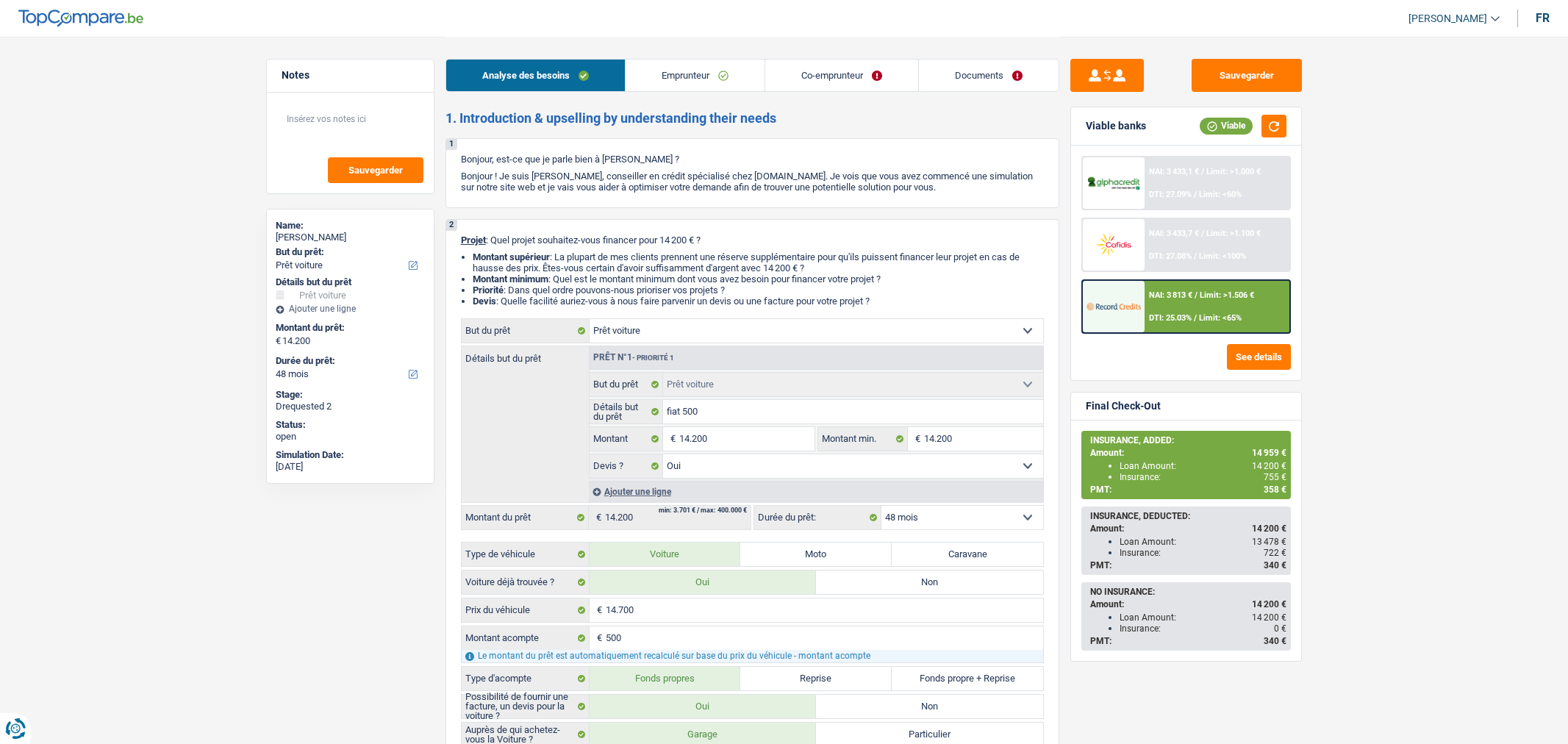
select select "yes"
select select "48"
select select "worker"
select select "netSalary"
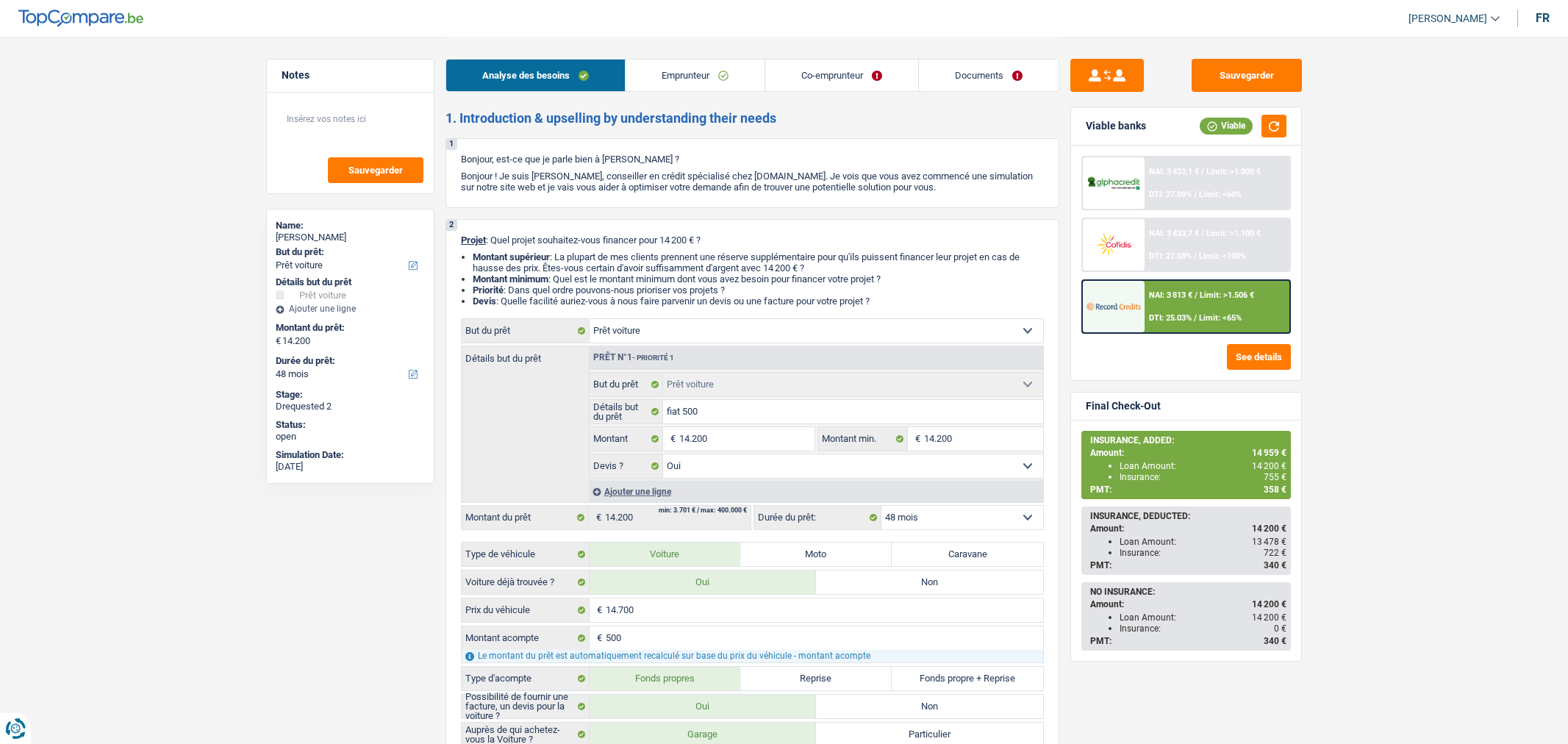
select select "netSalary"
select select "rents"
select select "car"
select select "yes"
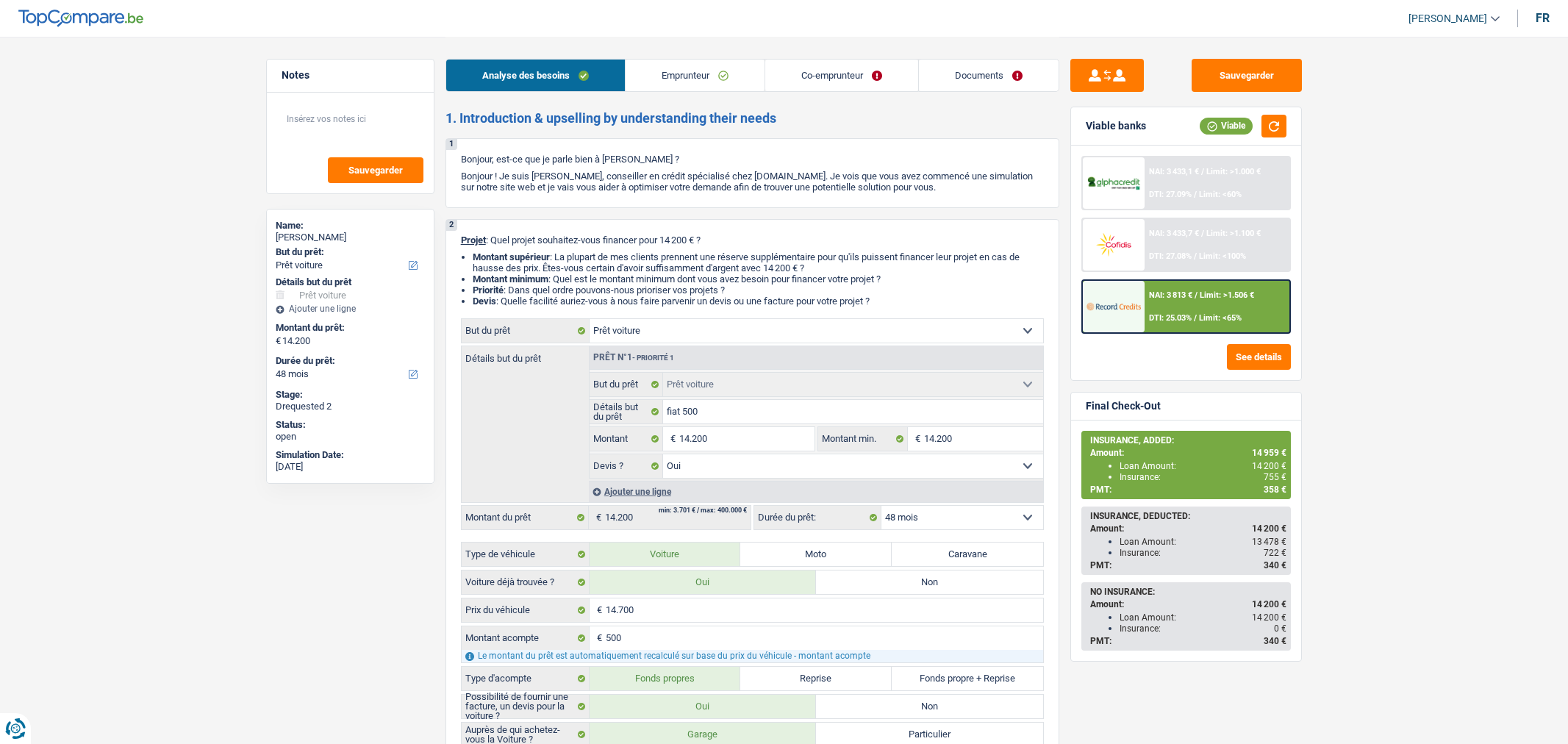
select select "48"
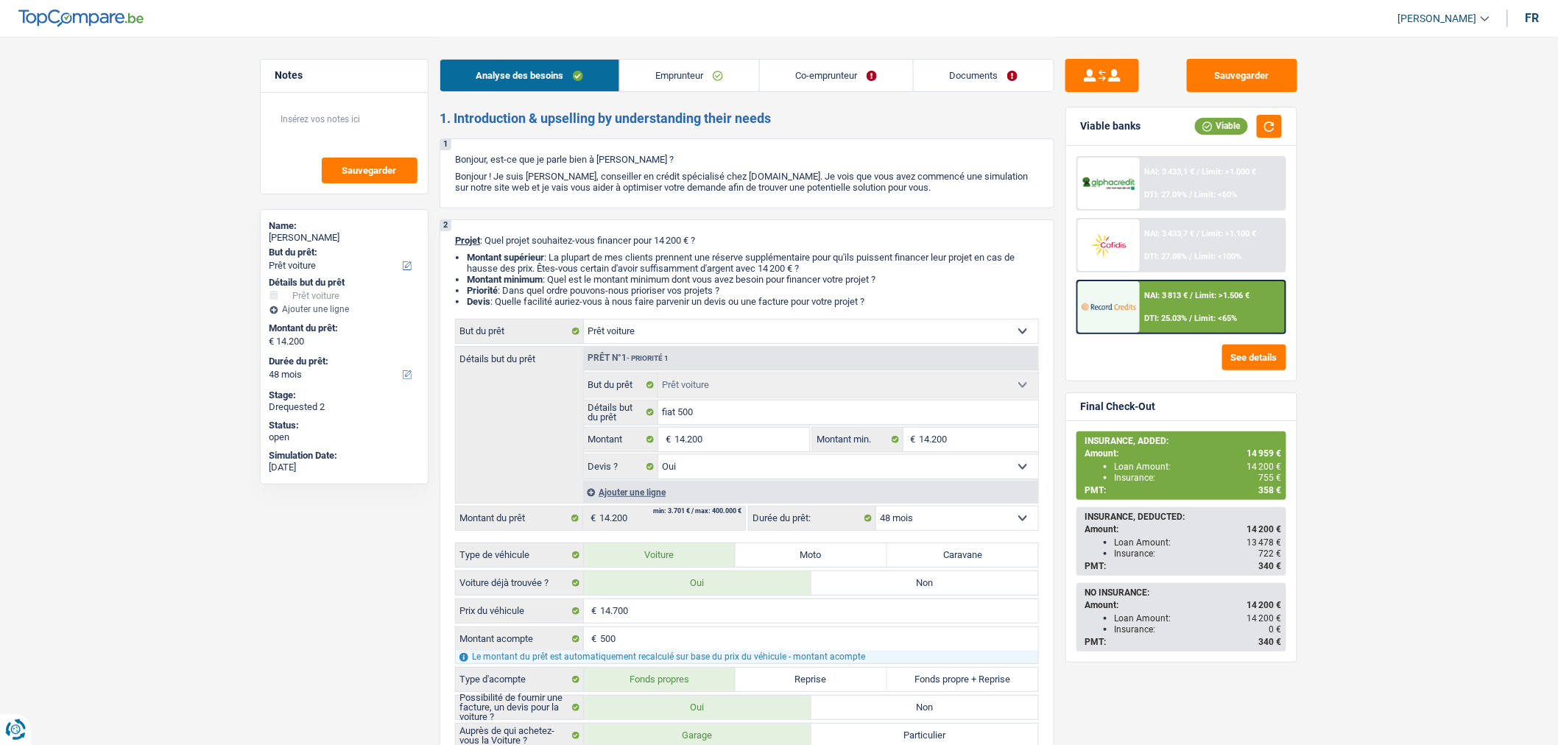
drag, startPoint x: 0, startPoint y: 0, endPoint x: 730, endPoint y: 71, distance: 733.9
click at [730, 71] on link "Emprunteur" at bounding box center [689, 76] width 139 height 32
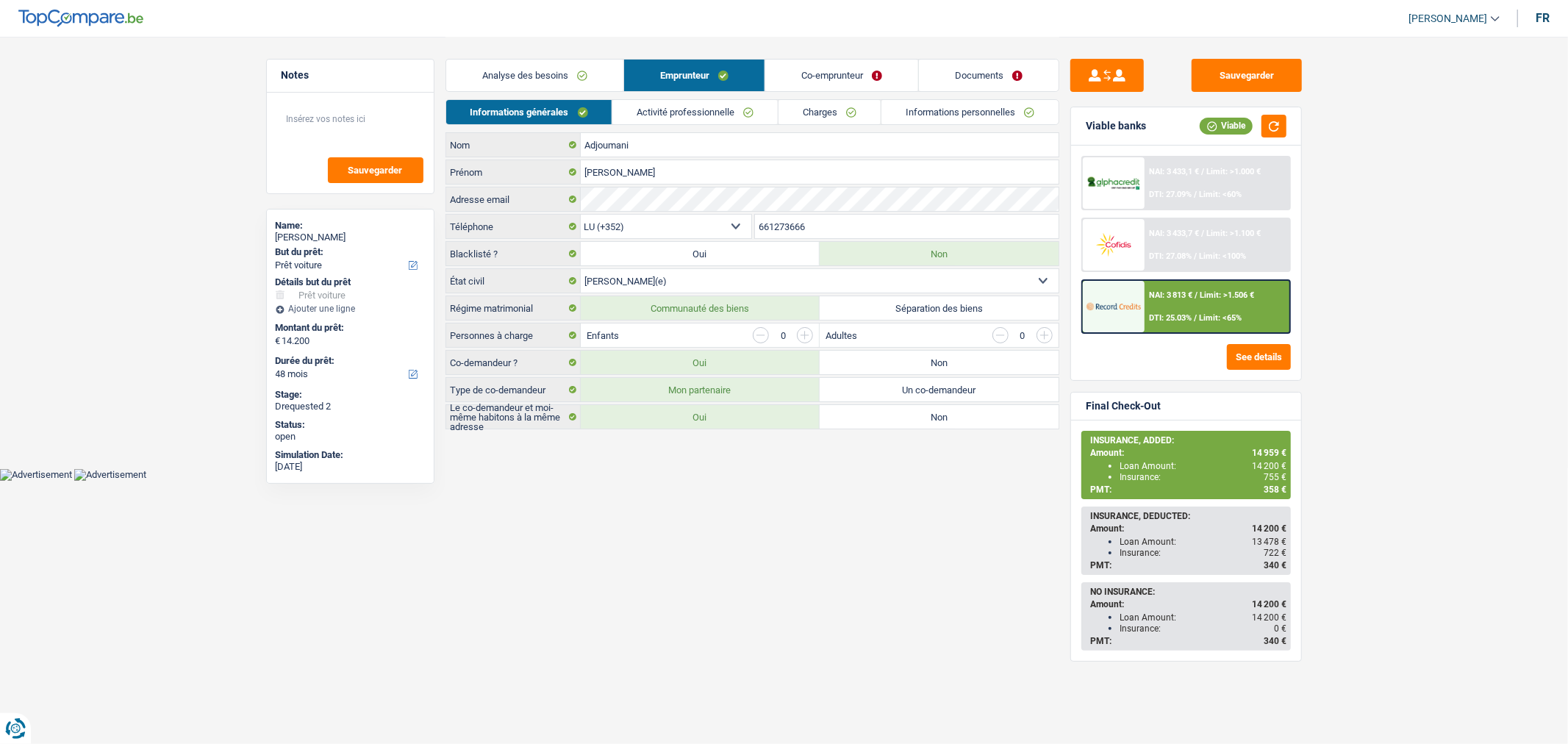
click at [585, 82] on link "Analyse des besoins" at bounding box center [534, 76] width 177 height 32
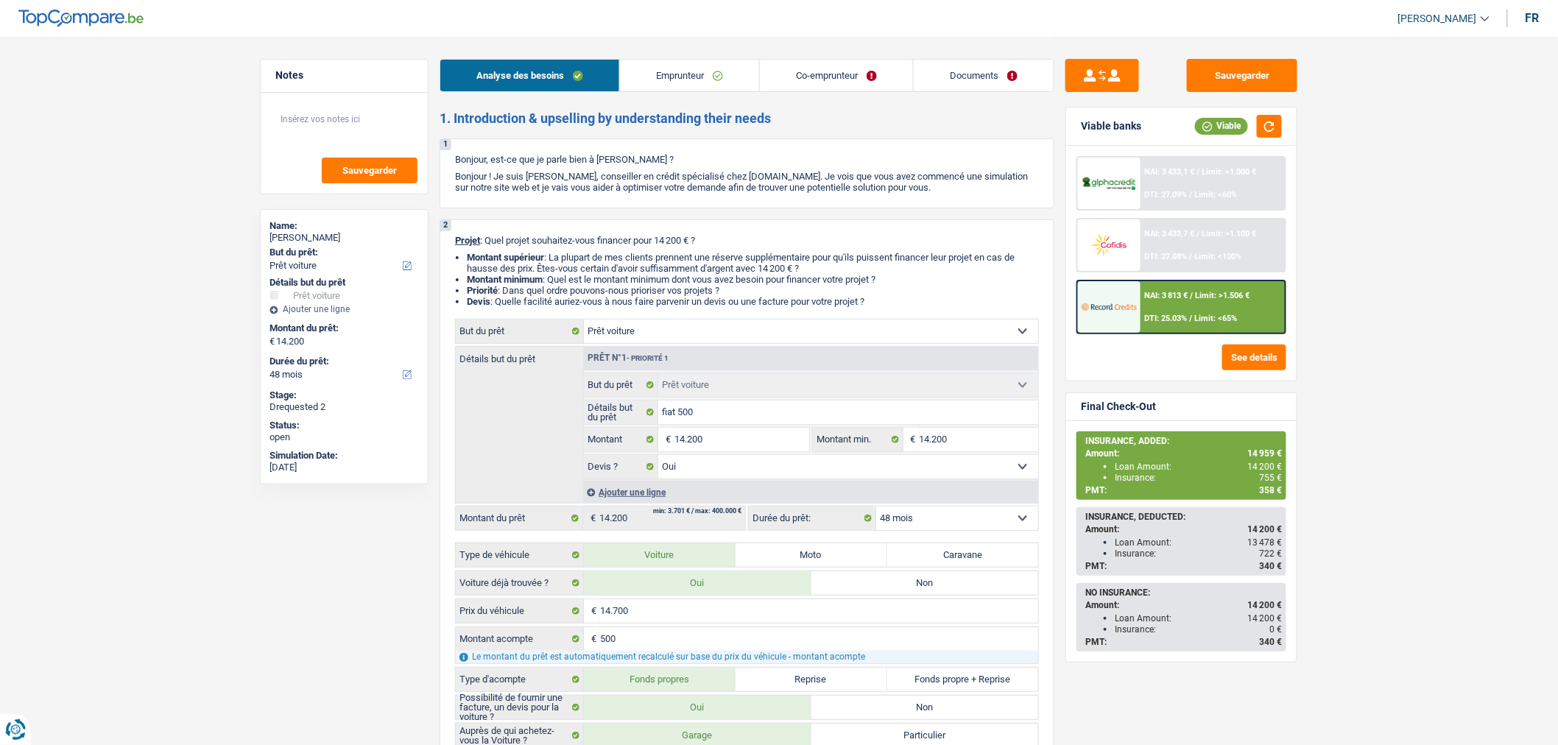
click at [694, 74] on link "Emprunteur" at bounding box center [689, 76] width 139 height 32
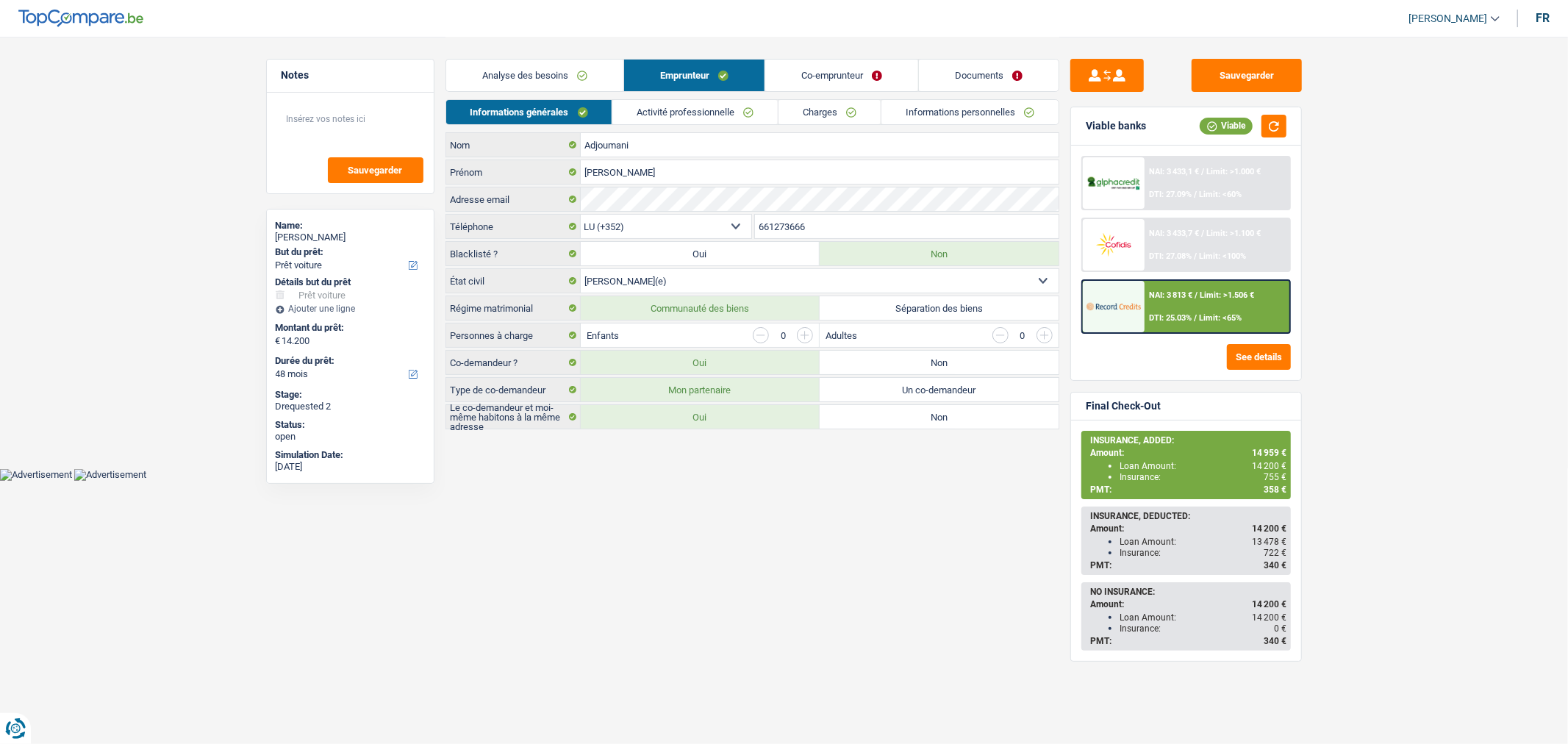
click at [832, 68] on link "Co-emprunteur" at bounding box center [841, 76] width 153 height 32
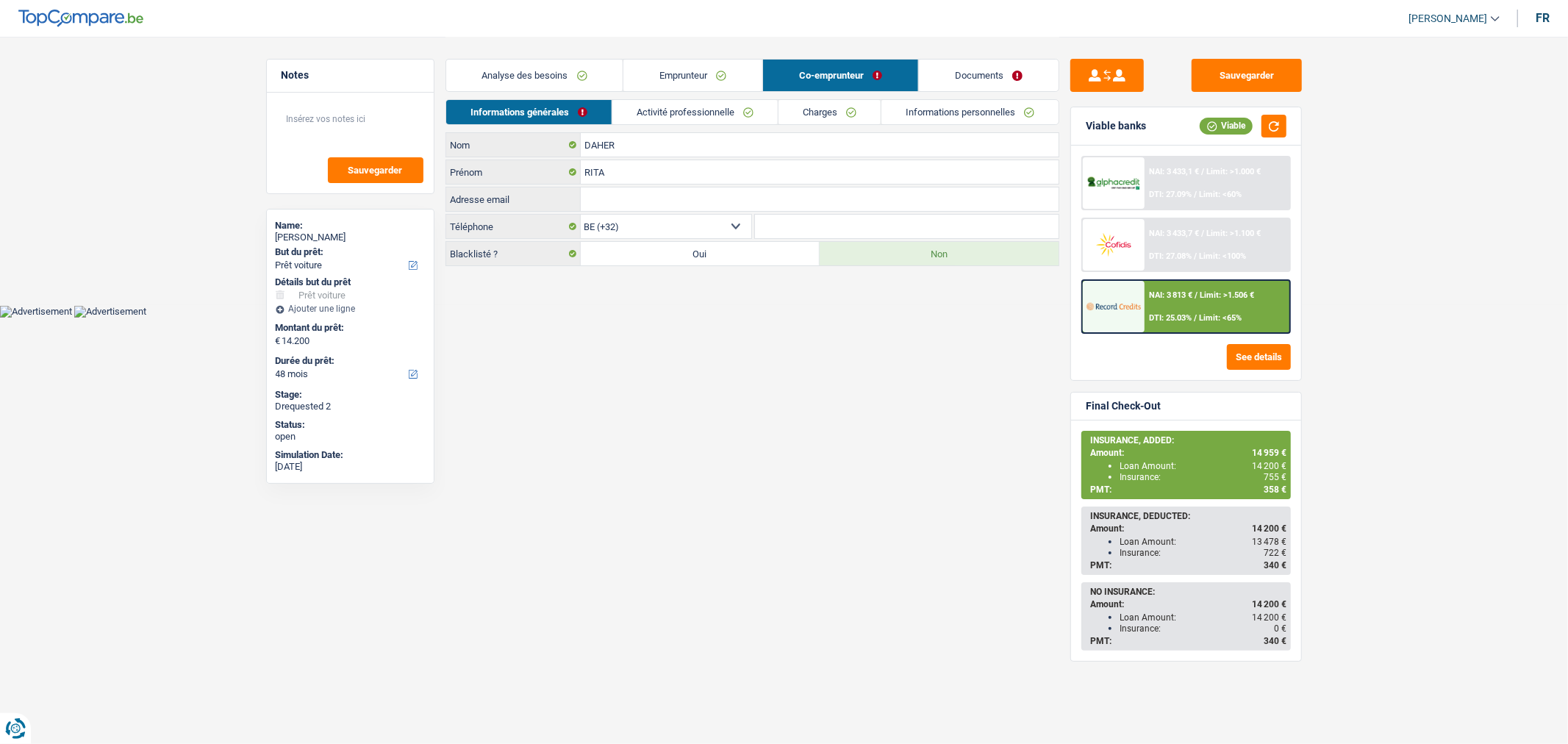
click at [978, 74] on link "Documents" at bounding box center [988, 76] width 140 height 32
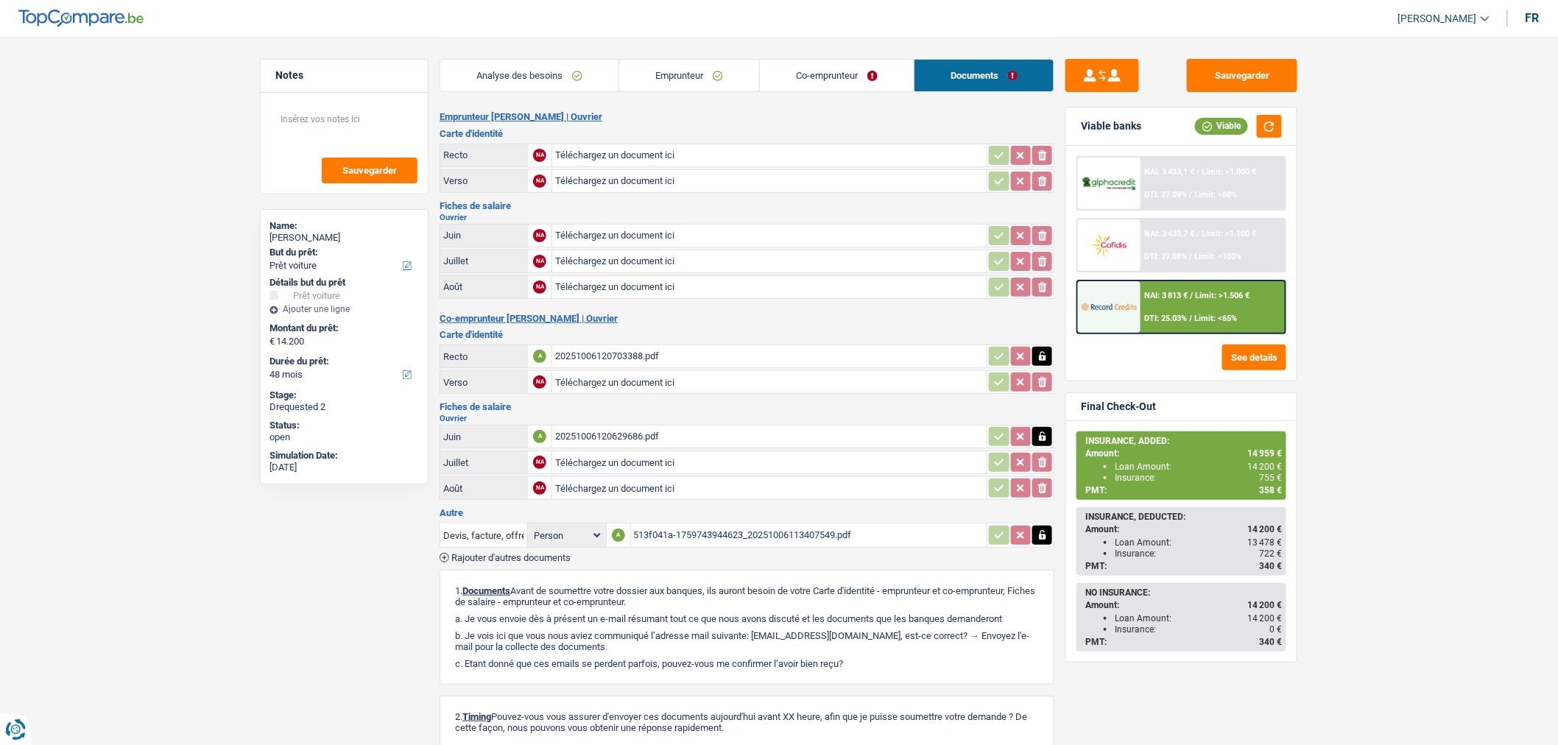
click at [619, 64] on link "Emprunteur" at bounding box center [689, 76] width 140 height 32
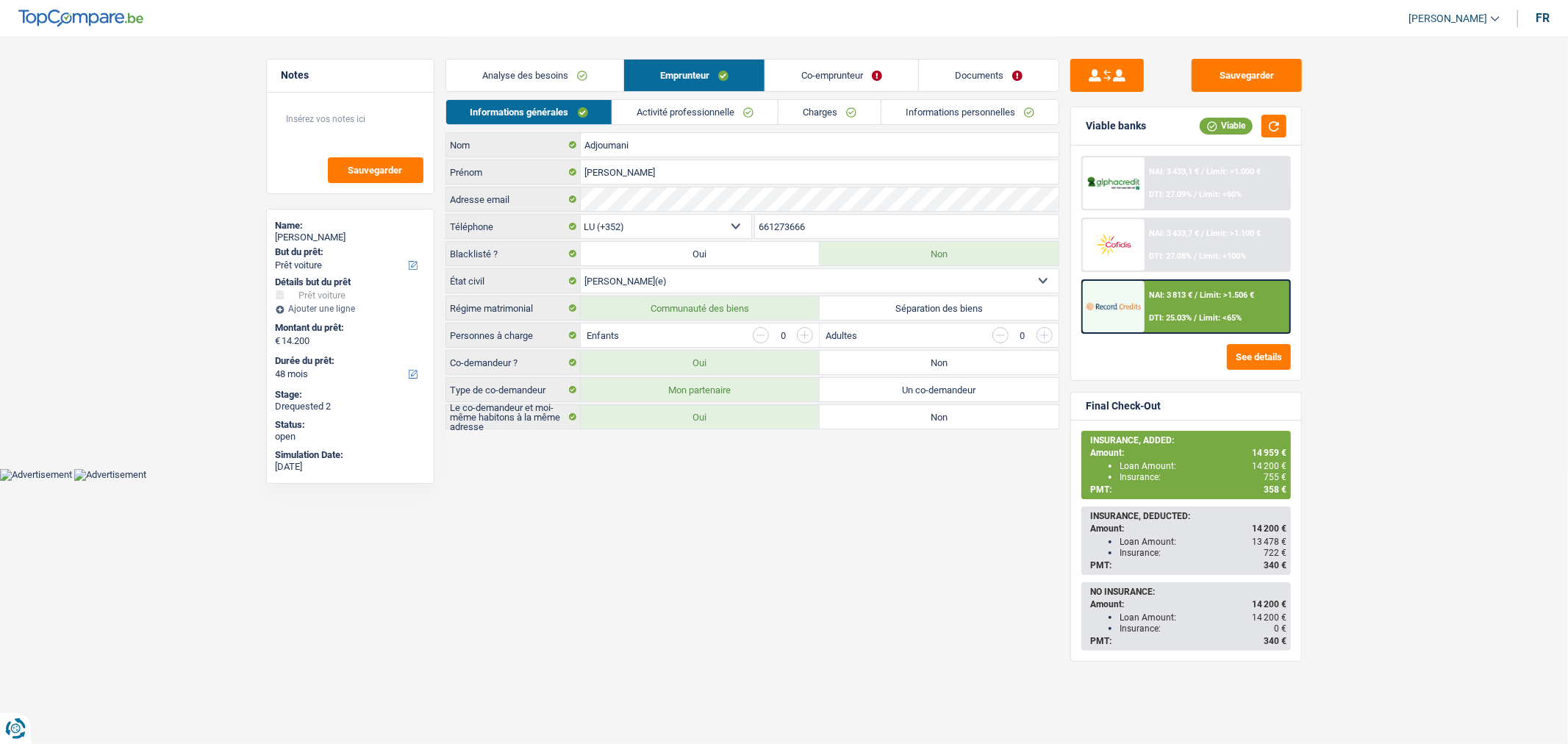
click at [593, 68] on link "Analyse des besoins" at bounding box center [534, 76] width 177 height 32
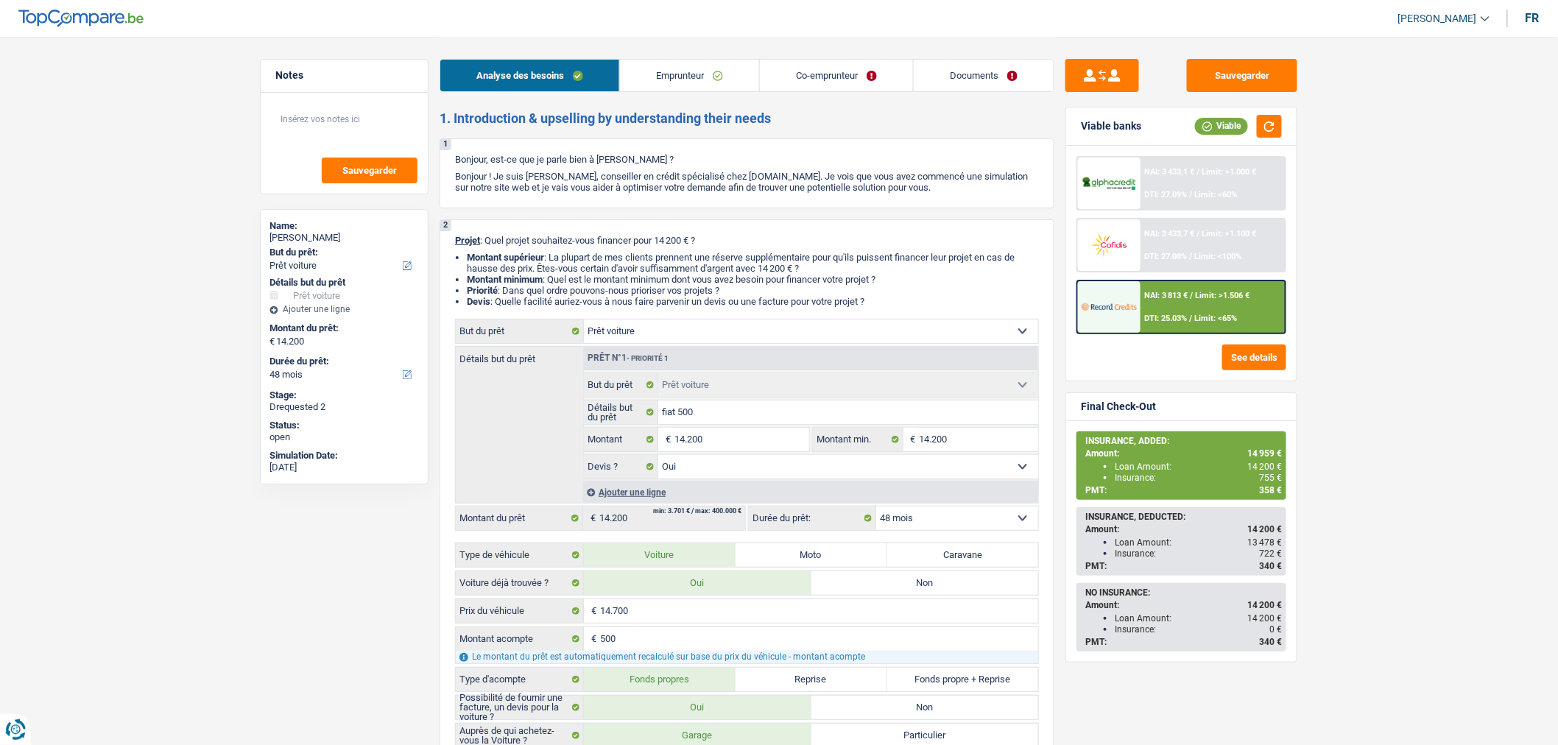
click at [676, 76] on link "Emprunteur" at bounding box center [689, 76] width 139 height 32
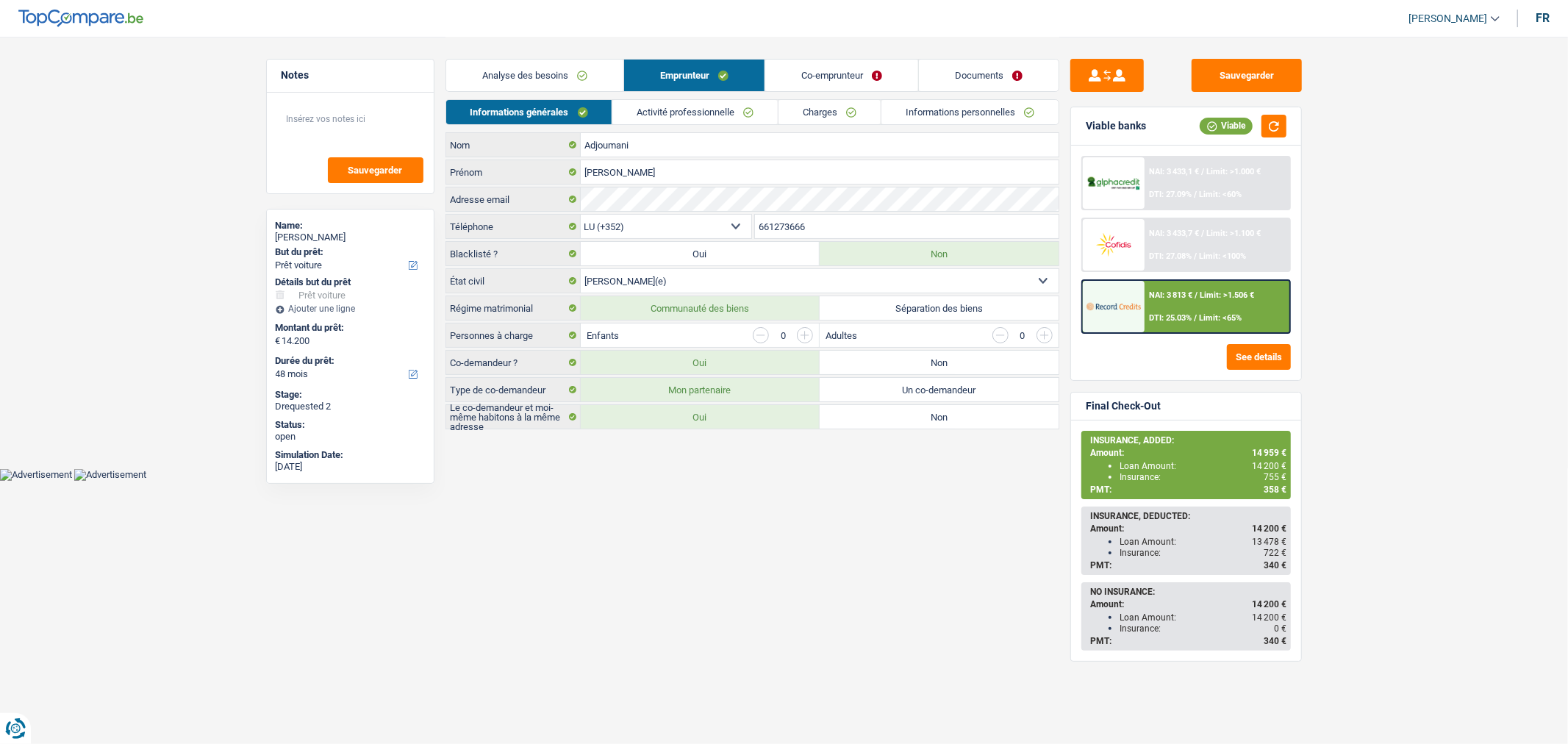
click at [834, 74] on link "Co-emprunteur" at bounding box center [841, 76] width 153 height 32
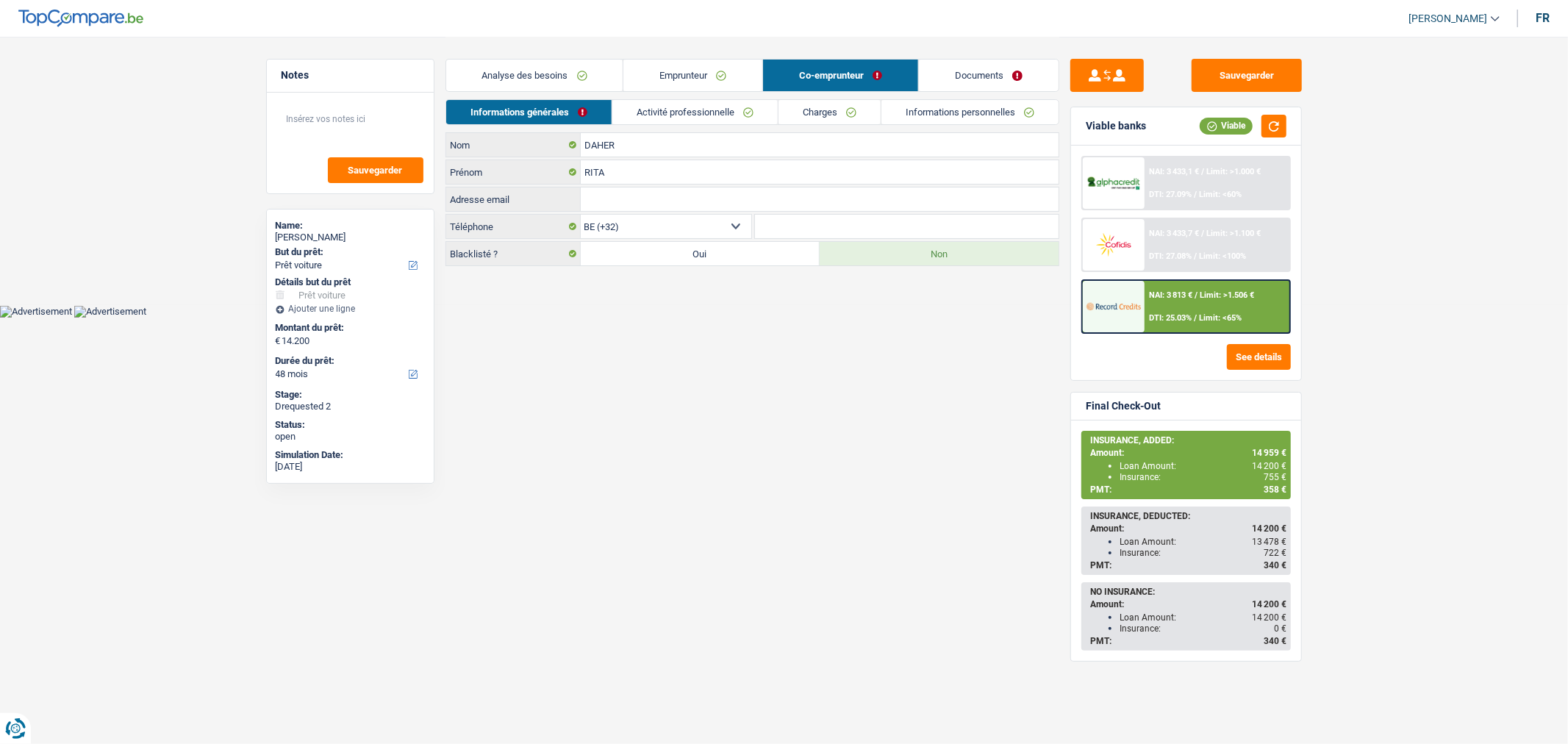
click at [979, 74] on link "Documents" at bounding box center [988, 76] width 140 height 32
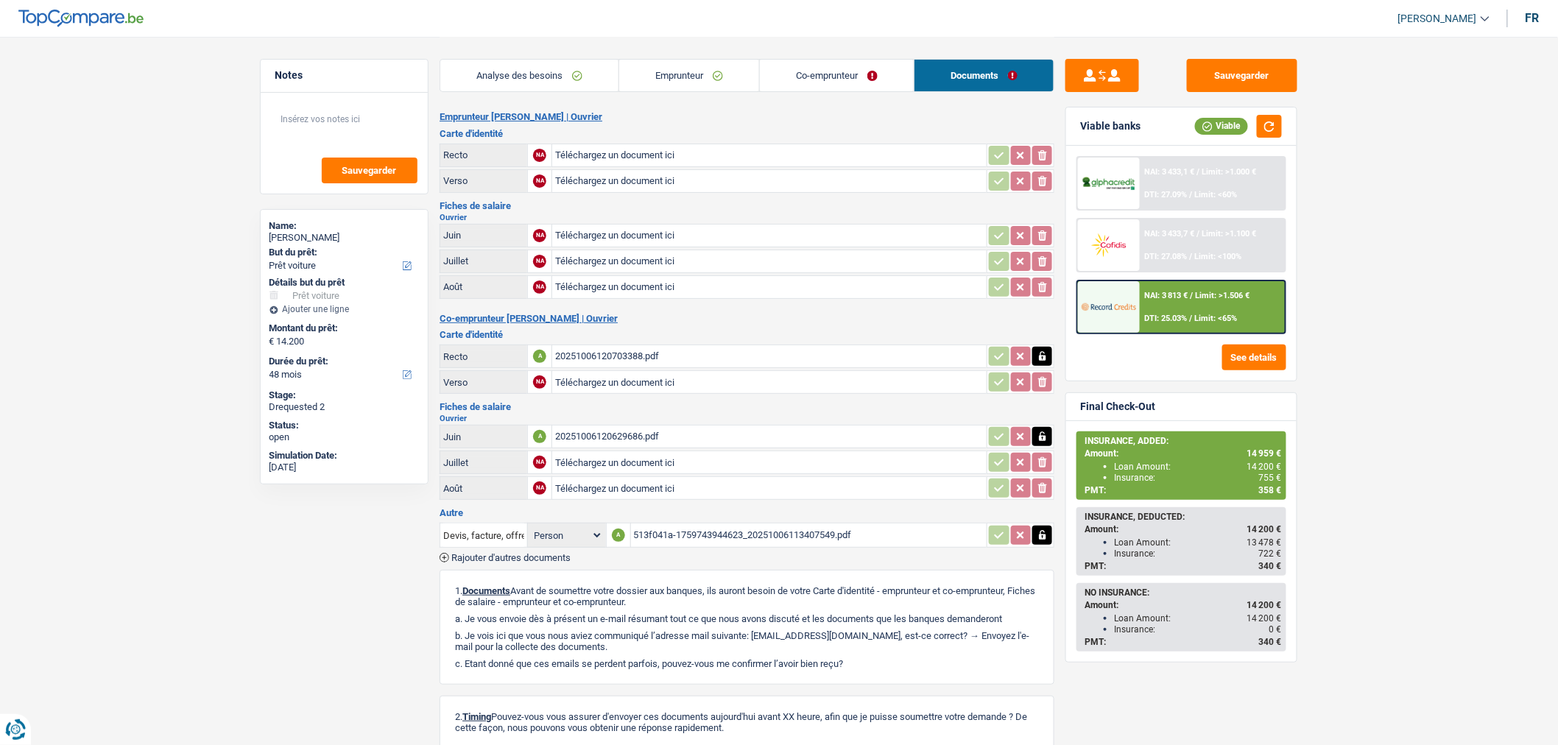
click at [566, 81] on link "Analyse des besoins" at bounding box center [529, 76] width 178 height 32
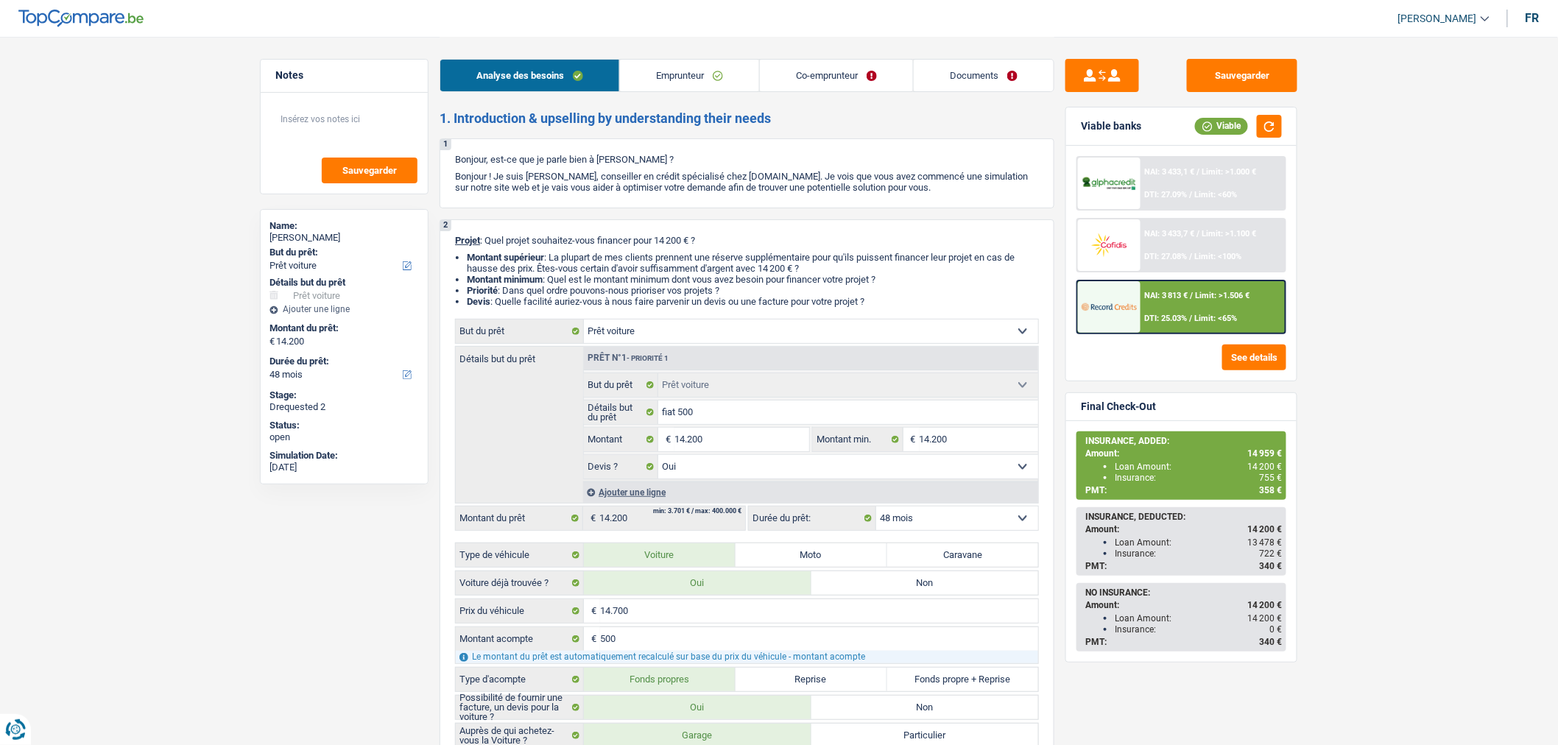
click at [733, 80] on link "Emprunteur" at bounding box center [689, 76] width 139 height 32
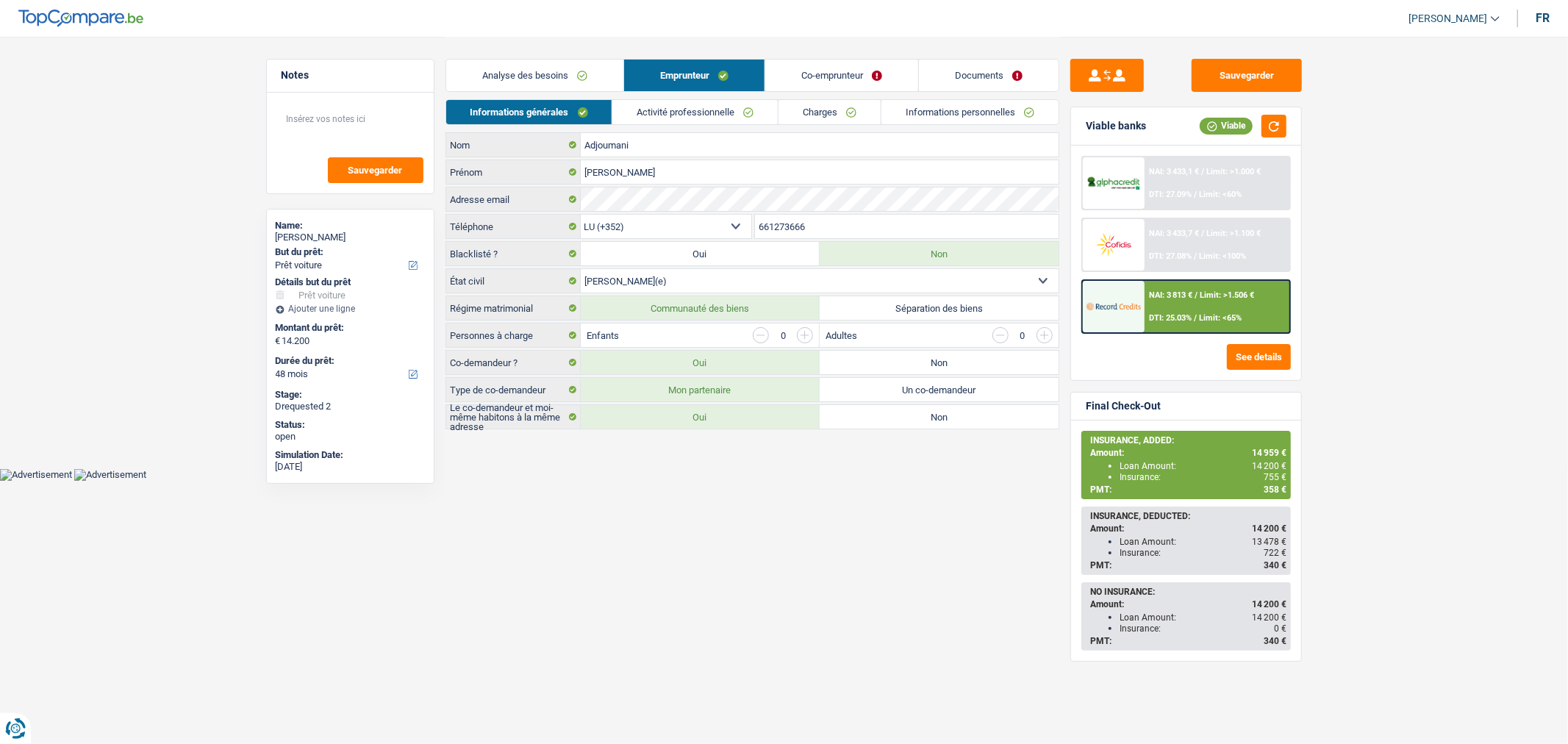
click at [1396, 306] on main "Notes Sauvegarder Name: [PERSON_NAME] But du prêt: Confort maison: meubles, tex…" at bounding box center [784, 234] width 1568 height 468
